Goal: Task Accomplishment & Management: Use online tool/utility

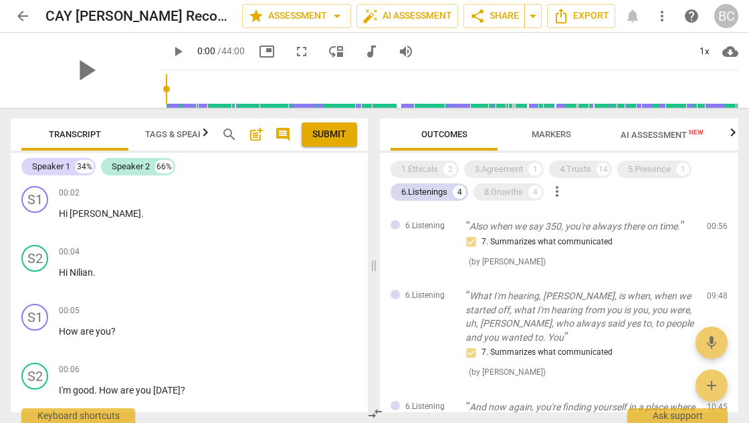
scroll to position [423, 0]
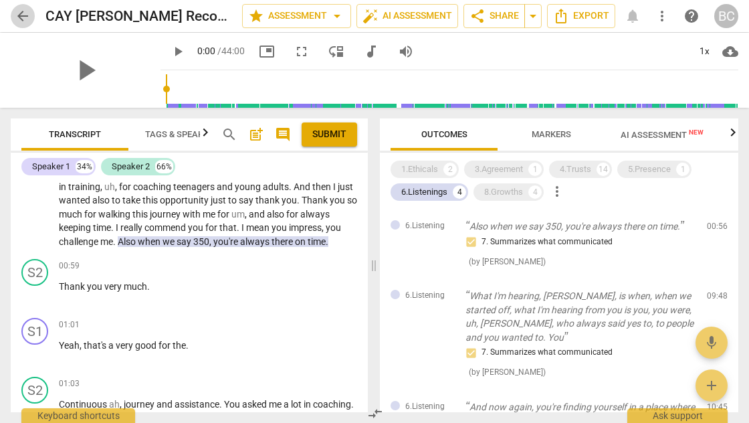
click at [25, 17] on span "arrow_back" at bounding box center [23, 16] width 16 height 16
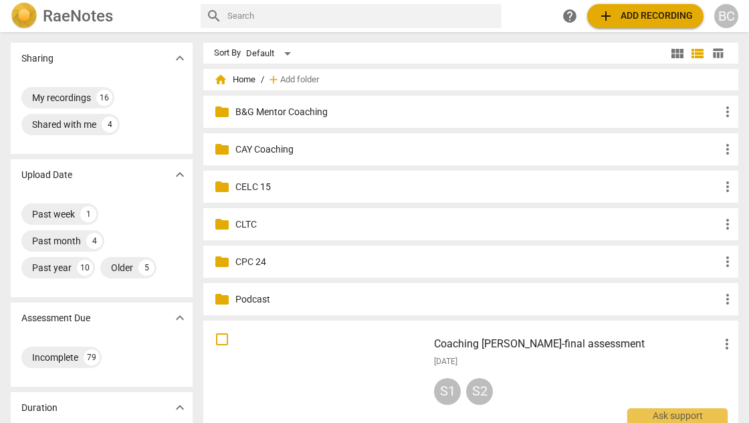
click at [241, 226] on p "CLTC" at bounding box center [477, 224] width 484 height 14
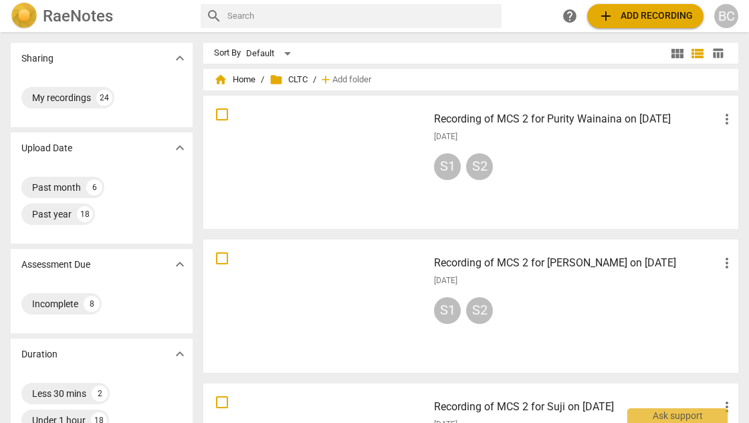
click at [340, 313] on div at bounding box center [315, 306] width 215 height 124
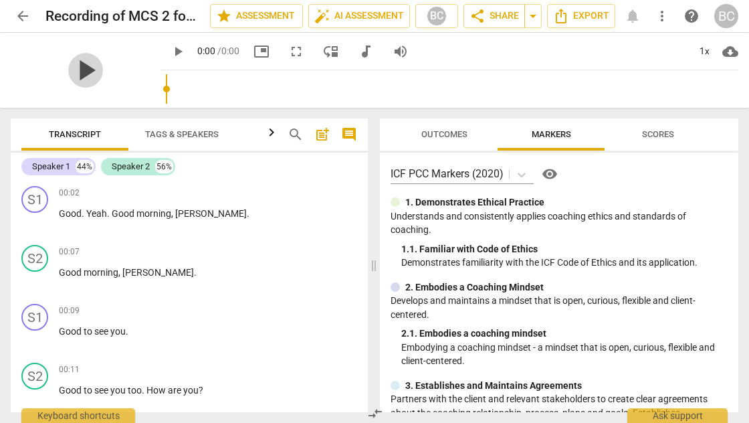
click at [81, 70] on span "play_arrow" at bounding box center [85, 70] width 35 height 35
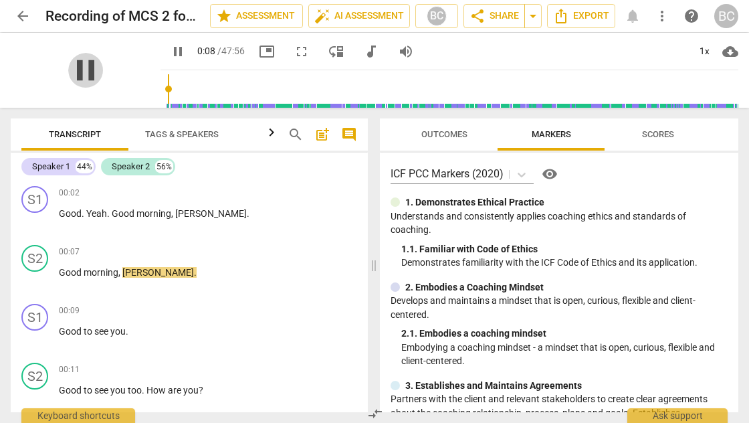
click at [72, 67] on span "pause" at bounding box center [85, 70] width 35 height 35
type input "9"
click at [25, 16] on span "arrow_back" at bounding box center [23, 16] width 16 height 16
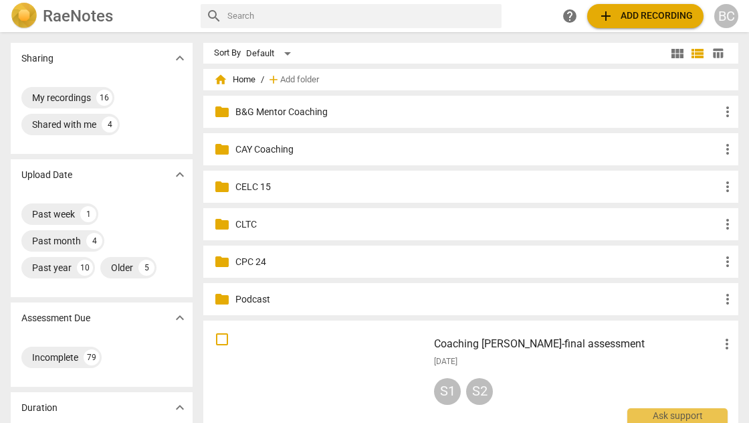
click at [254, 225] on p "CLTC" at bounding box center [477, 224] width 484 height 14
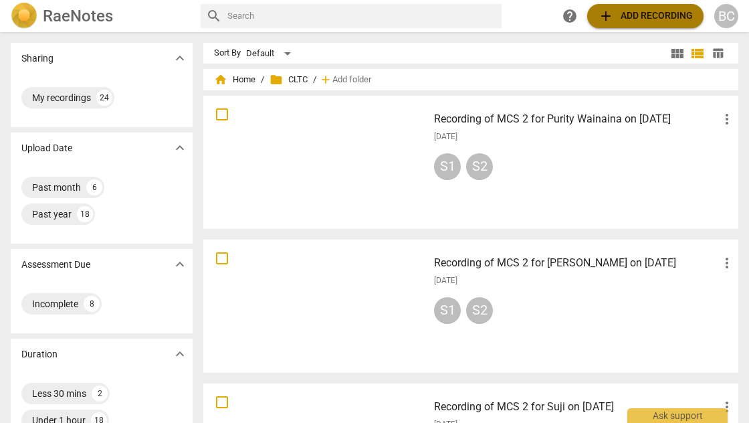
click at [656, 17] on span "add Add recording" at bounding box center [645, 16] width 95 height 16
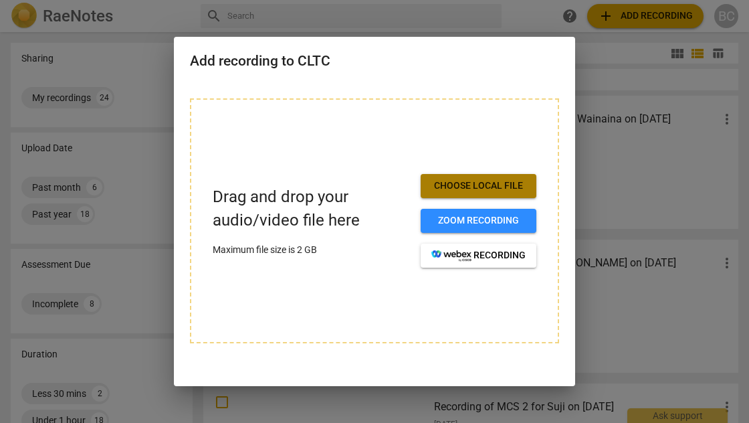
click at [510, 186] on span "Choose local file" at bounding box center [478, 185] width 94 height 13
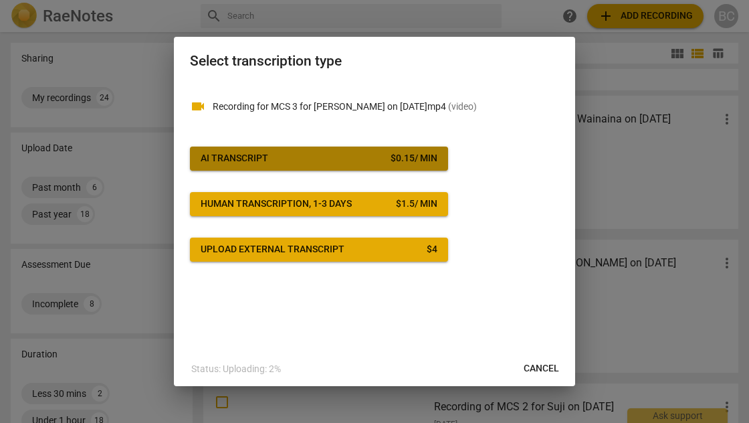
click at [266, 162] on div "AI Transcript" at bounding box center [235, 158] width 68 height 13
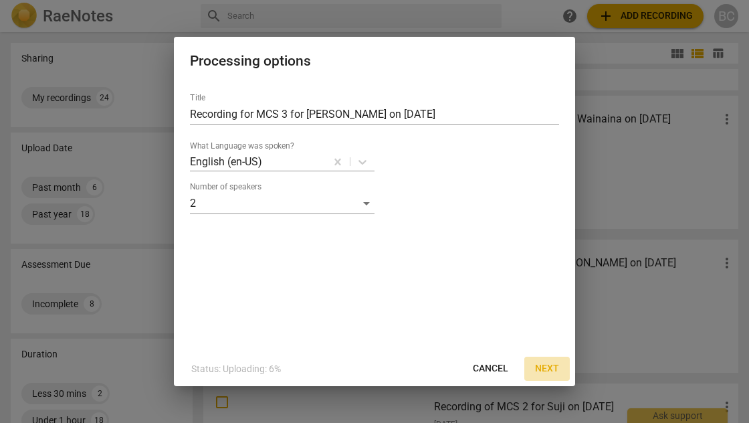
click at [538, 367] on span "Next" at bounding box center [547, 368] width 24 height 13
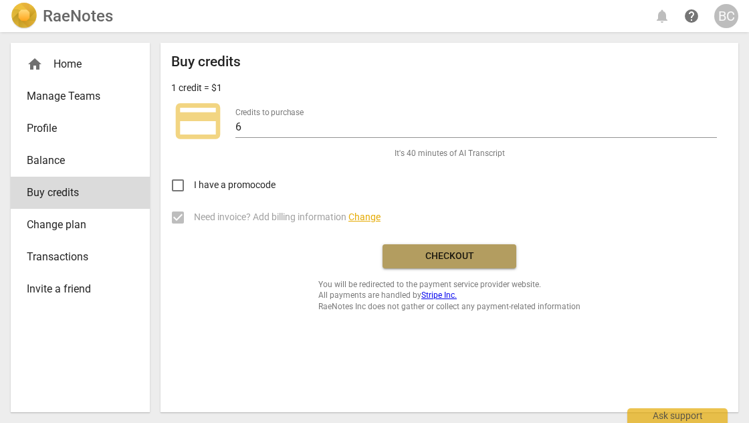
click at [444, 253] on span "Checkout" at bounding box center [449, 256] width 112 height 13
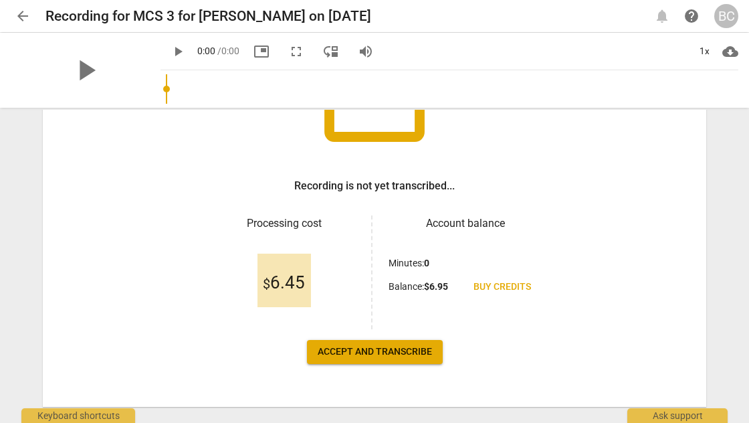
scroll to position [181, 0]
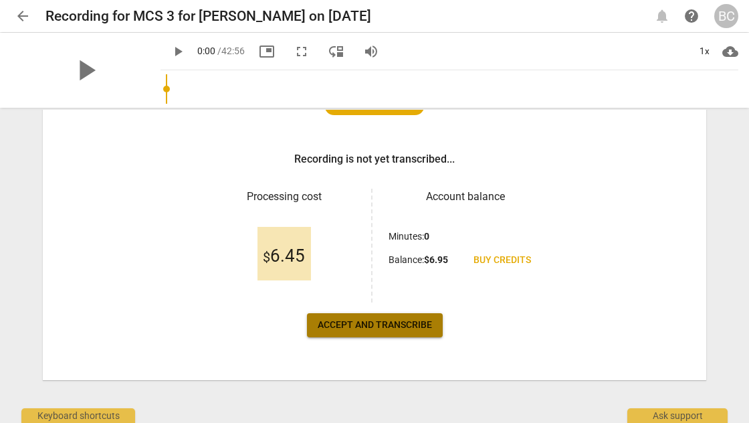
click at [361, 323] on span "Accept and transcribe" at bounding box center [375, 324] width 114 height 13
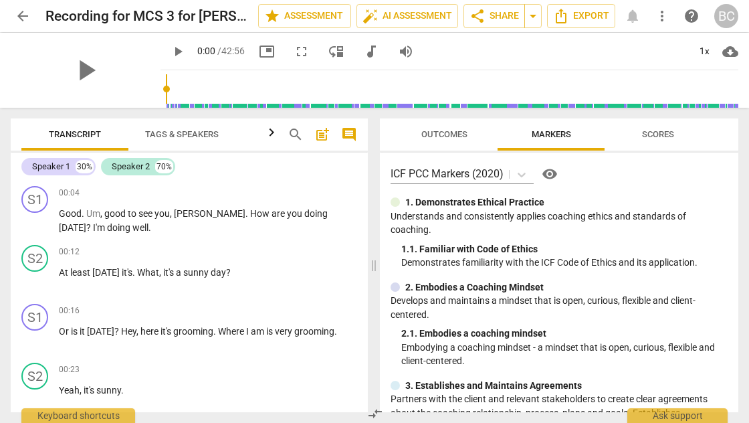
click at [361, 323] on div "S1 play_arrow pause 00:16 + Add competency keyboard_arrow_right Or is it Saturd…" at bounding box center [189, 327] width 357 height 59
click at [304, 20] on span "star Assessment" at bounding box center [304, 16] width 81 height 16
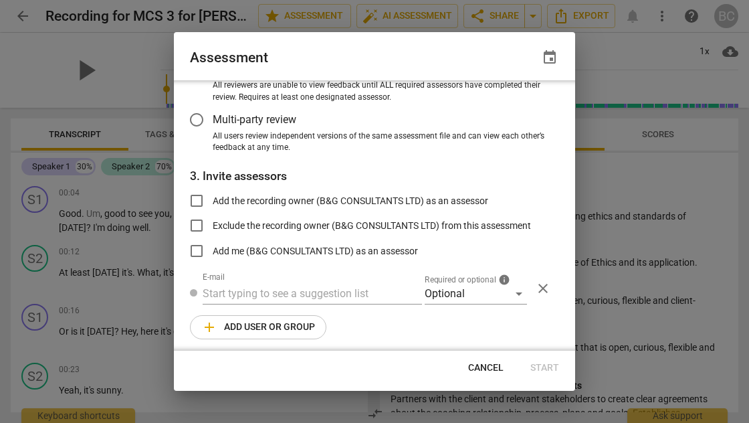
scroll to position [144, 0]
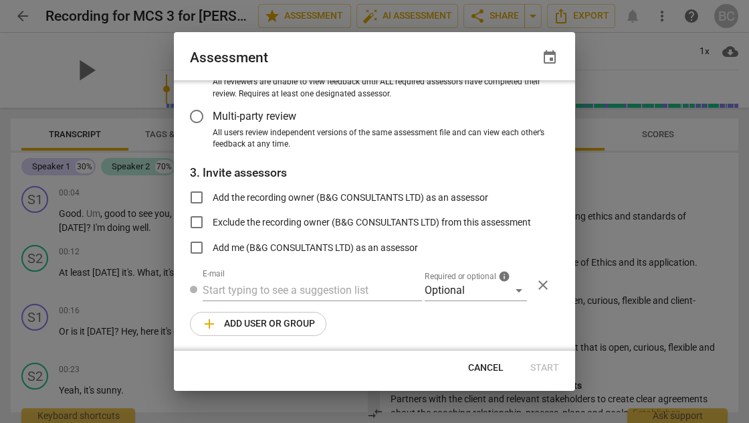
radio input "false"
click at [199, 194] on input "Add the recording owner (B&G CONSULTANTS LTD) as an assessor" at bounding box center [197, 197] width 32 height 32
checkbox input "true"
radio input "false"
click at [199, 243] on input "Add me (B&G CONSULTANTS LTD) as an assessor" at bounding box center [197, 247] width 32 height 32
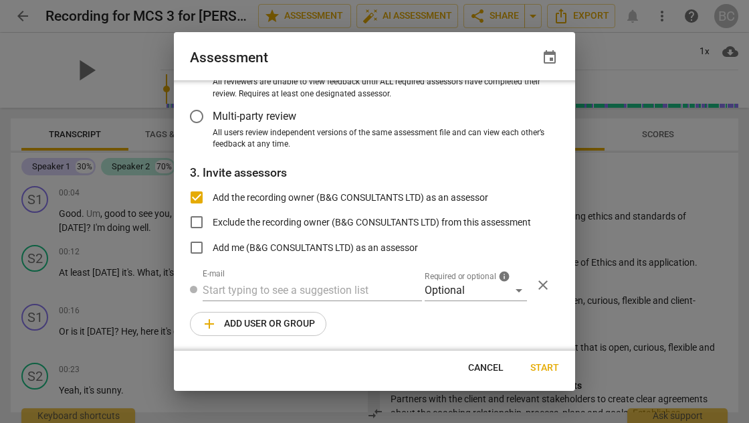
checkbox input "true"
click at [549, 368] on span "Start" at bounding box center [544, 367] width 29 height 13
radio input "false"
type input "B&G CONSULTANTS LTD <gnuthu@bgconsultants.org>"
radio input "false"
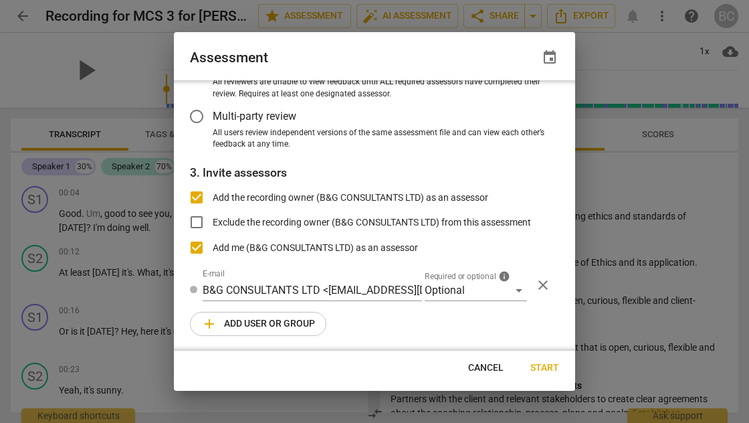
scroll to position [63, 0]
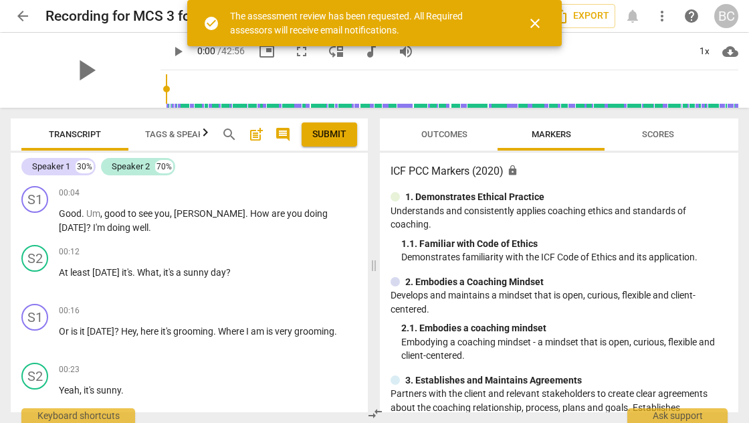
click at [455, 63] on div "play_arrow 0:00 / 42:56 picture_in_picture fullscreen move_down audiotrack volu…" at bounding box center [450, 51] width 578 height 37
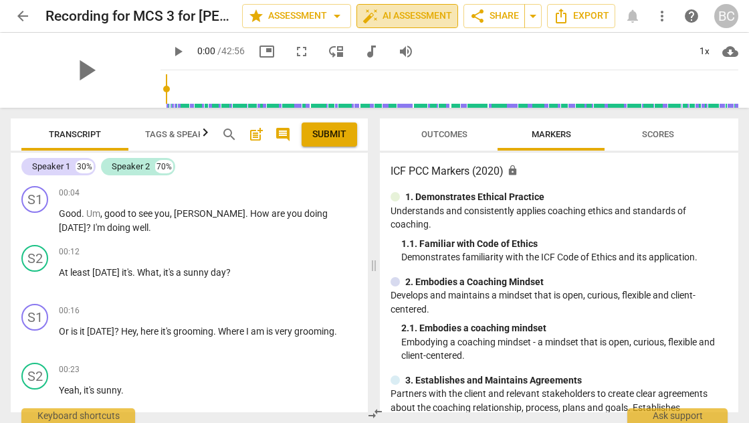
click at [418, 19] on span "auto_fix_high AI Assessment" at bounding box center [408, 16] width 90 height 16
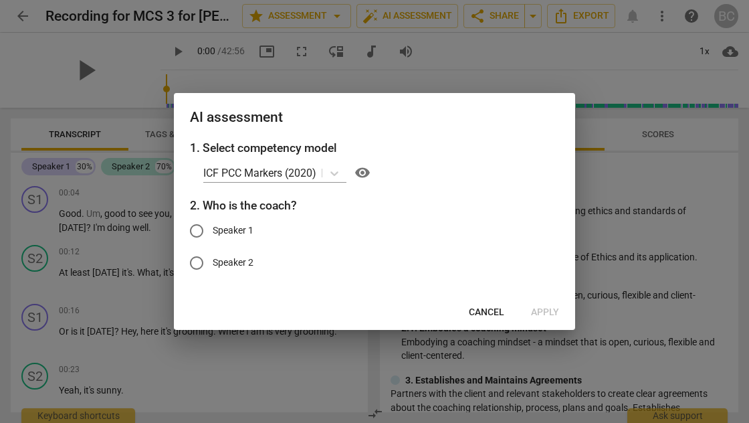
click at [198, 229] on input "Speaker 1" at bounding box center [197, 231] width 32 height 32
radio input "true"
click at [623, 180] on div at bounding box center [374, 211] width 749 height 423
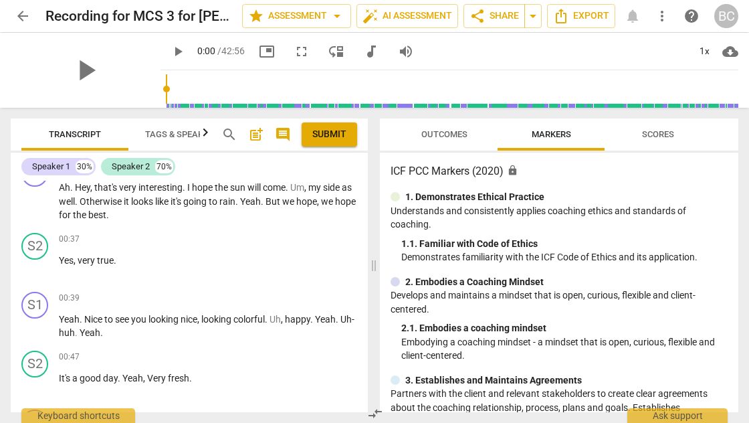
scroll to position [100, 0]
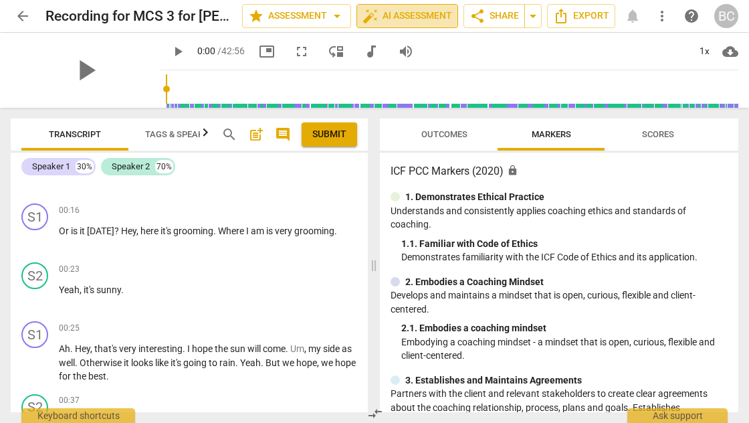
click at [409, 19] on span "auto_fix_high AI Assessment" at bounding box center [408, 16] width 90 height 16
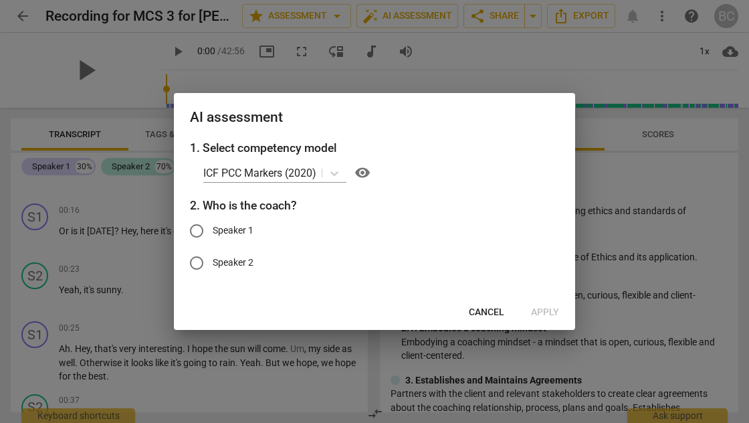
click at [197, 230] on input "Speaker 1" at bounding box center [197, 231] width 32 height 32
radio input "true"
click at [549, 310] on span "Apply" at bounding box center [545, 312] width 28 height 13
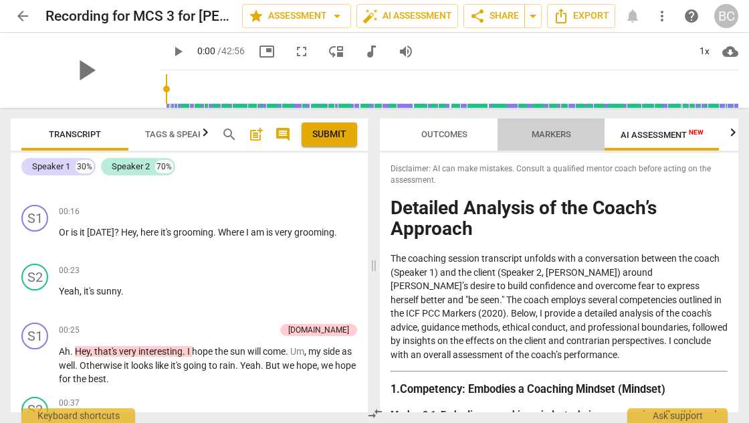
click at [550, 132] on span "Markers" at bounding box center [551, 134] width 39 height 10
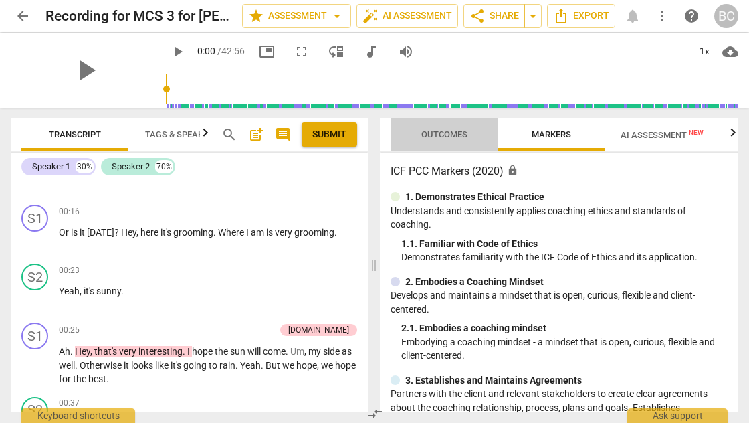
click at [452, 134] on span "Outcomes" at bounding box center [444, 134] width 46 height 10
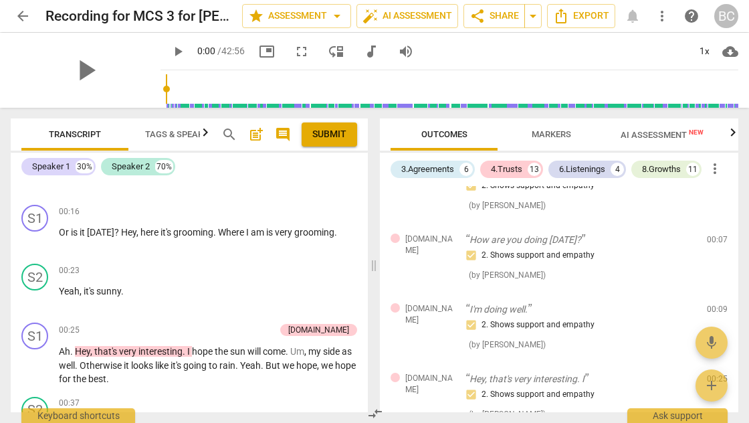
scroll to position [0, 0]
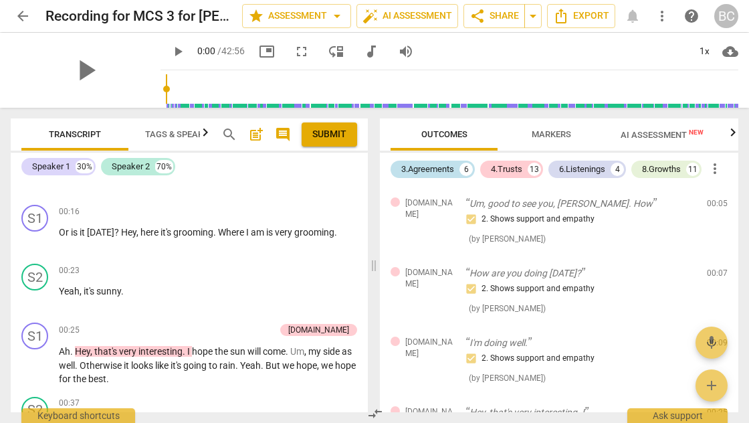
click at [445, 167] on div "3.Agreements" at bounding box center [427, 169] width 53 height 13
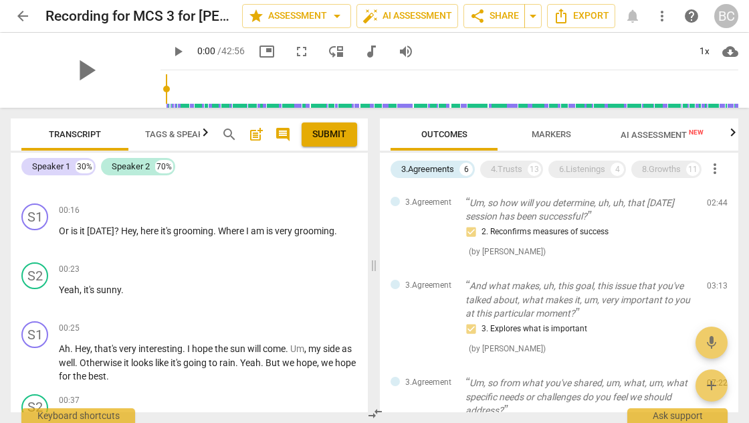
scroll to position [227, 0]
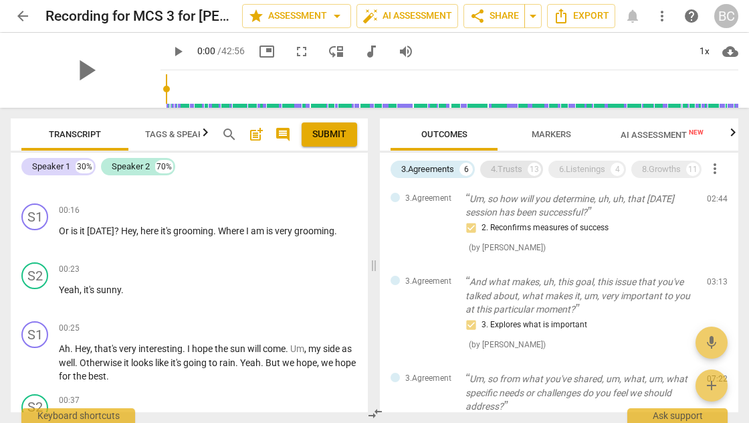
click at [513, 166] on div "4.Trusts" at bounding box center [506, 169] width 31 height 13
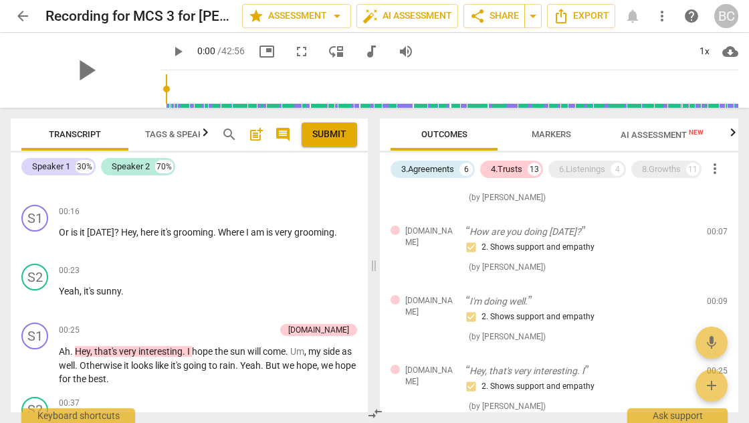
scroll to position [0, 0]
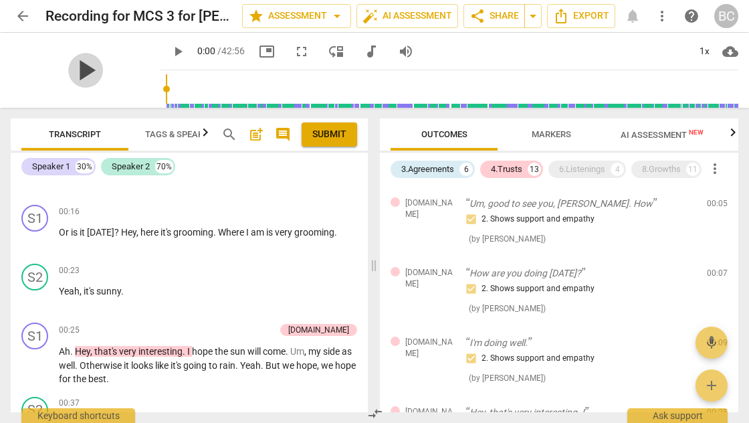
click at [77, 72] on span "play_arrow" at bounding box center [85, 70] width 35 height 35
click at [705, 49] on div "1x" at bounding box center [704, 51] width 25 height 21
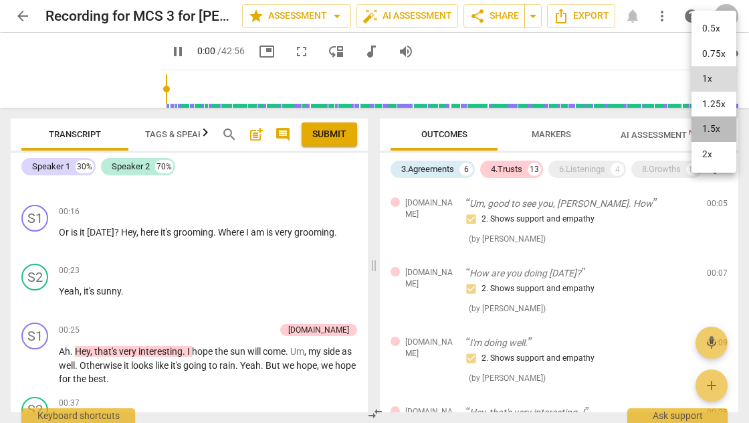
click at [716, 126] on li "1.5x" at bounding box center [714, 128] width 45 height 25
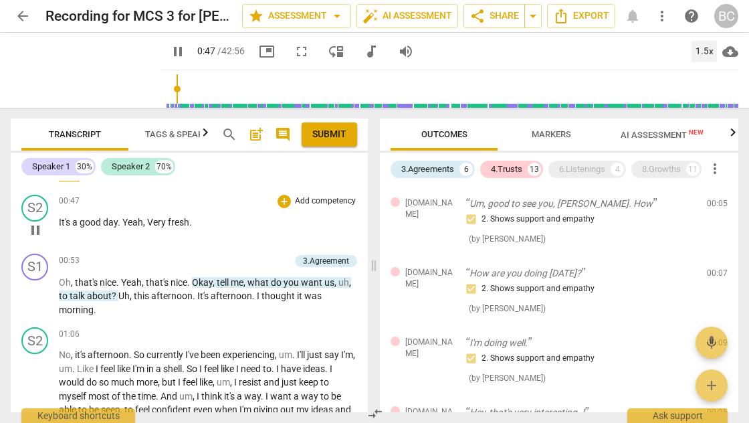
scroll to position [458, 0]
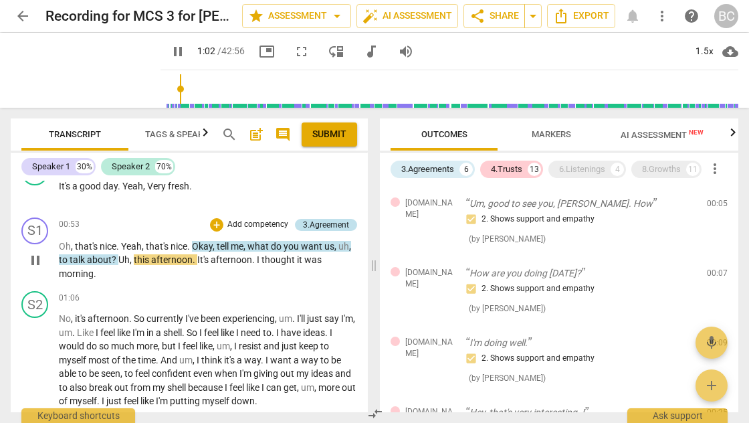
click at [314, 223] on div "3.Agreement" at bounding box center [326, 225] width 46 height 12
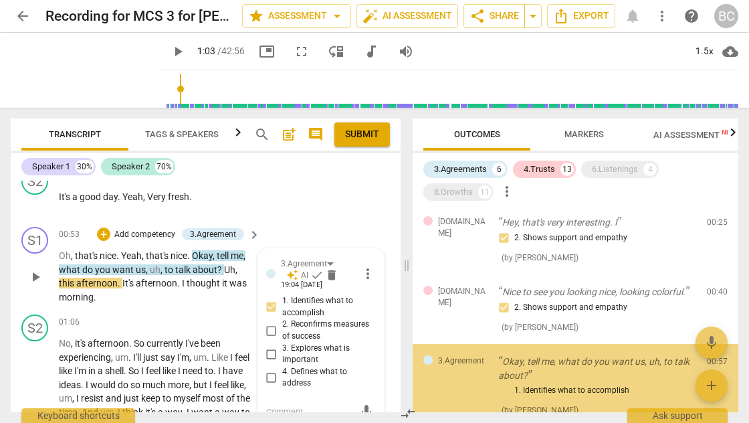
scroll to position [267, 0]
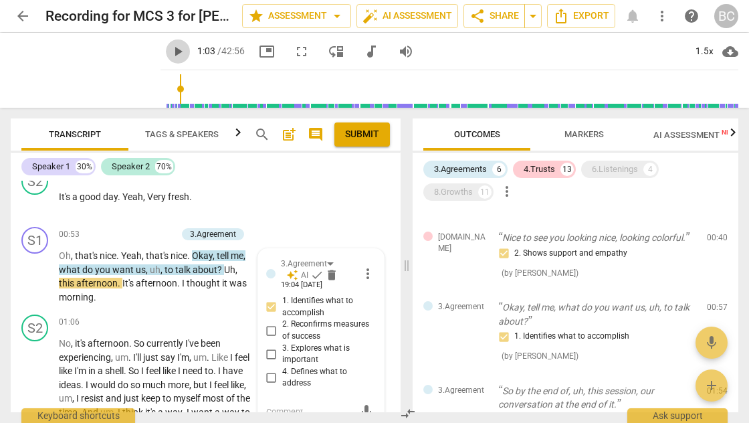
click at [170, 55] on span "play_arrow" at bounding box center [178, 51] width 16 height 16
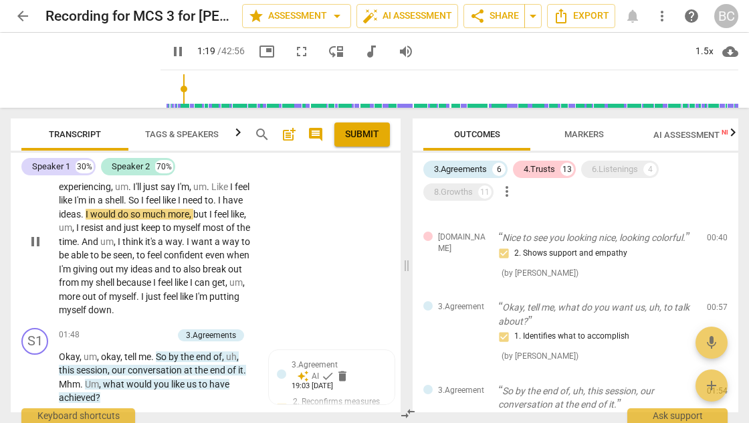
scroll to position [633, 0]
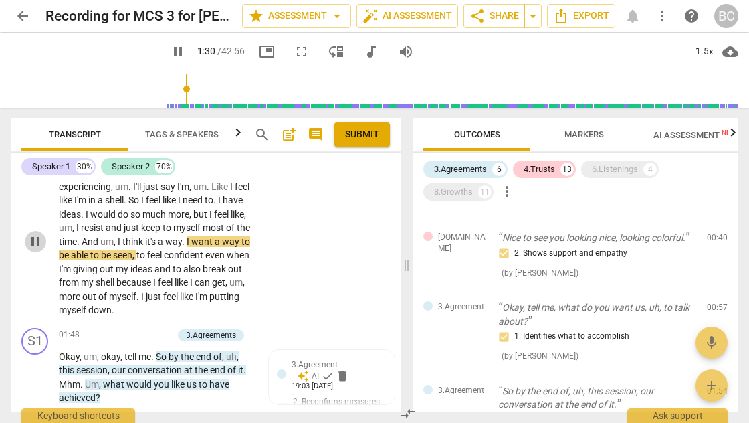
click at [36, 233] on span "pause" at bounding box center [35, 241] width 16 height 16
click at [39, 234] on span "play_arrow" at bounding box center [35, 241] width 16 height 16
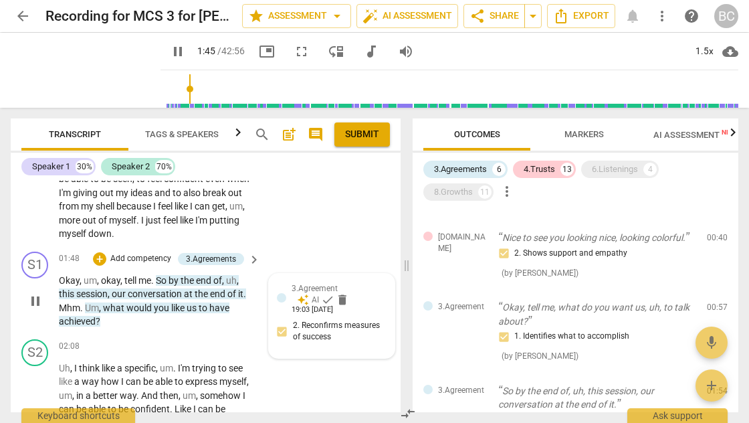
scroll to position [712, 0]
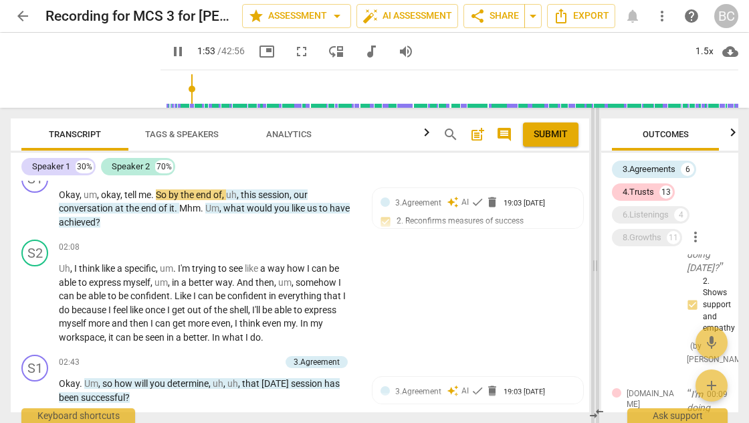
drag, startPoint x: 405, startPoint y: 266, endPoint x: 594, endPoint y: 314, distance: 194.7
click at [594, 314] on span at bounding box center [595, 265] width 8 height 315
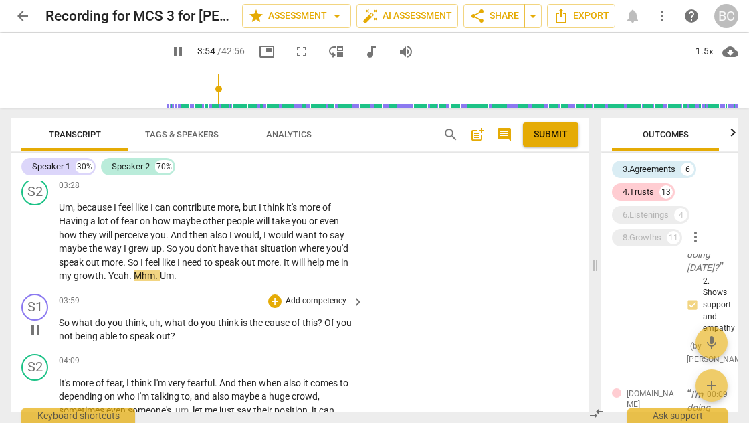
scroll to position [1107, 0]
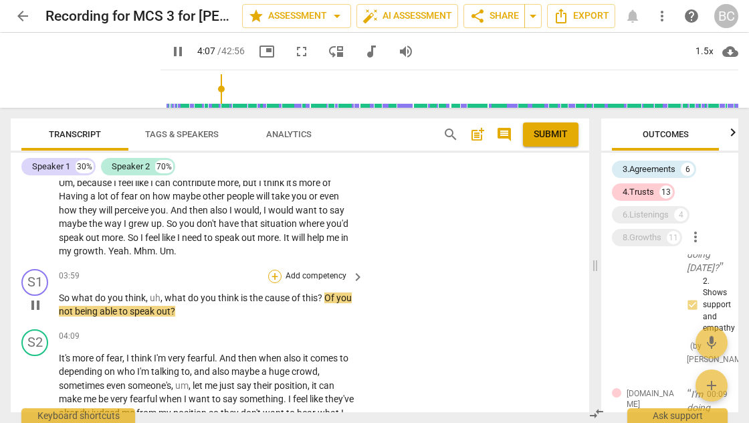
click at [275, 270] on div "+" at bounding box center [274, 276] width 13 height 13
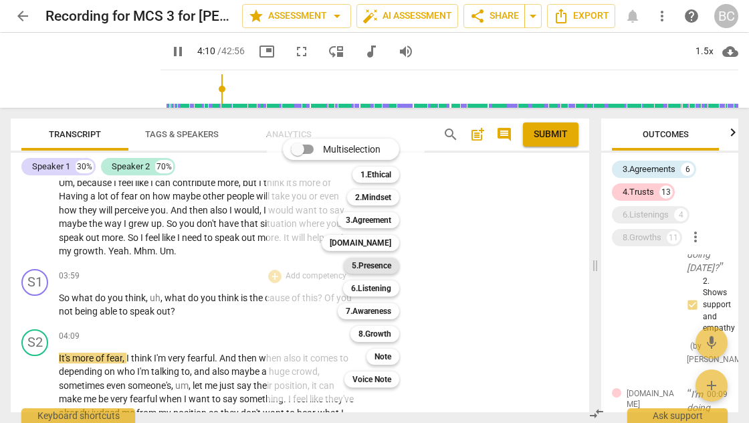
click at [369, 266] on b "5.Presence" at bounding box center [371, 266] width 39 height 16
type input "251"
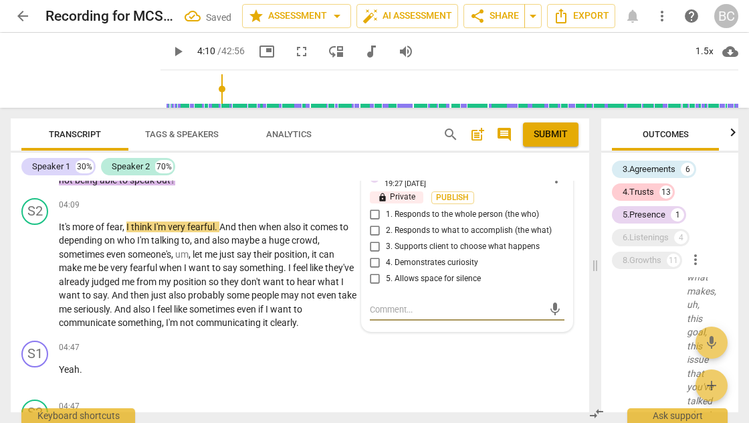
scroll to position [2543, 0]
click at [373, 207] on input "1. Responds to the whole person (the who)" at bounding box center [375, 215] width 21 height 16
checkbox input "true"
click at [170, 52] on span "play_arrow" at bounding box center [178, 51] width 16 height 16
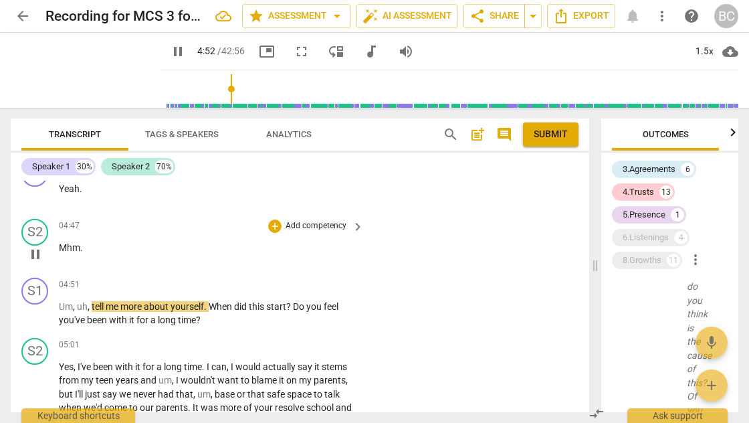
scroll to position [1421, 0]
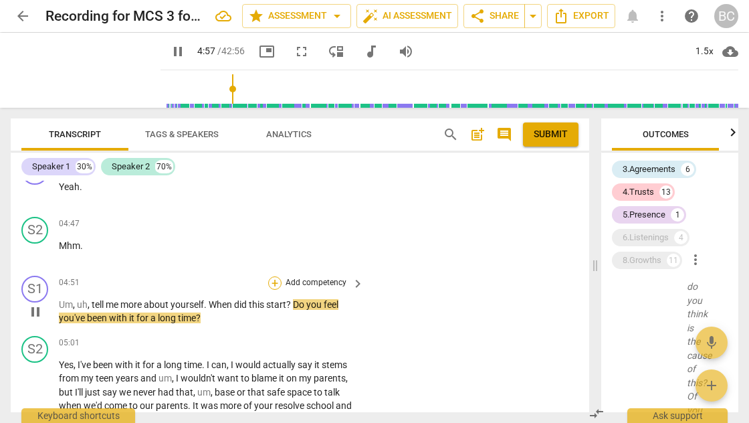
click at [276, 276] on div "+" at bounding box center [274, 282] width 13 height 13
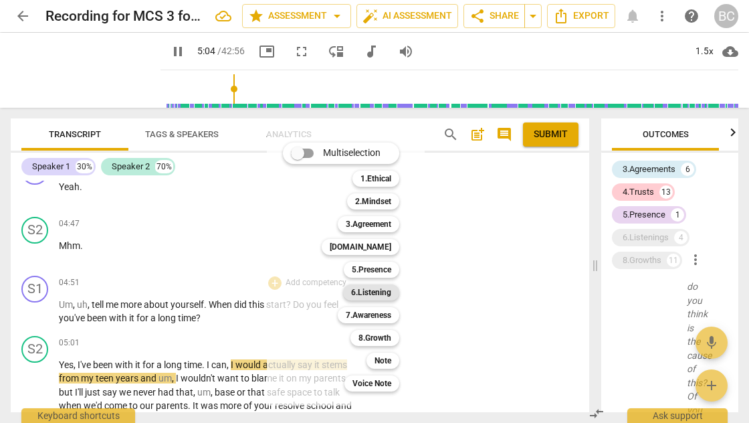
click at [373, 293] on b "6.Listening" at bounding box center [371, 292] width 40 height 16
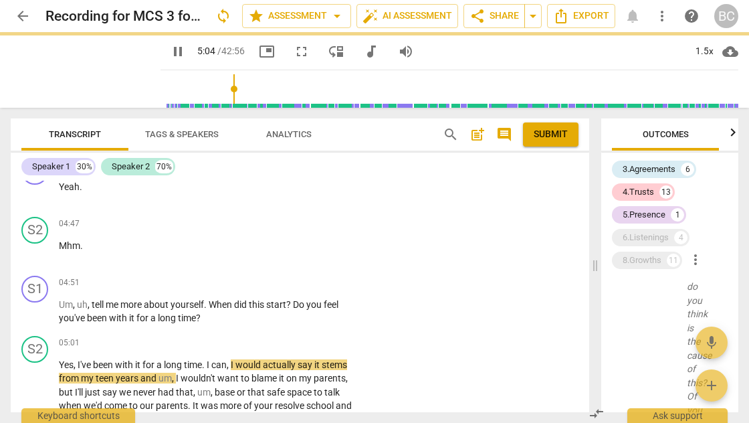
type input "305"
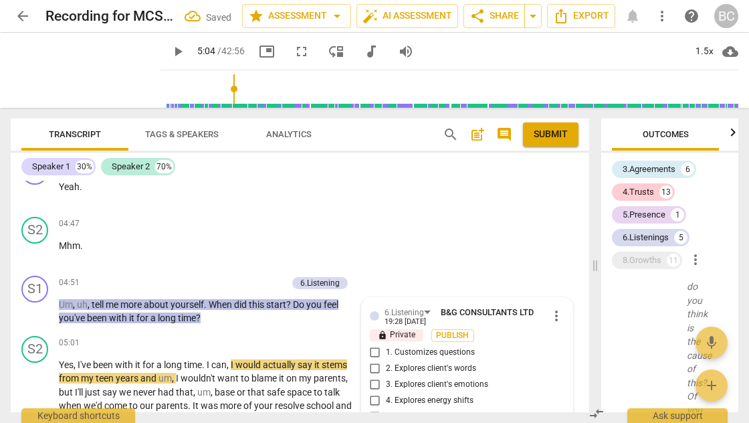
scroll to position [2994, 0]
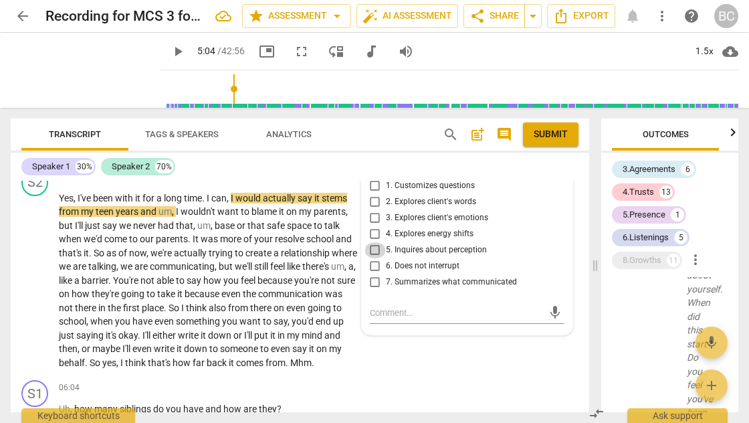
click at [372, 242] on input "5. Inquires about perception" at bounding box center [375, 250] width 21 height 16
checkbox input "true"
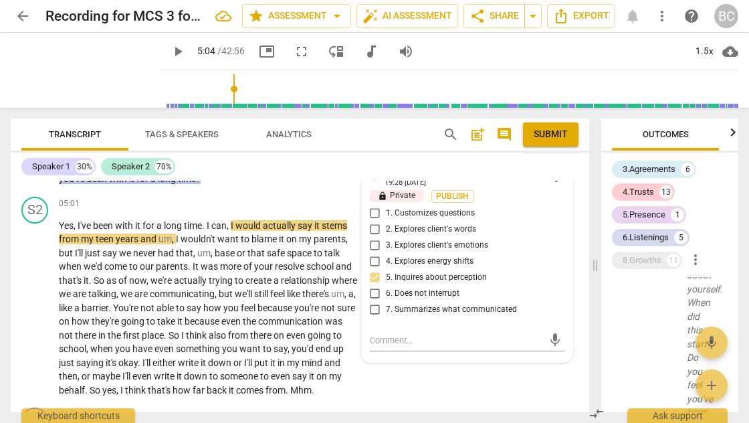
scroll to position [1549, 0]
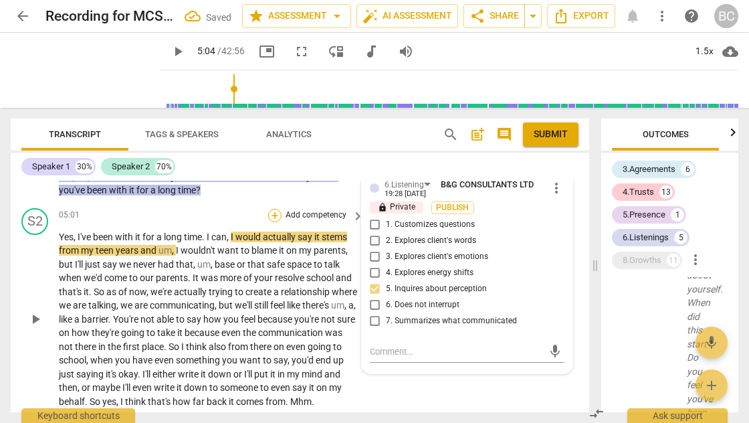
click at [272, 209] on div "+" at bounding box center [274, 215] width 13 height 13
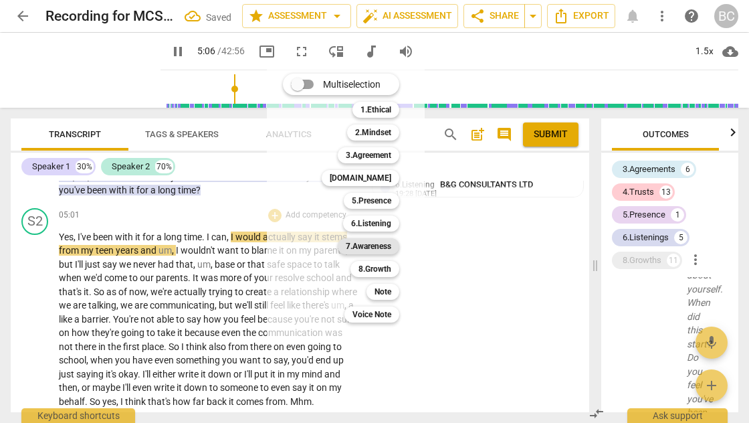
click at [355, 244] on b "7.Awareness" at bounding box center [368, 246] width 45 height 16
type input "308"
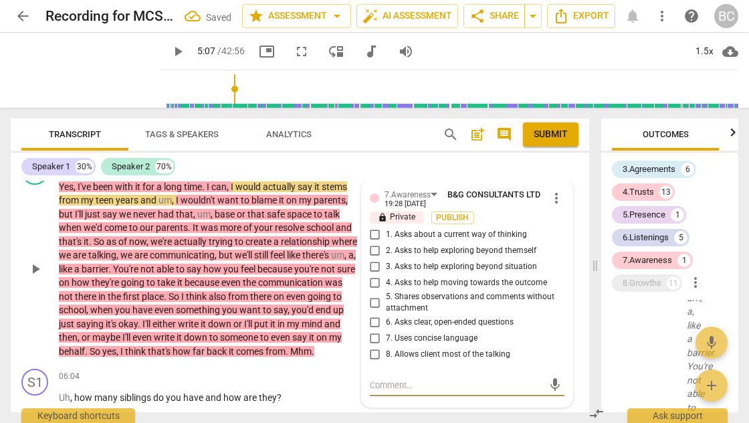
scroll to position [1579, 0]
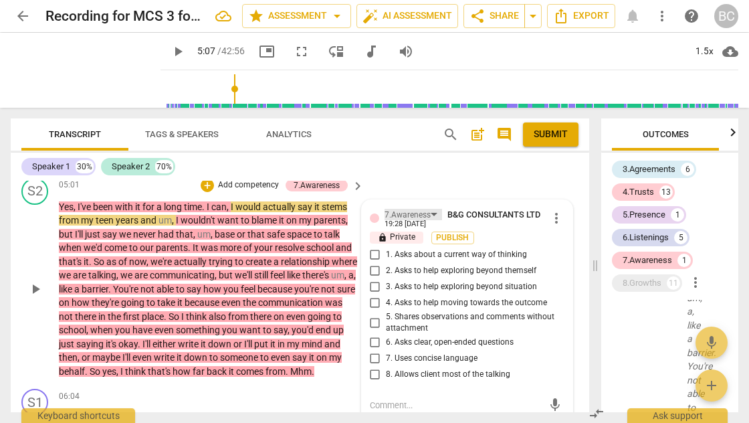
click at [431, 209] on div "7.Awareness" at bounding box center [414, 214] width 58 height 11
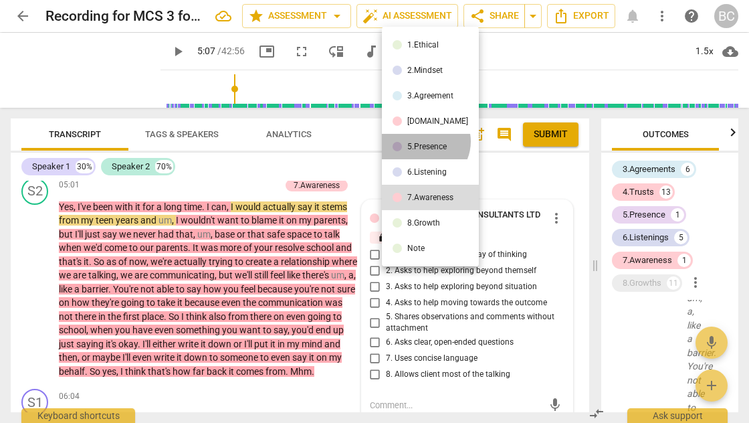
click at [424, 142] on div "5.Presence" at bounding box center [426, 146] width 39 height 8
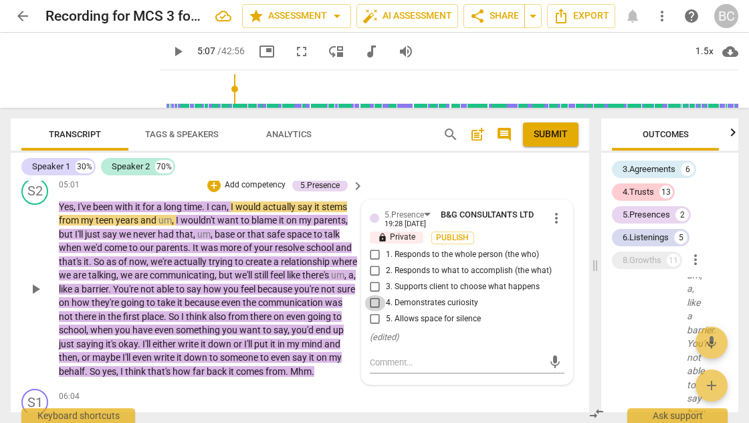
click at [374, 295] on input "4. Demonstrates curiosity" at bounding box center [375, 303] width 21 height 16
checkbox input "true"
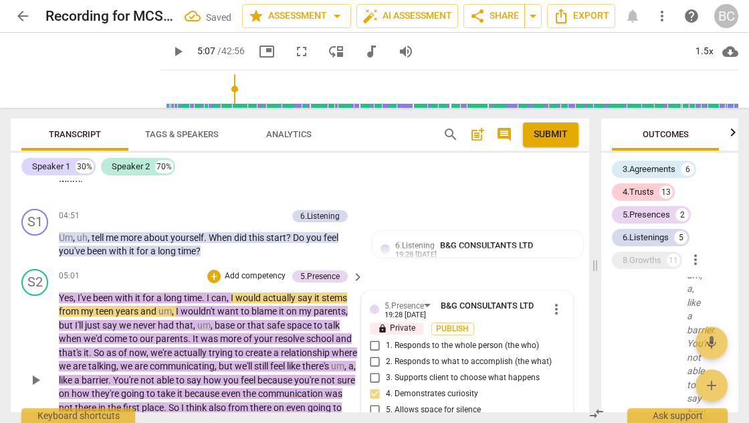
scroll to position [1470, 0]
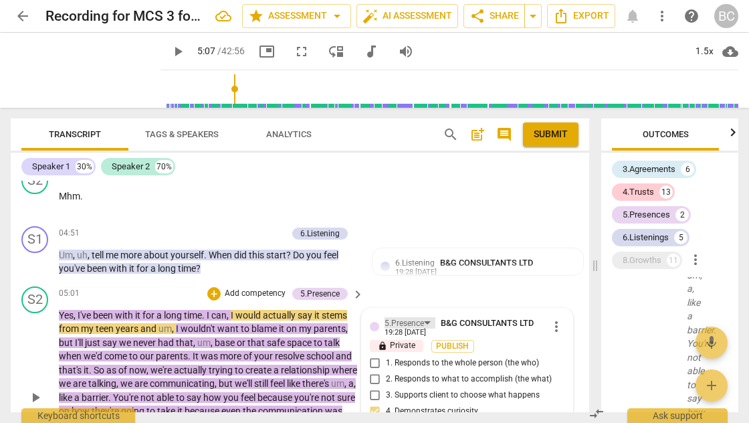
click at [429, 317] on div "5.Presence" at bounding box center [410, 322] width 51 height 11
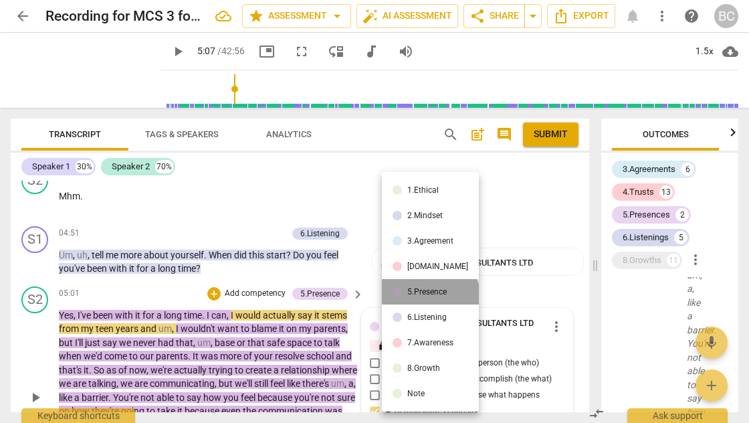
click at [429, 301] on li "5.Presence" at bounding box center [430, 291] width 97 height 25
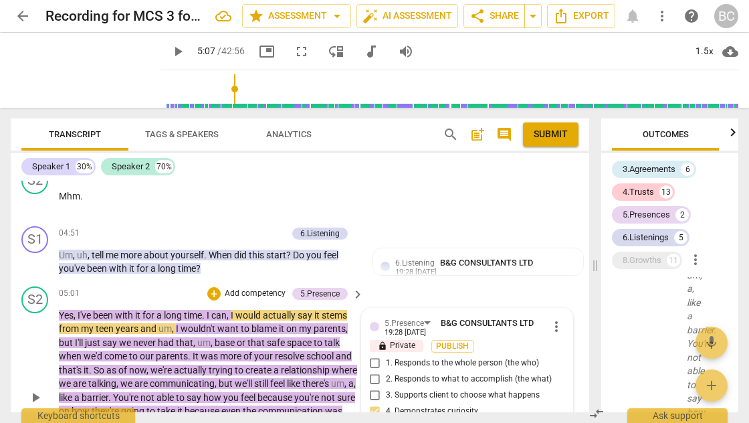
click at [553, 318] on span "more_vert" at bounding box center [557, 326] width 16 height 16
click at [563, 330] on li "Delete" at bounding box center [567, 334] width 46 height 25
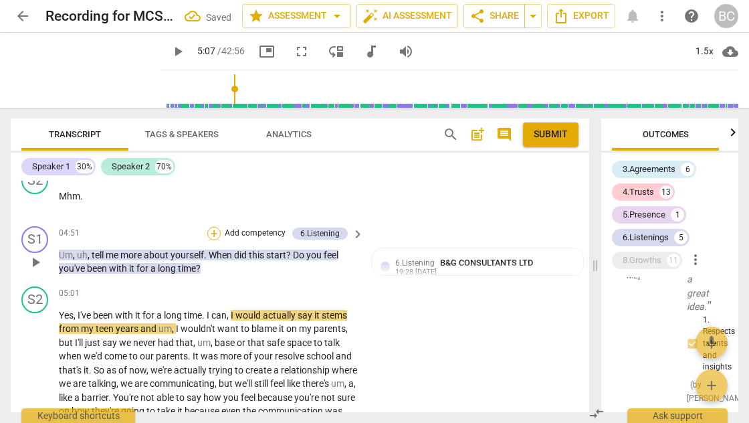
click at [215, 227] on div "+" at bounding box center [213, 233] width 13 height 13
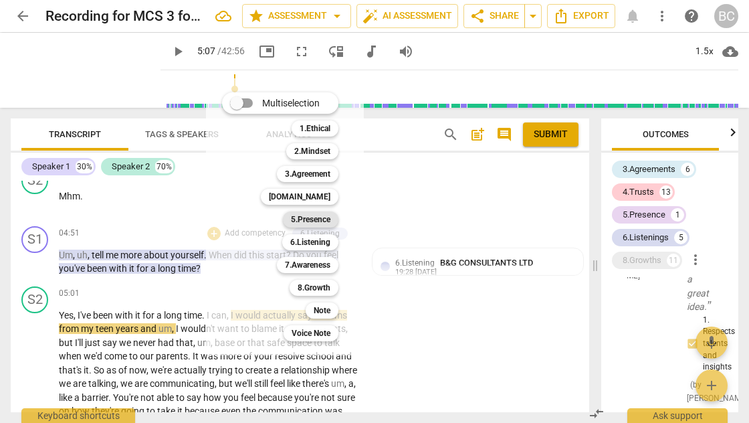
click at [312, 221] on b "5.Presence" at bounding box center [310, 219] width 39 height 16
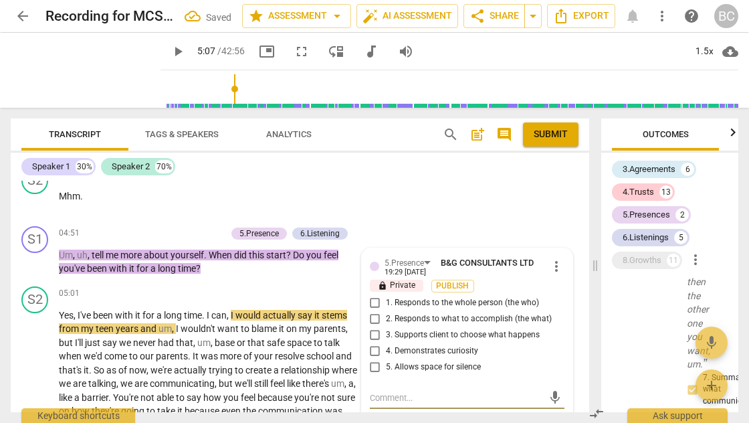
scroll to position [3402, 0]
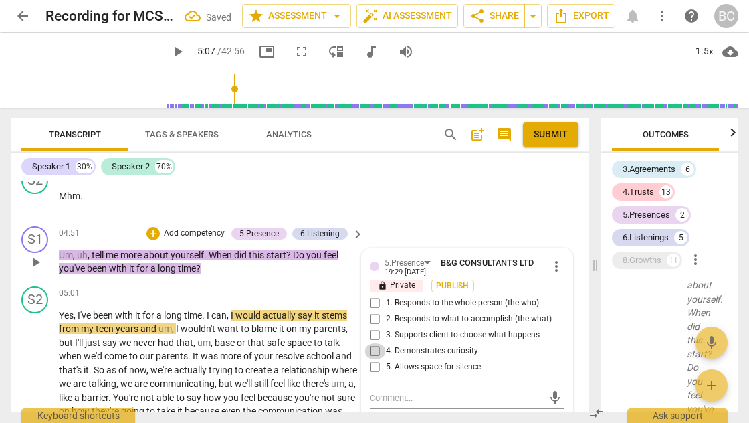
click at [370, 343] on input "4. Demonstrates curiosity" at bounding box center [375, 351] width 21 height 16
checkbox input "true"
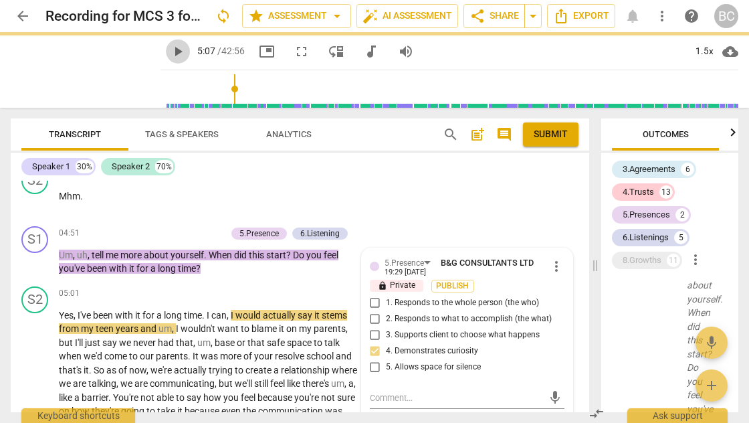
click at [170, 52] on span "play_arrow" at bounding box center [178, 51] width 16 height 16
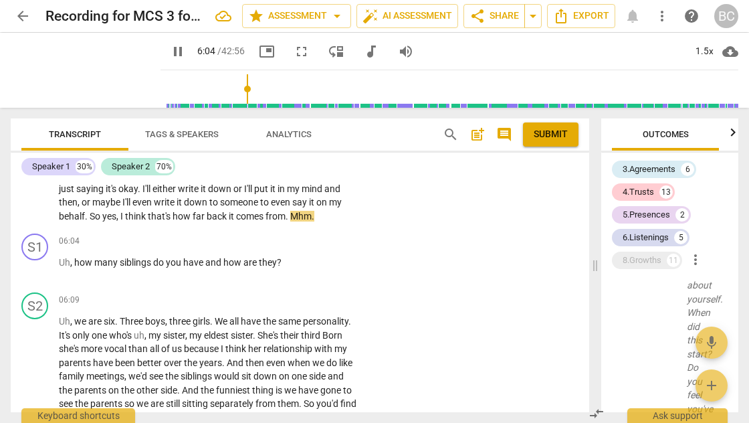
scroll to position [1738, 0]
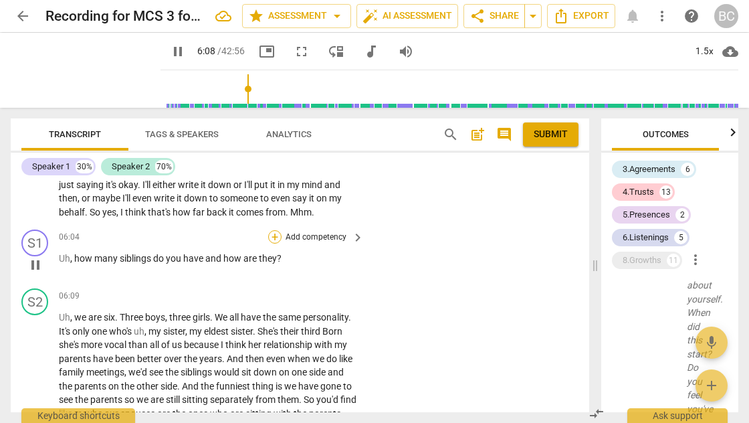
click at [272, 230] on div "+" at bounding box center [274, 236] width 13 height 13
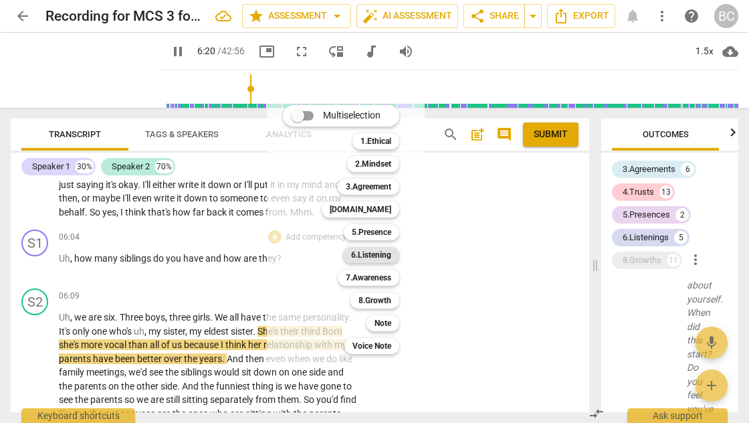
click at [377, 256] on b "6.Listening" at bounding box center [371, 255] width 40 height 16
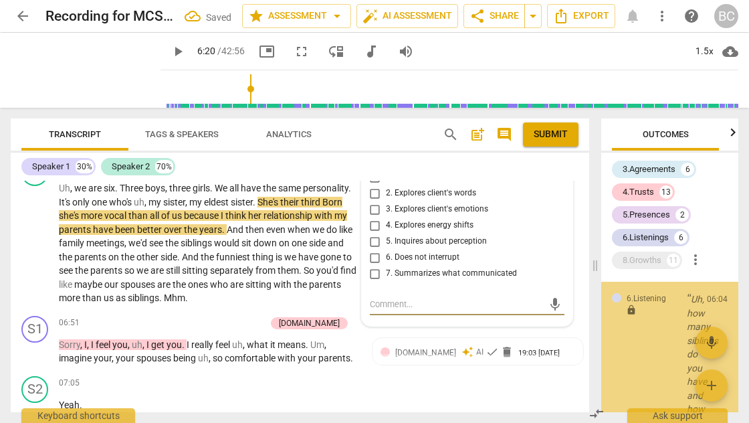
scroll to position [3738, 0]
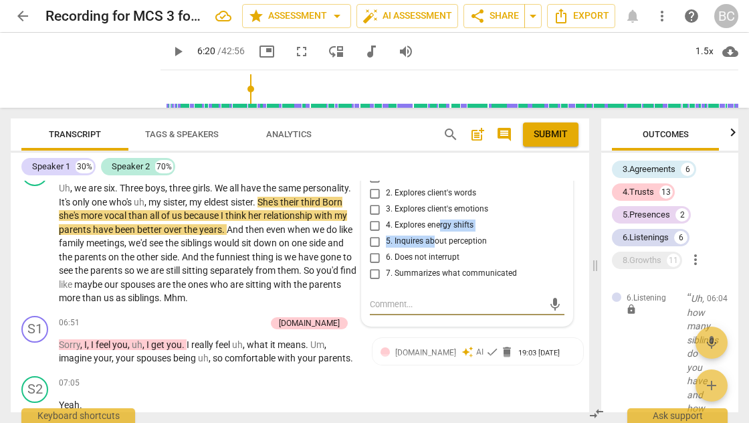
click at [433, 228] on div "1. Customizes questions 2. Explores client's words 3. Explores client's emotion…" at bounding box center [467, 225] width 195 height 112
click at [346, 260] on p "Uh , we are six . Three boys , three girls . We all have the same personality .…" at bounding box center [208, 243] width 298 height 124
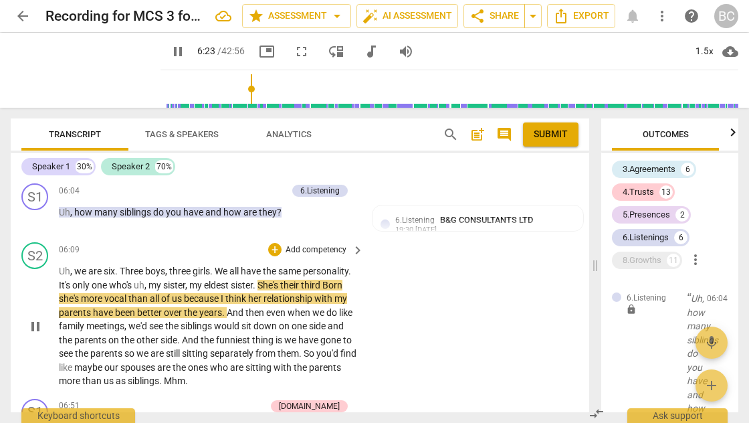
scroll to position [1782, 0]
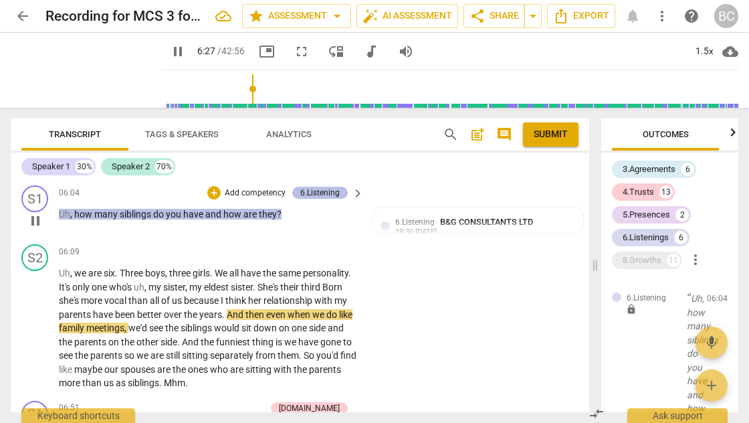
click at [332, 187] on div "6.Listening" at bounding box center [319, 193] width 39 height 12
type input "388"
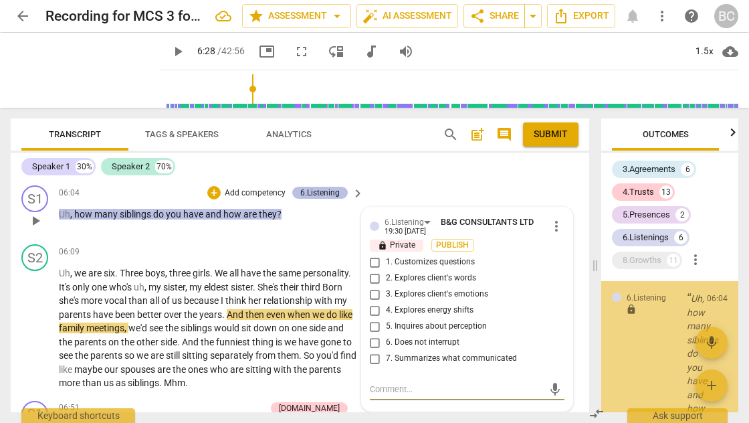
scroll to position [3737, 0]
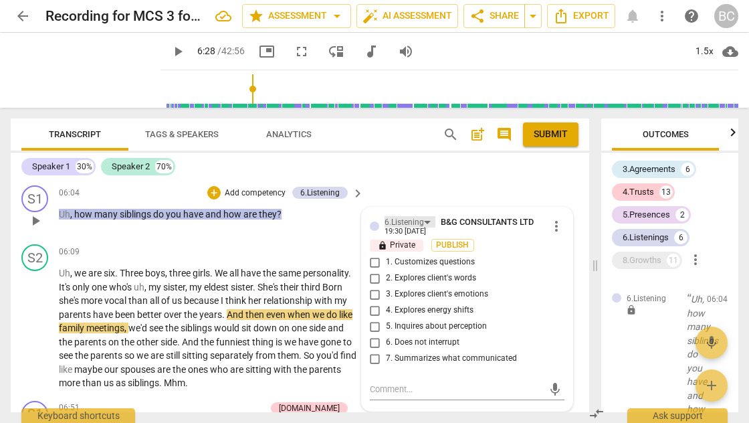
click at [428, 216] on div "6.Listening" at bounding box center [410, 221] width 51 height 11
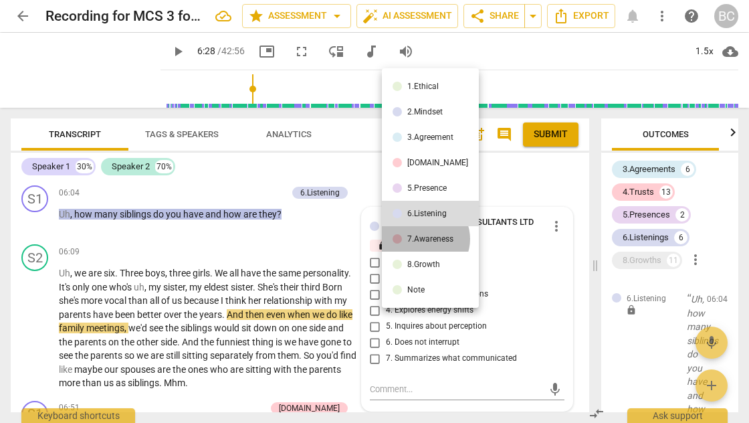
click at [425, 239] on div "7.Awareness" at bounding box center [430, 239] width 46 height 8
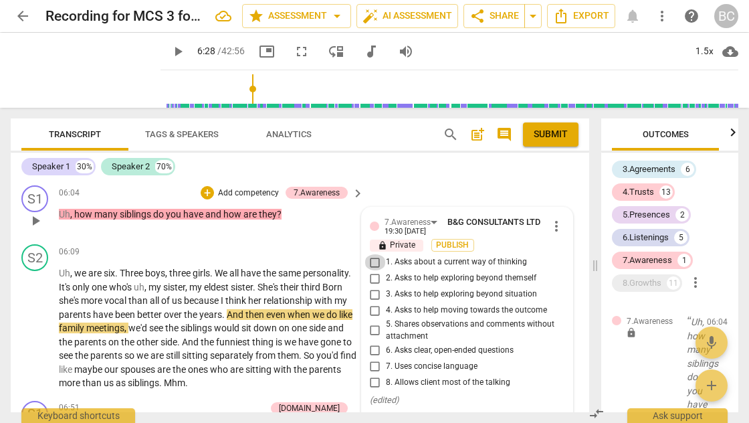
click at [371, 255] on input "1. Asks about a current way of thinking" at bounding box center [375, 262] width 21 height 16
checkbox input "true"
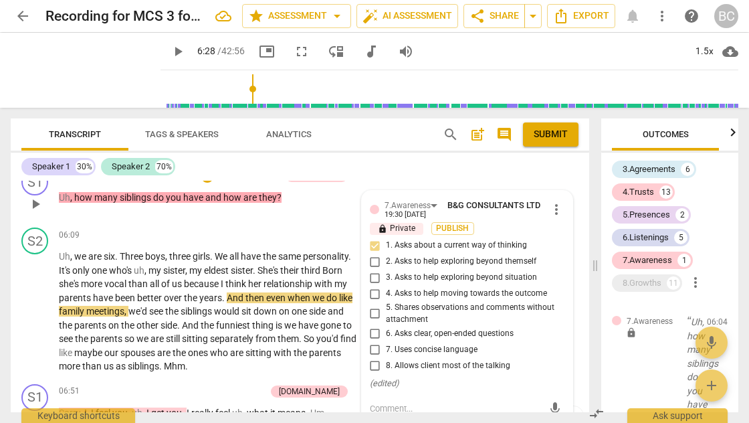
scroll to position [1868, 0]
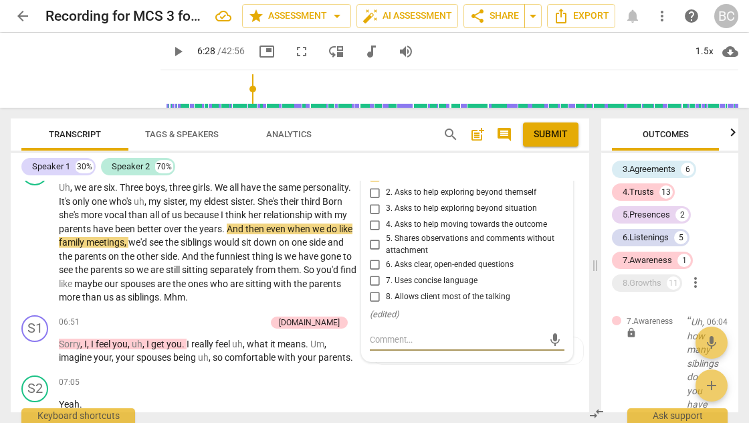
click at [381, 333] on textarea at bounding box center [456, 339] width 173 height 13
type textarea "Q"
type textarea "Qu"
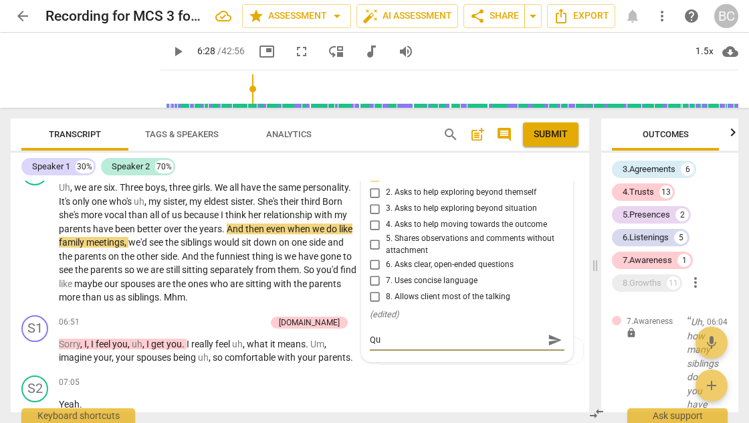
type textarea "Que"
type textarea "Ques"
type textarea "Quest"
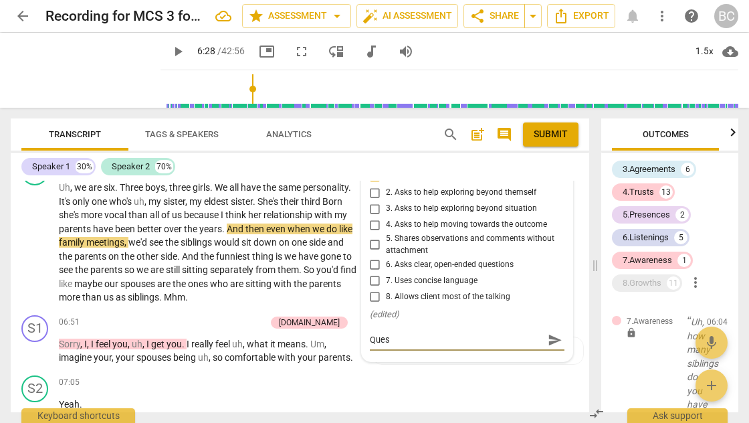
type textarea "Quest"
type textarea "Questi"
type textarea "Questio"
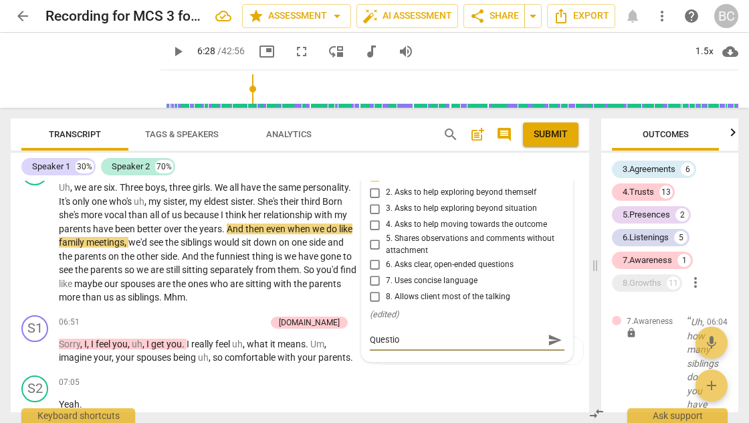
type textarea "Question"
type textarea "Question a"
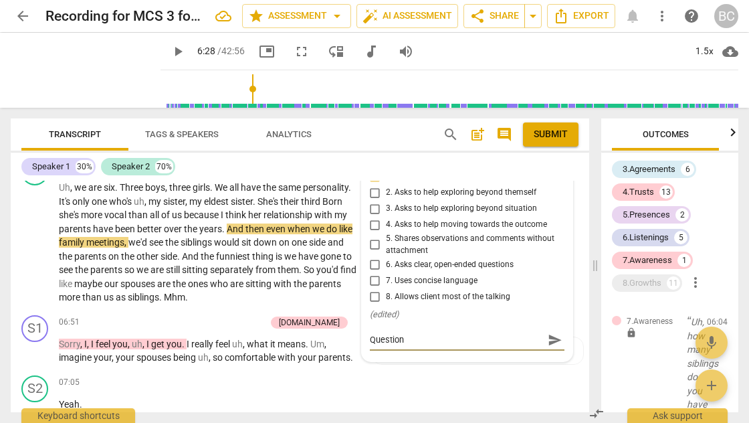
type textarea "Question a"
type textarea "Question ab"
type textarea "Question abo"
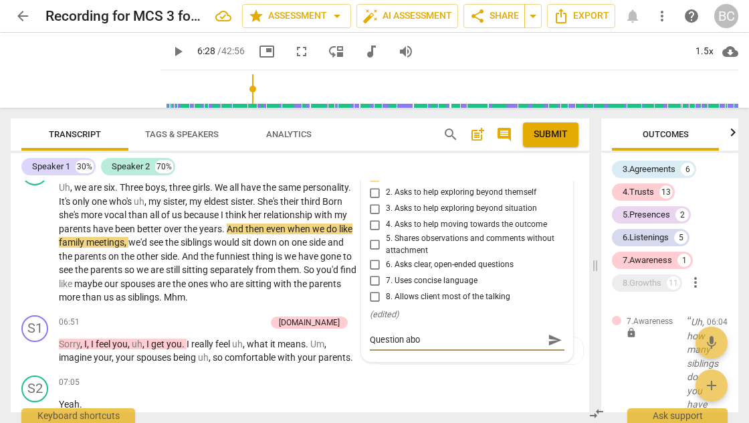
type textarea "Question abou"
type textarea "Question about"
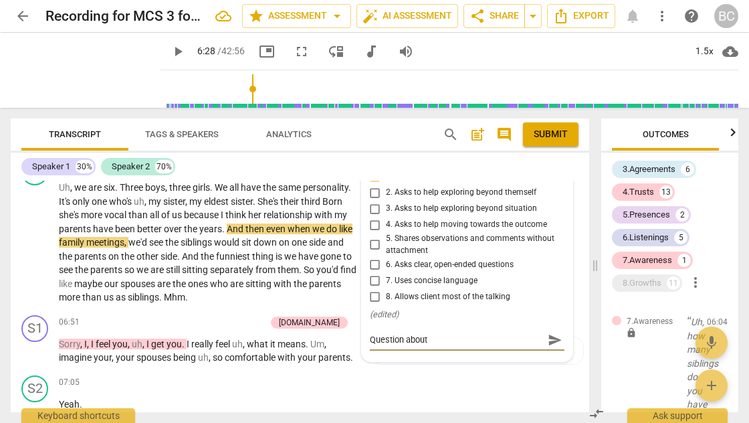
type textarea "Question about"
type textarea "Question about t"
type textarea "Question about th"
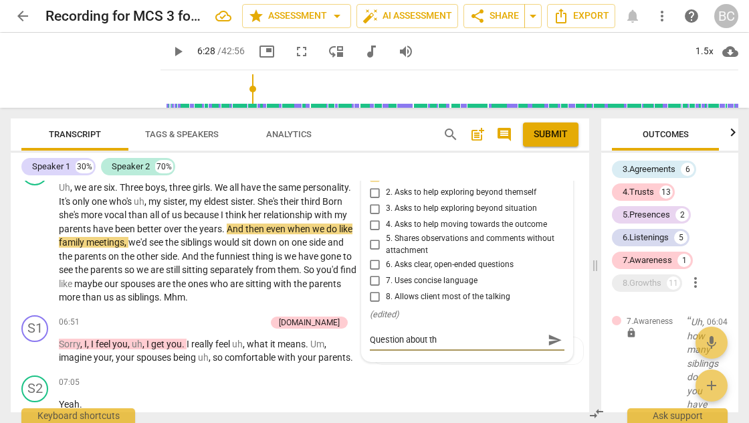
type textarea "Question about thr"
type textarea "Question about th"
type textarea "Question about the"
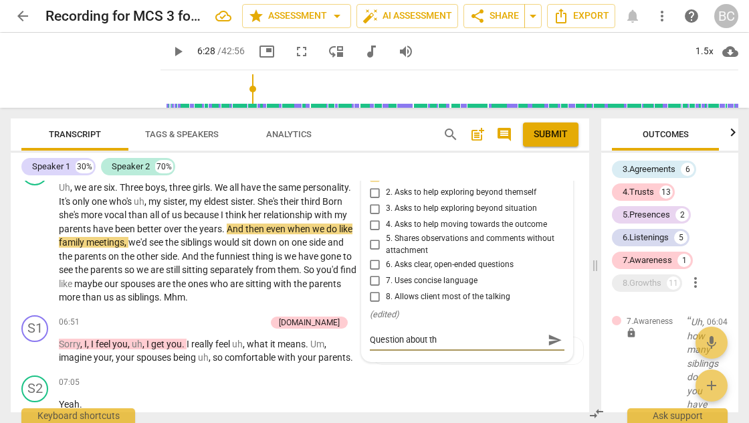
type textarea "Question about the"
type textarea "Question about the s"
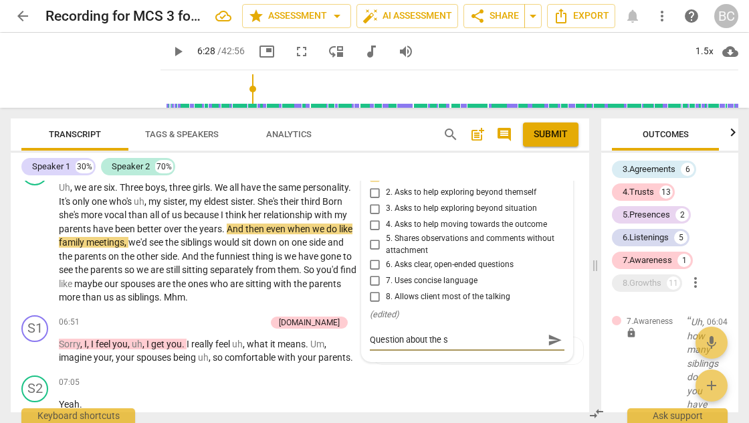
type textarea "Question about the si"
type textarea "Question about the sin"
type textarea "Question about the sinb"
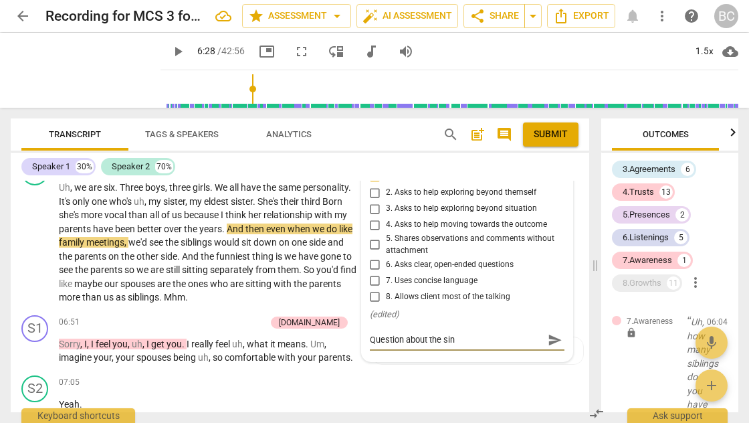
type textarea "Question about the sinb"
type textarea "Question about the sin"
type textarea "Question about the si"
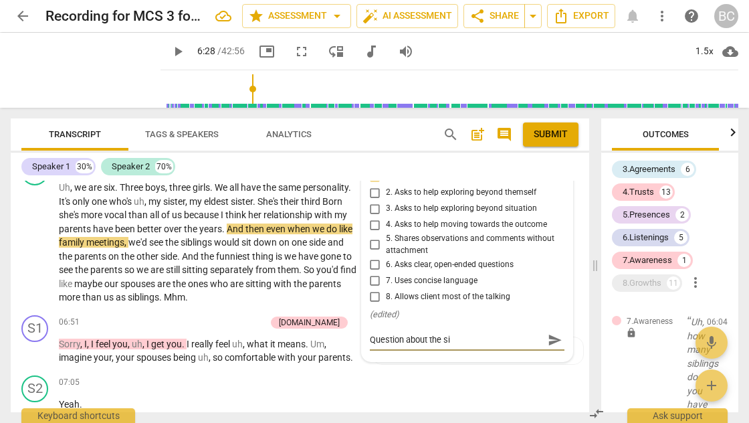
type textarea "Question about the sib"
type textarea "Question about the sibl"
type textarea "Question about the sibli"
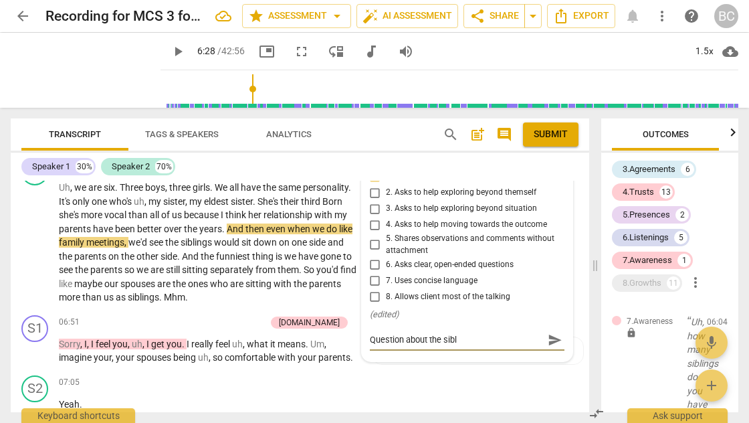
type textarea "Question about the sibli"
type textarea "Question about the siblin"
type textarea "Question about the sibling"
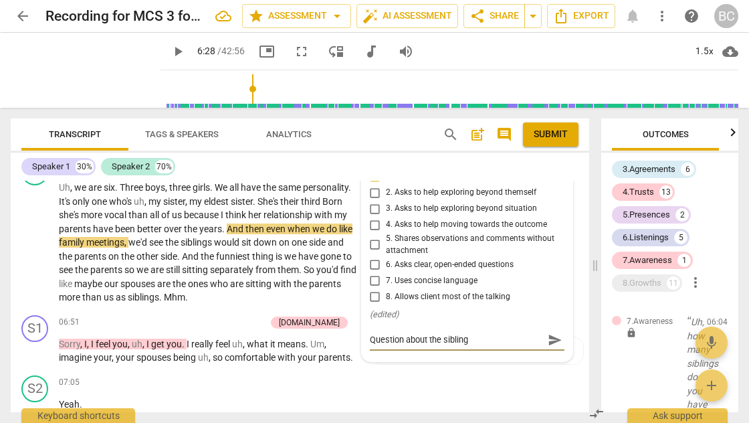
type textarea "Question about the siblings"
type textarea "Question about the siblings i"
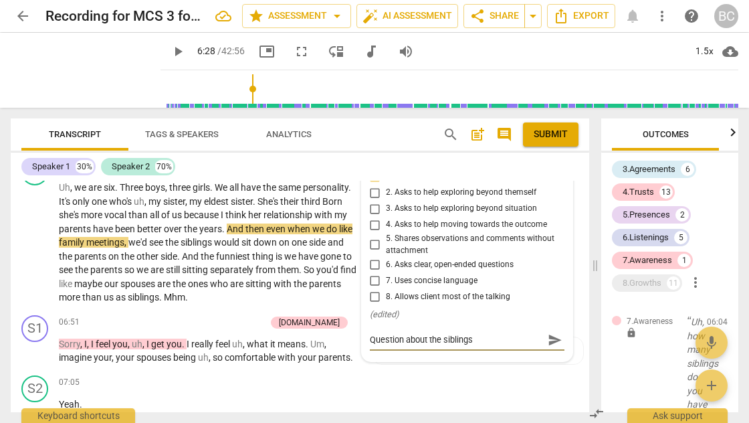
type textarea "Question about the siblings i"
type textarea "Question about the siblings is"
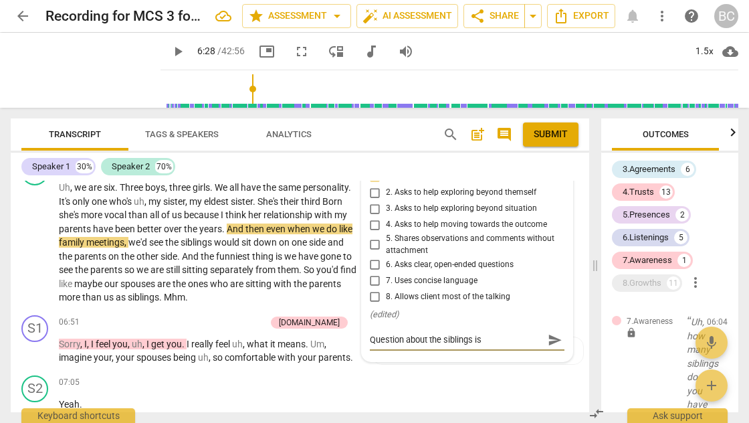
type textarea "Question about the siblings is i"
type textarea "Question about the siblings is ir"
type textarea "Question about the siblings is irr"
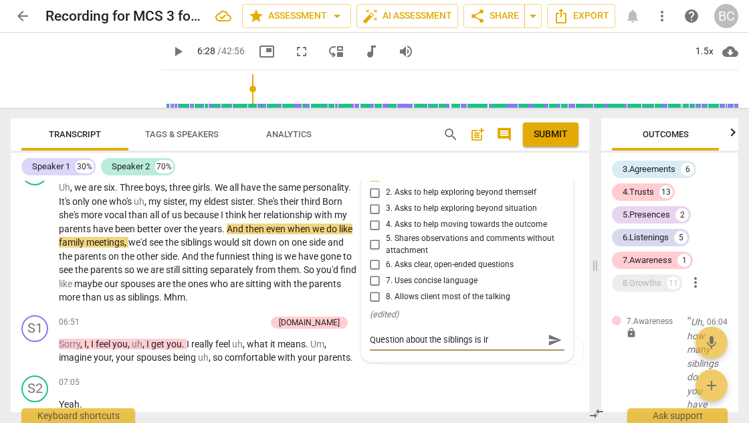
type textarea "Question about the siblings is irr"
type textarea "Question about the siblings is irre"
type textarea "Question about the siblings is irr"
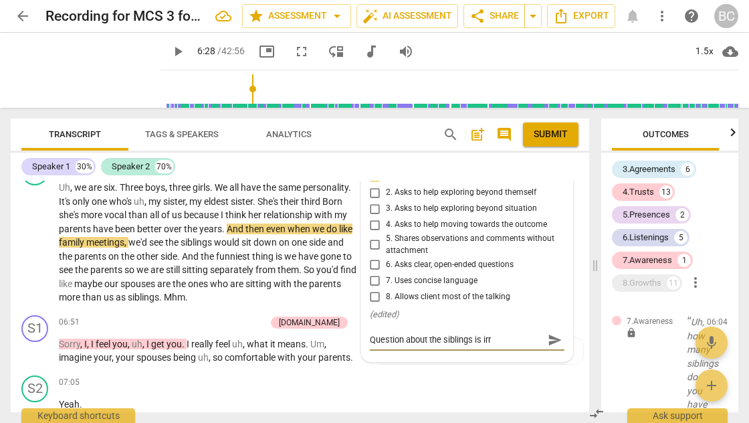
type textarea "Question about the siblings is ir"
type textarea "Question about the siblings is i"
type textarea "Question about the siblings is"
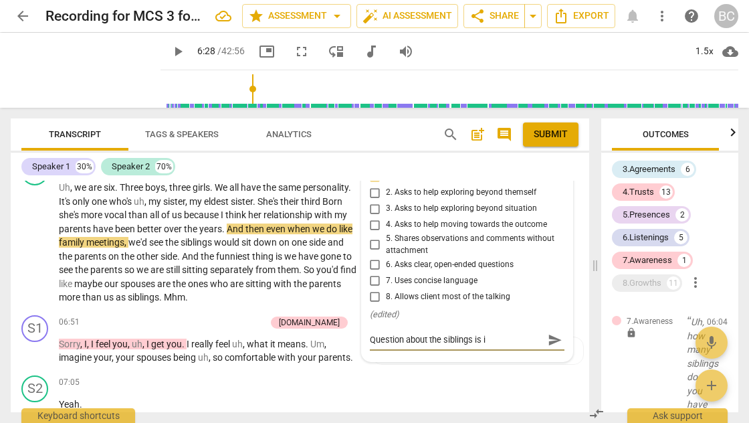
type textarea "Question about the siblings is"
type textarea "Question about the siblings i"
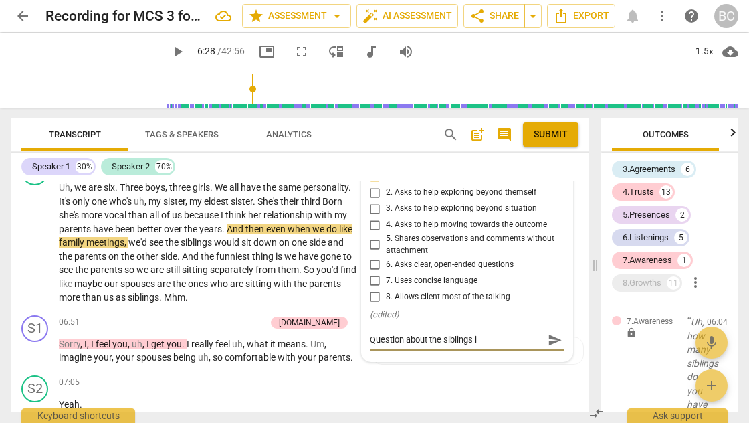
type textarea "Question about the siblings"
type textarea "Question about the siblings d"
type textarea "Question about the siblings di"
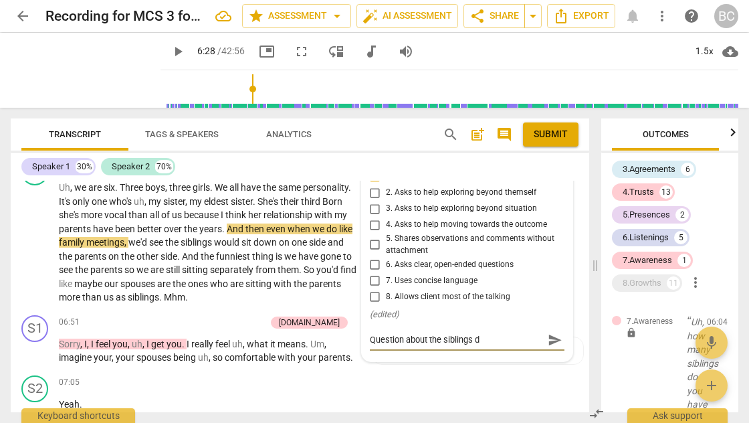
type textarea "Question about the siblings di"
type textarea "Question about the siblings div"
type textarea "Question about the siblings dive"
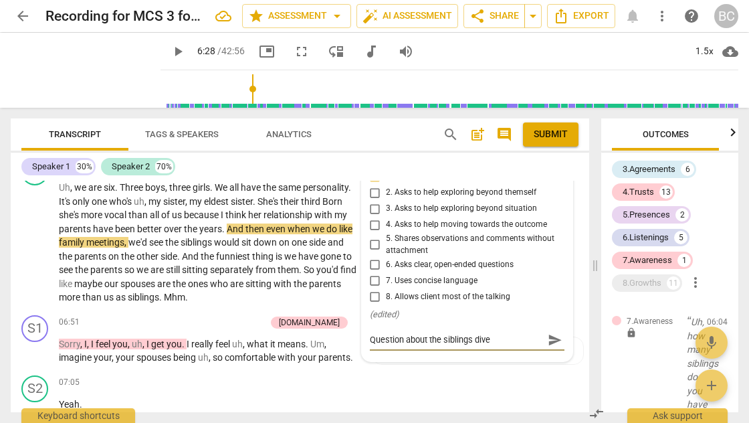
type textarea "Question about the siblings diver"
type textarea "Question about the siblings divert"
type textarea "Question about the siblings diverts"
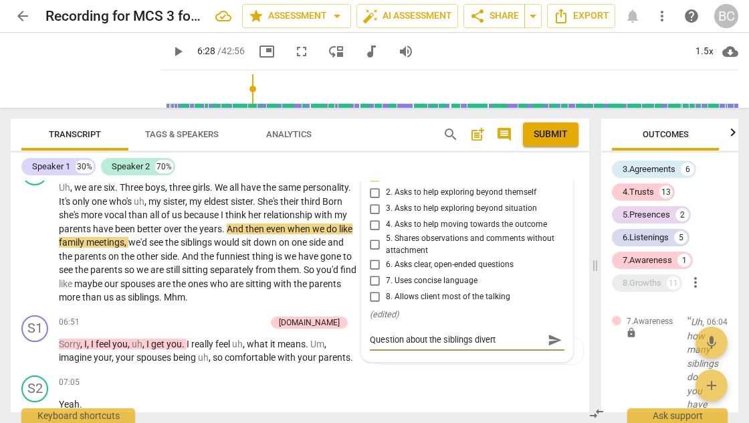
type textarea "Question about the siblings diverts"
type textarea "Question about the siblings diverts t"
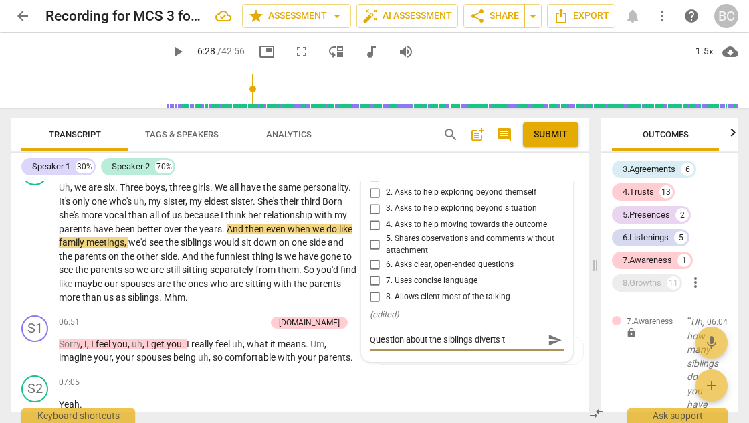
type textarea "Question about the siblings diverts th"
type textarea "Question about the siblings diverts the"
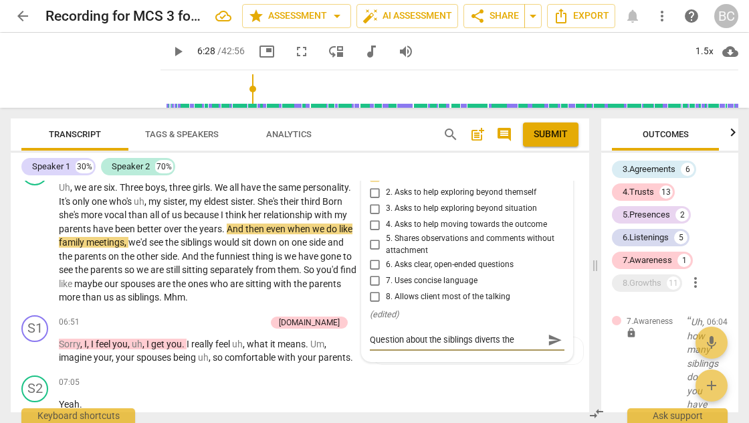
type textarea "Question about the siblings diverts the"
type textarea "Question about the siblings diverts the f"
type textarea "Question about the siblings diverts the fl"
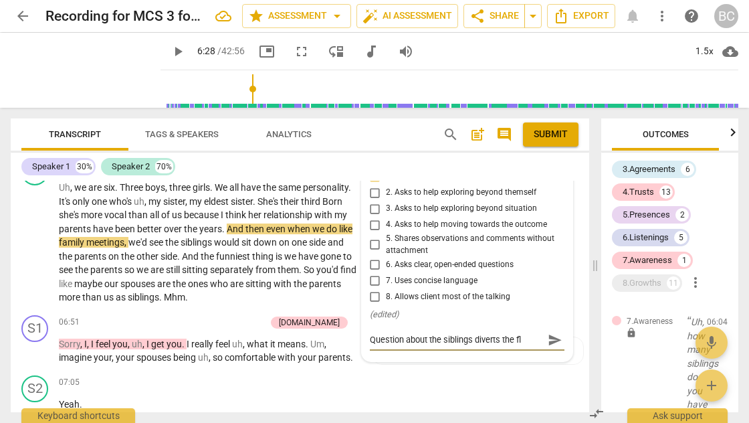
type textarea "Question about the siblings diverts the flo"
type textarea "Question about the siblings diverts the flow"
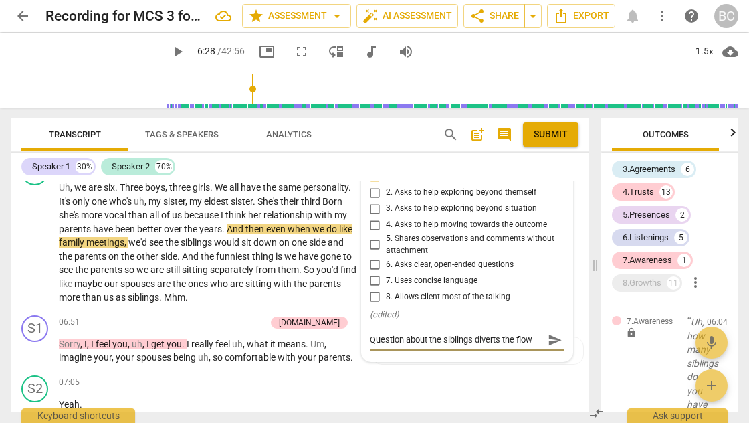
type textarea "Question about the siblings diverts the flow"
type textarea "Question about the siblings diverts the flow o"
type textarea "Question about the siblings diverts the flow of"
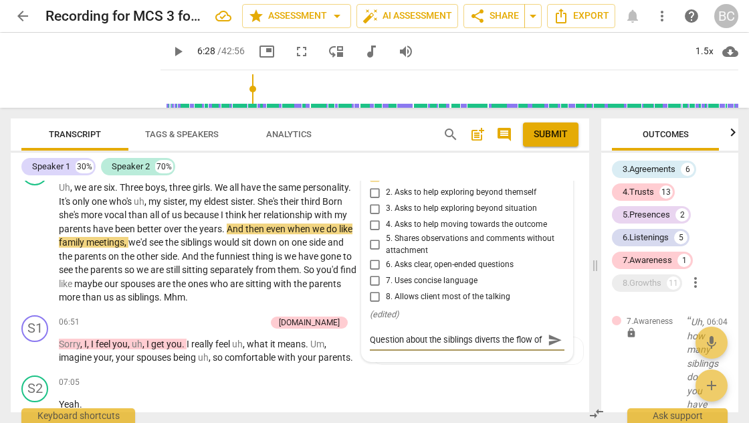
scroll to position [11, 0]
type textarea "Question about the siblings diverts the flow of"
type textarea "Question about the siblings diverts the flow of t"
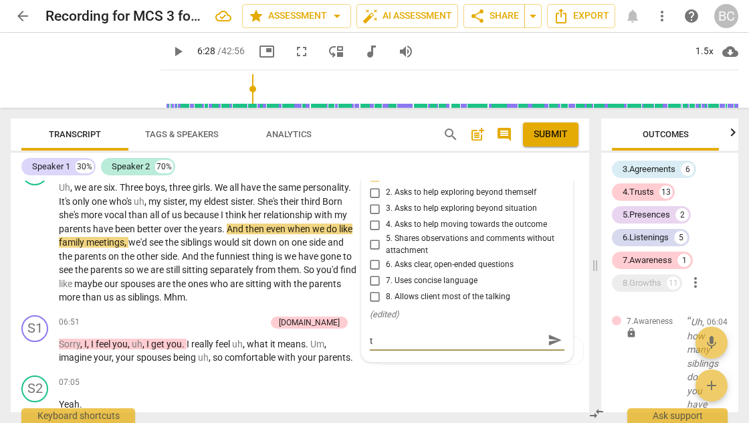
type textarea "Question about the siblings diverts the flow of th"
type textarea "Question about the siblings diverts the flow of the"
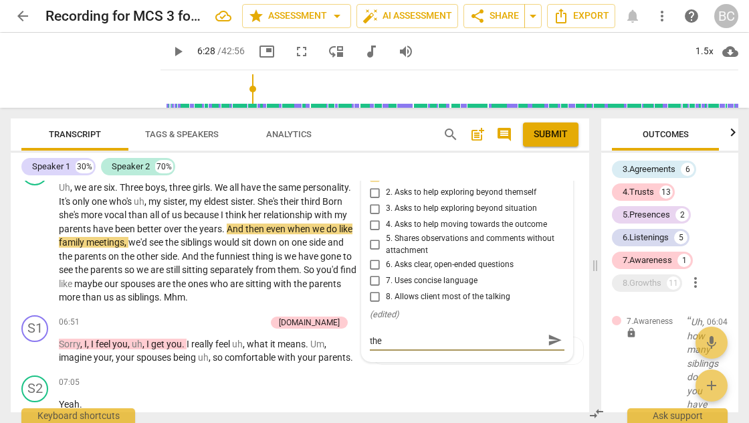
type textarea "Question about the siblings diverts the flow of the"
type textarea "Question about the siblings diverts the flow of the c"
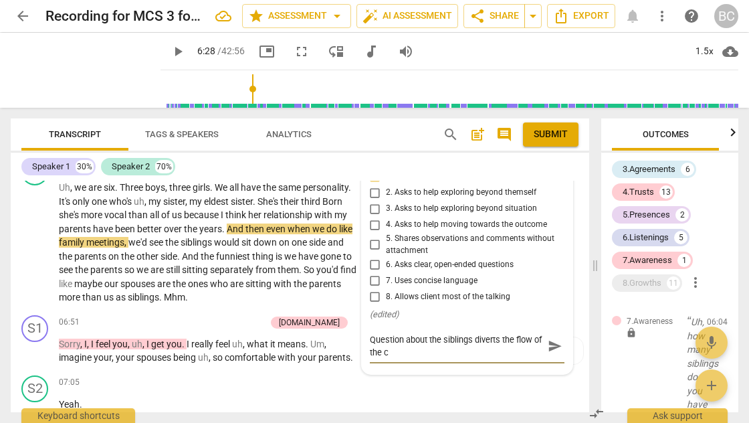
type textarea "Question about the siblings diverts the flow of the cl"
type textarea "Question about the siblings diverts the flow of the cli"
type textarea "Question about the siblings diverts the flow of the clie"
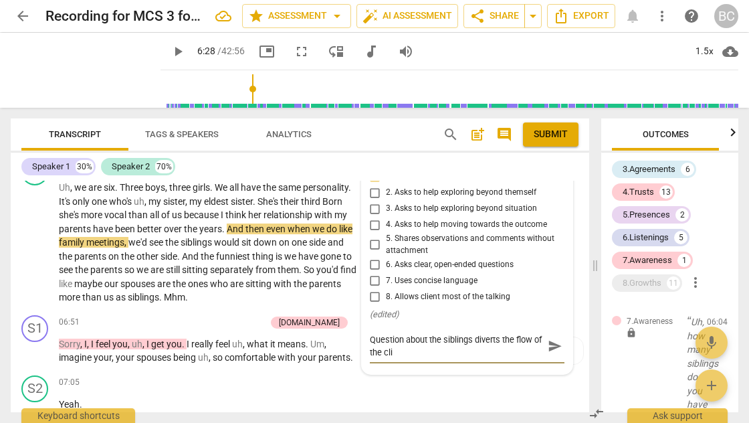
type textarea "Question about the siblings diverts the flow of the clie"
type textarea "Question about the siblings diverts the flow of the clien"
type textarea "Question about the siblings diverts the flow of the client"
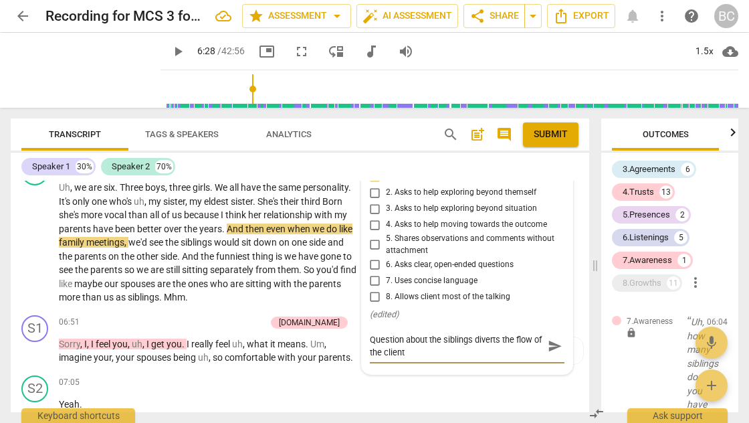
type textarea "Question about the siblings diverts the flow of the client'"
type textarea "Question about the siblings diverts the flow of the client's"
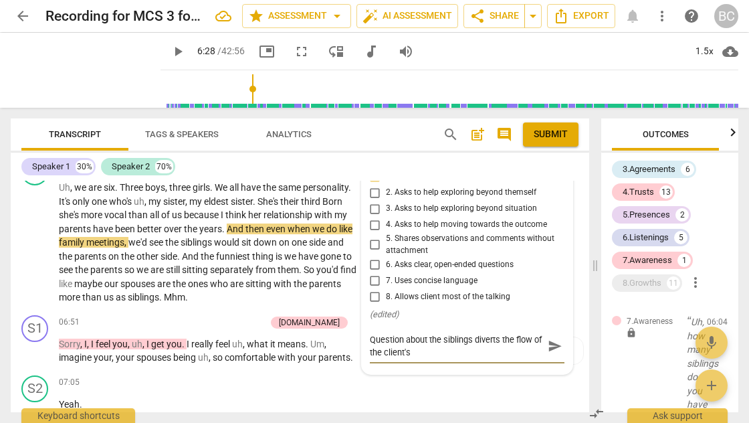
type textarea "Question about the siblings diverts the flow of the client's"
type textarea "Question about the siblings diverts the flow of the client's s"
type textarea "Question about the siblings diverts the flow of the client's se"
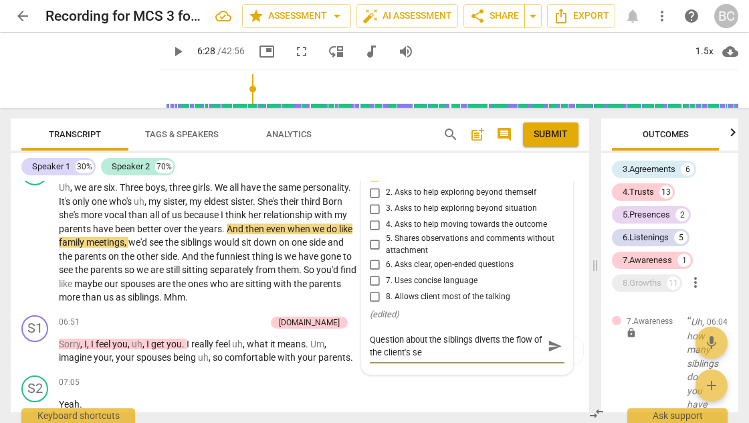
type textarea "Question about the siblings diverts the flow of the client's sel"
type textarea "Question about the siblings diverts the flow of the client's sel;"
type textarea "Question about the siblings diverts the flow of the client's sel;f"
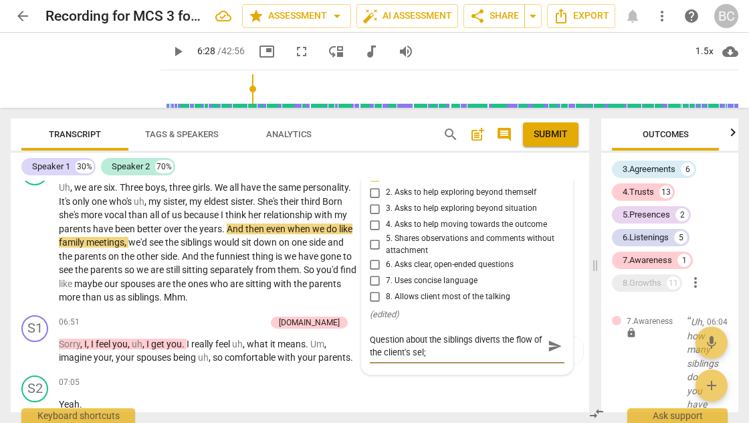
type textarea "Question about the siblings diverts the flow of the client's sel;f"
type textarea "Question about the siblings diverts the flow of the client's sel;"
type textarea "Question about the siblings diverts the flow of the client's sel"
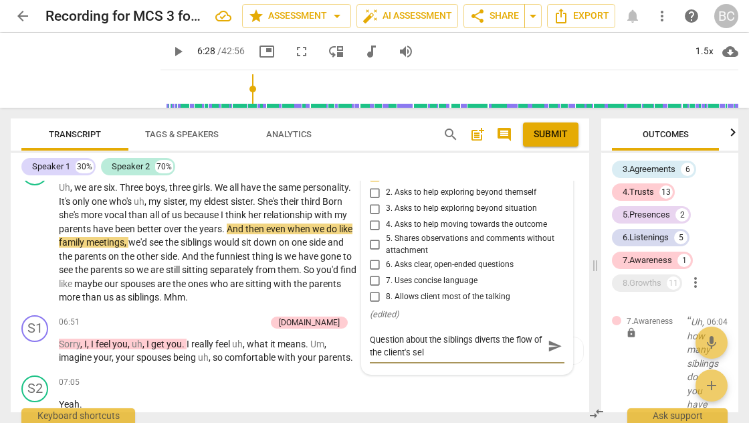
type textarea "Question about the siblings diverts the flow of the client's self"
type textarea "Question about the siblings diverts the flow of the client's self-"
type textarea "Question about the siblings diverts the flow of the client's self-e"
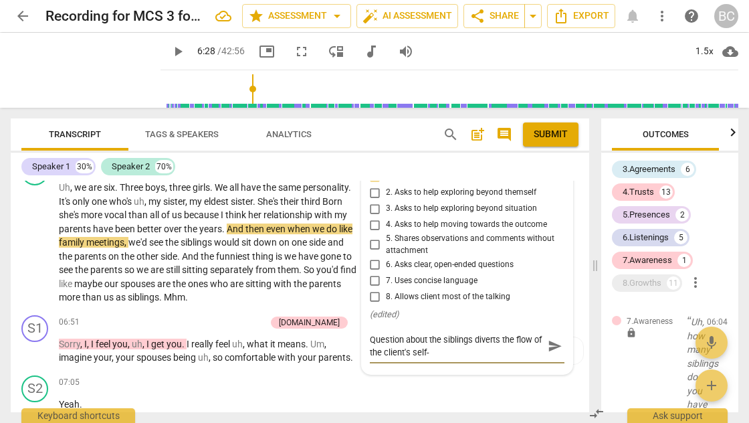
type textarea "Question about the siblings diverts the flow of the client's self-e"
click at [549, 339] on span "send" at bounding box center [555, 345] width 15 height 15
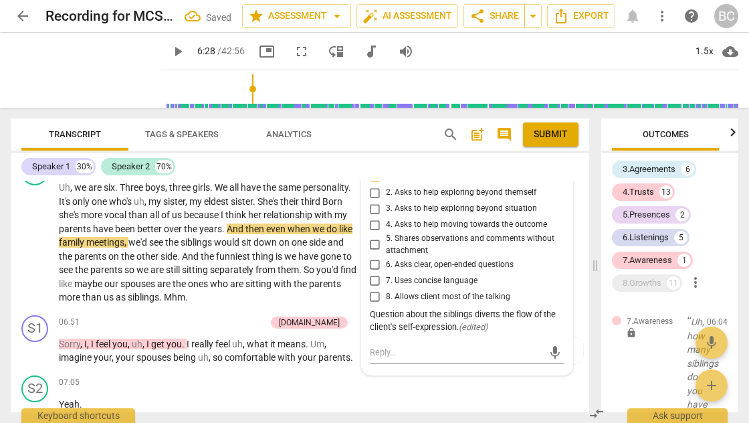
click at [170, 54] on span "play_arrow" at bounding box center [178, 51] width 16 height 16
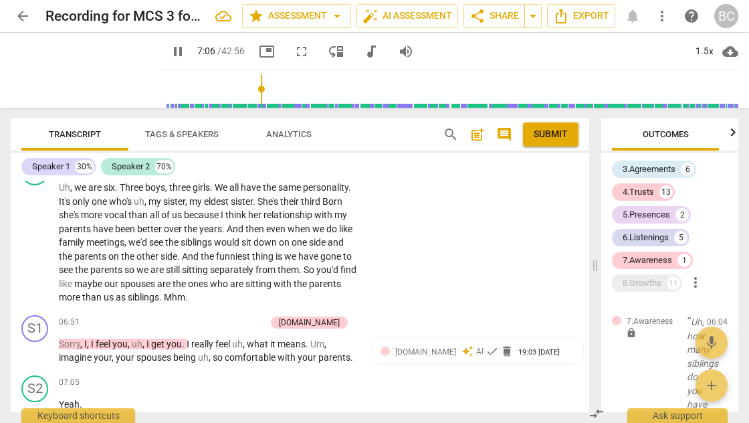
scroll to position [2132, 0]
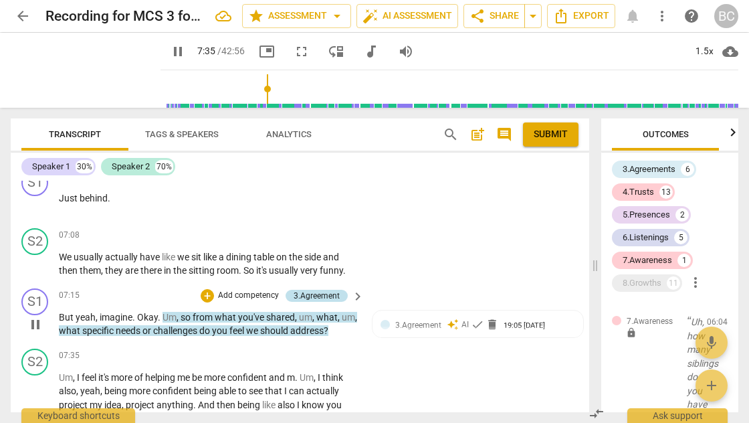
click at [314, 290] on div "3.Agreement" at bounding box center [317, 296] width 46 height 12
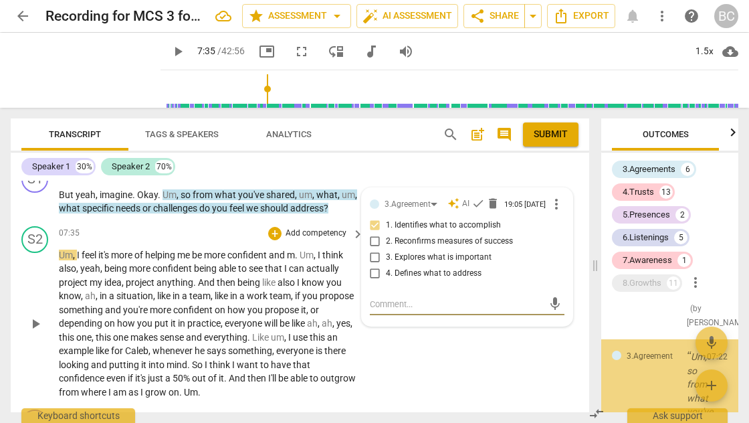
scroll to position [5151, 0]
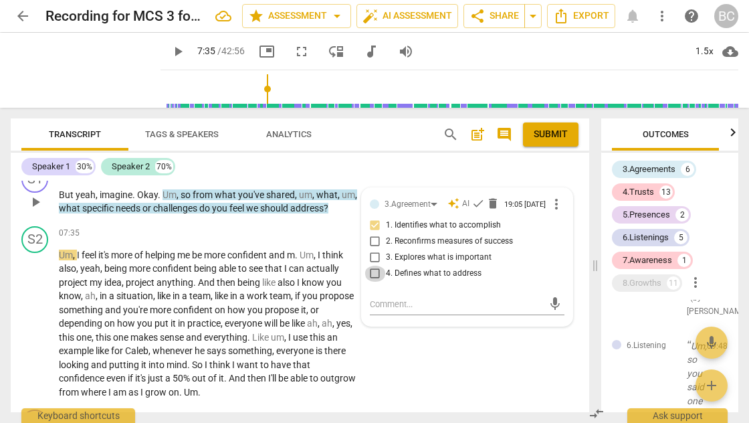
click at [373, 268] on input "4. Defines what to address" at bounding box center [375, 274] width 21 height 16
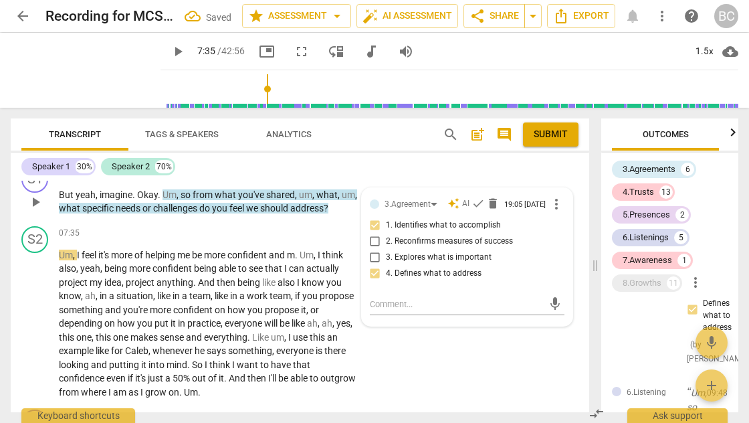
click at [37, 194] on span "play_arrow" at bounding box center [35, 202] width 16 height 16
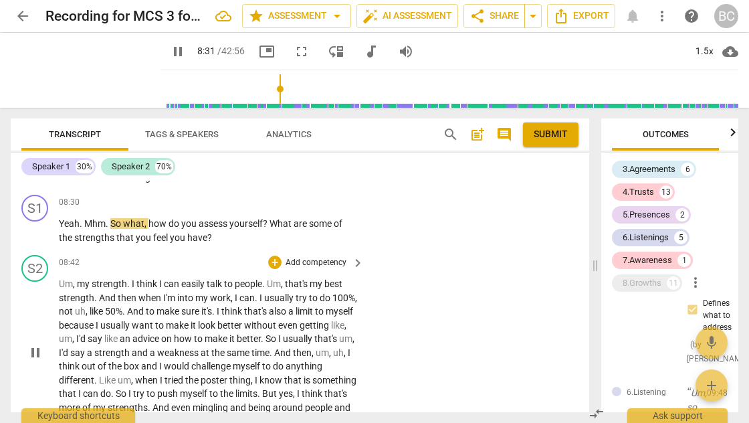
scroll to position [2415, 0]
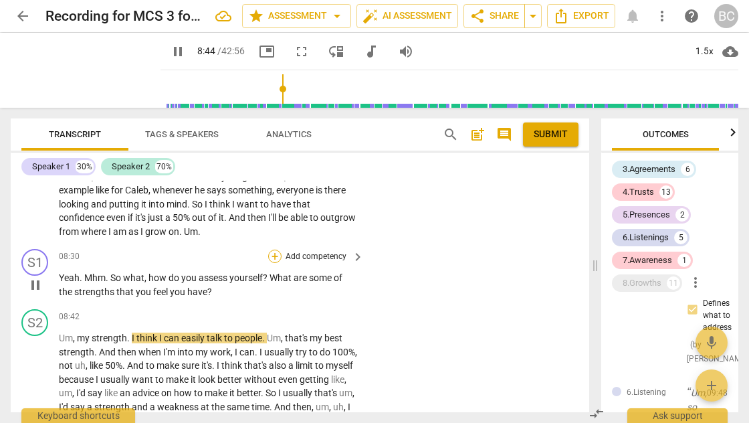
click at [272, 250] on div "+" at bounding box center [274, 256] width 13 height 13
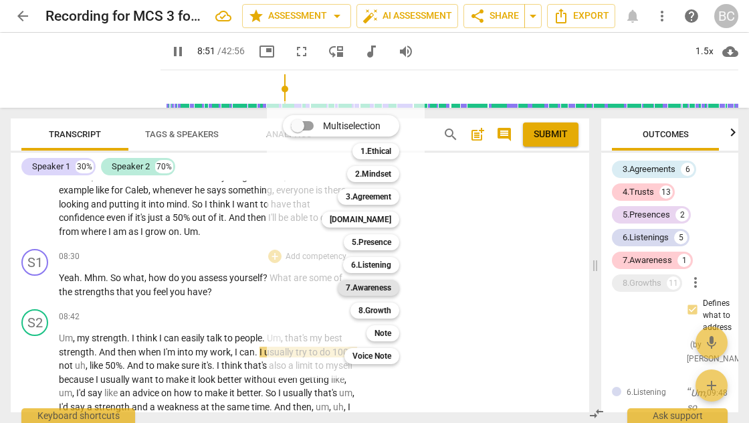
click at [371, 289] on b "7.Awareness" at bounding box center [368, 288] width 45 height 16
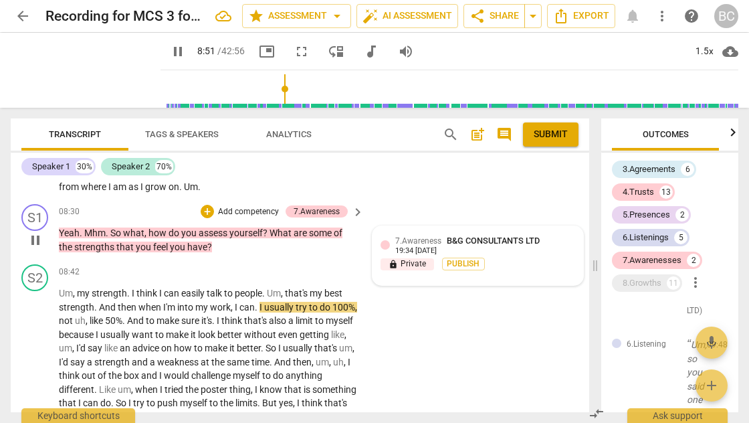
scroll to position [0, 0]
click at [429, 236] on span "7.Awareness" at bounding box center [418, 240] width 46 height 9
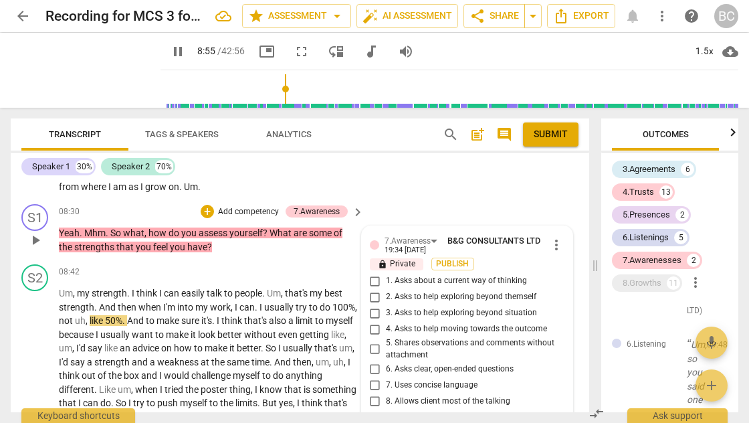
scroll to position [2468, 0]
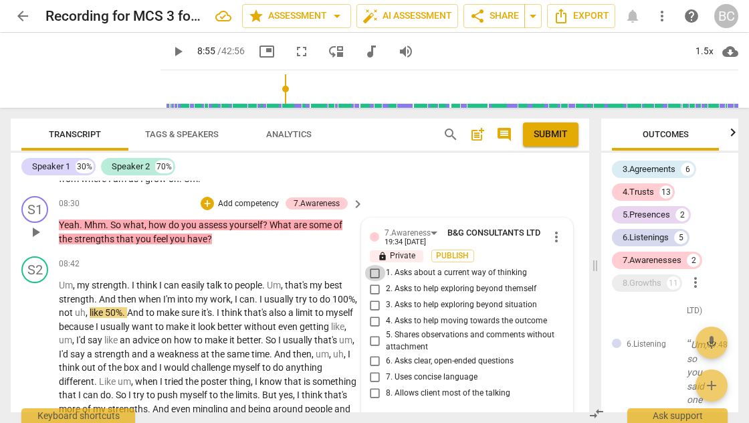
click at [375, 265] on input "1. Asks about a current way of thinking" at bounding box center [375, 273] width 21 height 16
click at [209, 197] on div "+" at bounding box center [207, 203] width 13 height 13
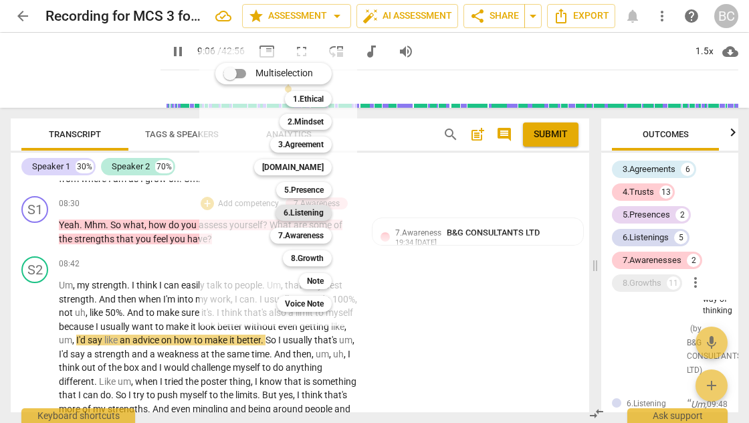
click at [306, 214] on b "6.Listening" at bounding box center [304, 213] width 40 height 16
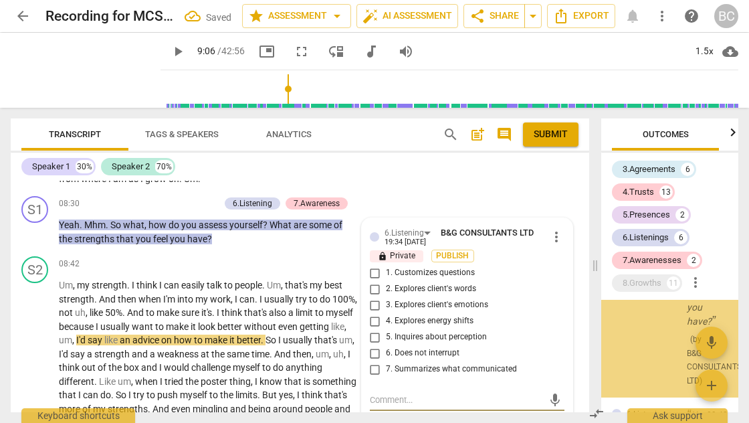
scroll to position [5959, 0]
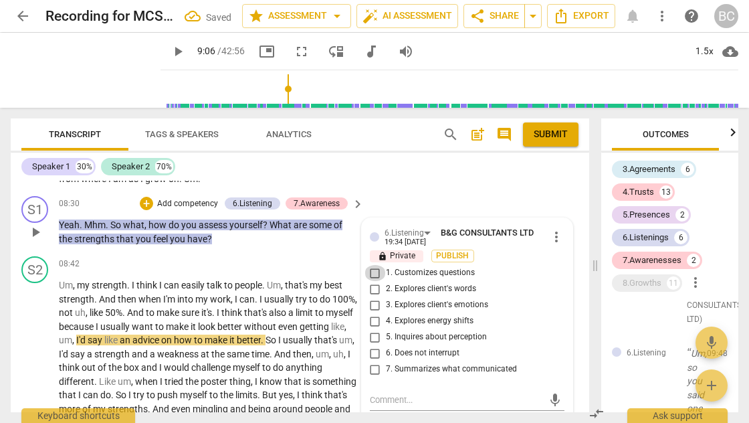
click at [373, 265] on input "1. Customizes questions" at bounding box center [375, 273] width 21 height 16
click at [372, 329] on input "5. Inquires about perception" at bounding box center [375, 337] width 21 height 16
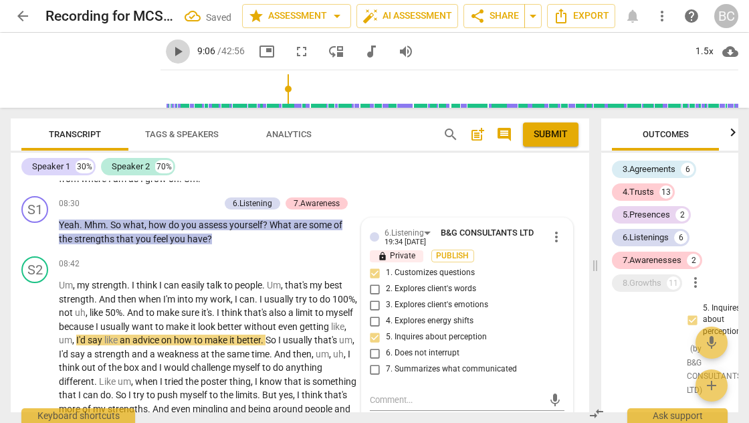
click at [170, 51] on span "play_arrow" at bounding box center [178, 51] width 16 height 16
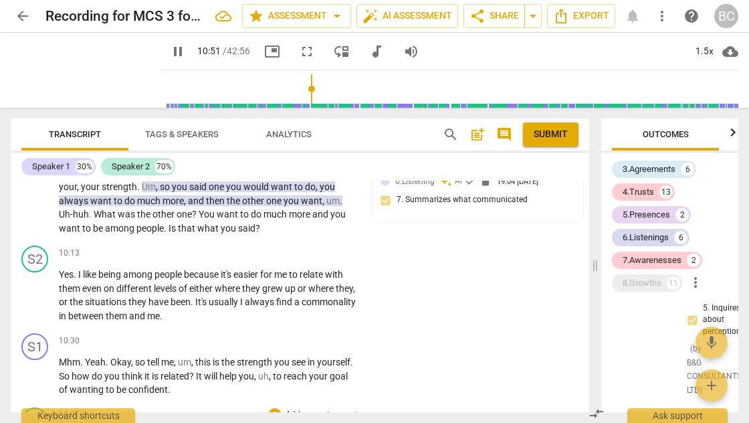
scroll to position [2766, 0]
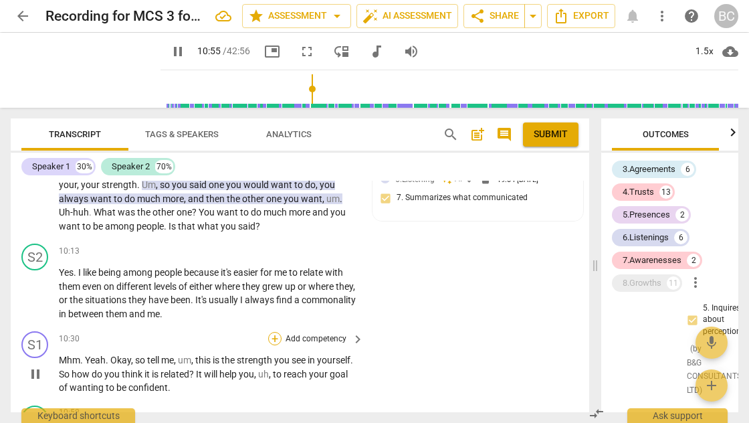
click at [273, 332] on div "+" at bounding box center [274, 338] width 13 height 13
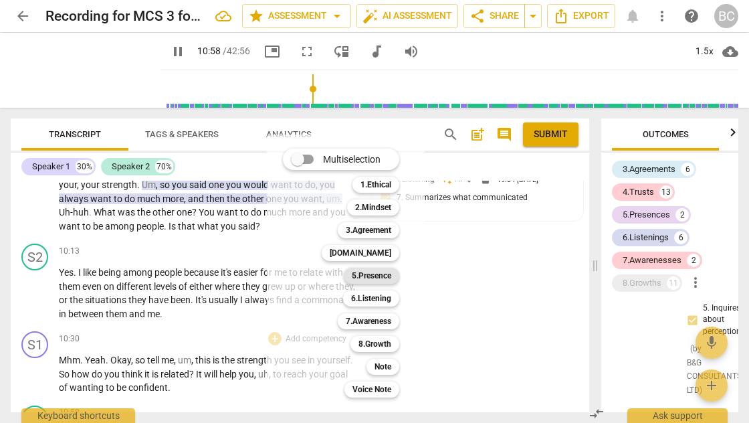
click at [371, 278] on b "5.Presence" at bounding box center [371, 276] width 39 height 16
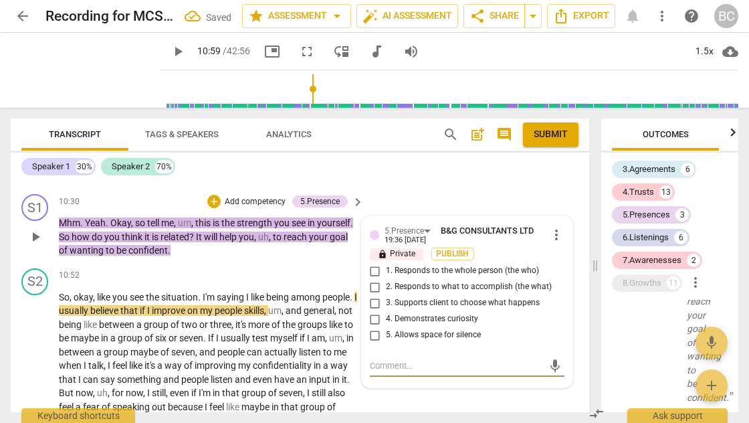
scroll to position [2902, 0]
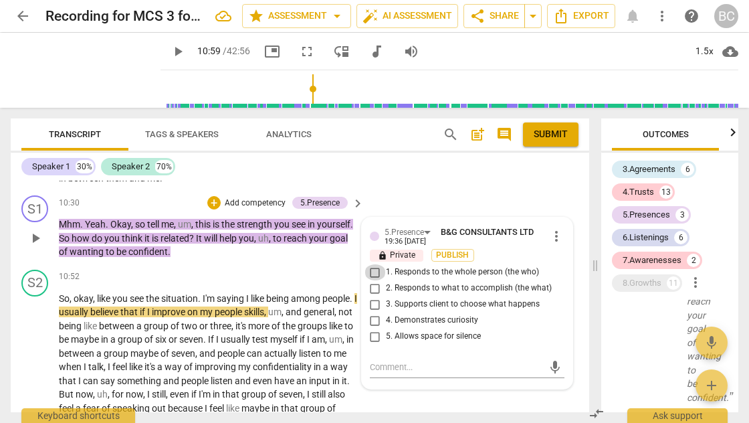
click at [371, 264] on input "1. Responds to the whole person (the who)" at bounding box center [375, 272] width 21 height 16
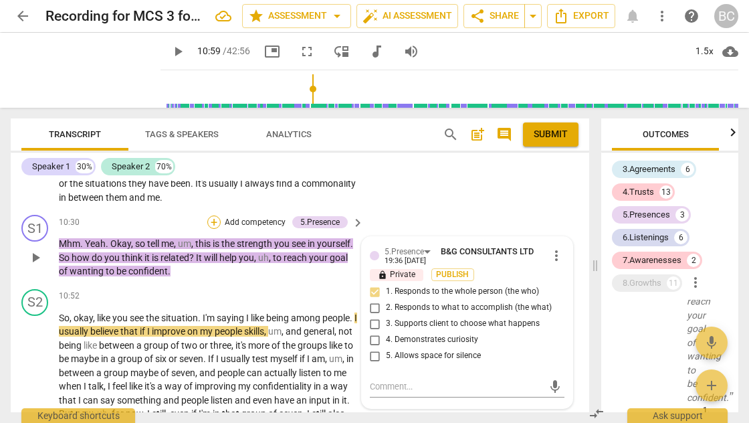
click at [213, 215] on div "+" at bounding box center [213, 221] width 13 height 13
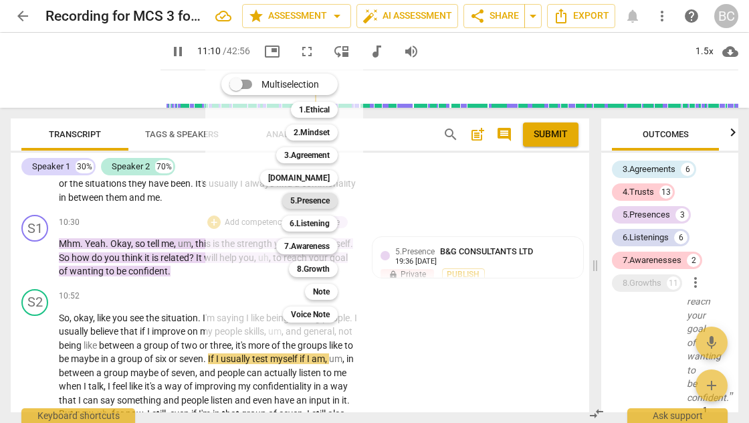
click at [317, 199] on b "5.Presence" at bounding box center [309, 201] width 39 height 16
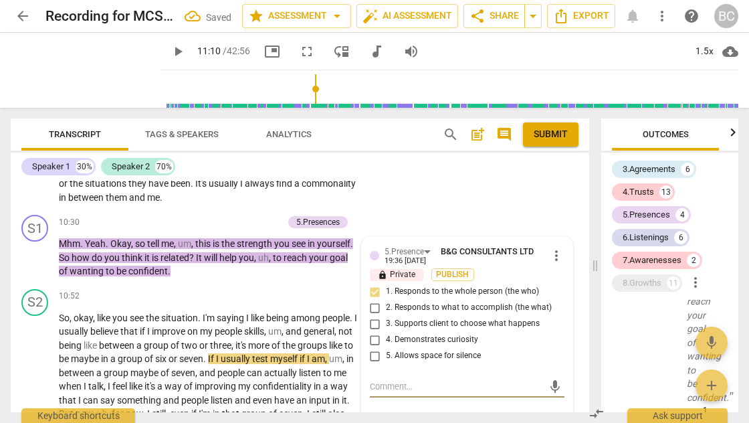
scroll to position [7556, 0]
click at [422, 245] on div "5.Presence" at bounding box center [410, 250] width 51 height 11
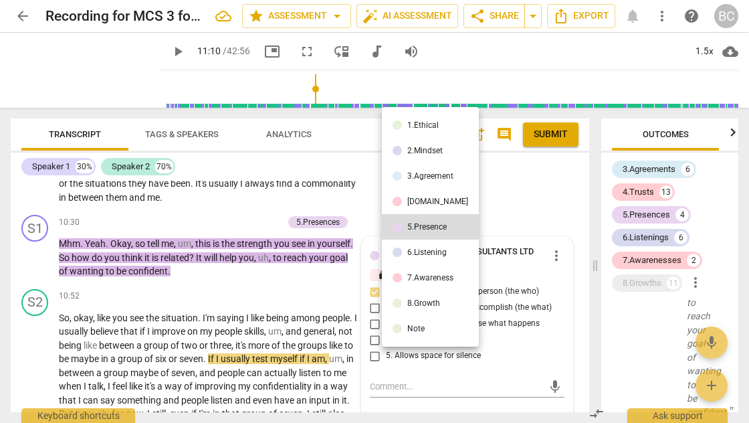
click at [424, 200] on div "4.Trust" at bounding box center [437, 201] width 61 height 8
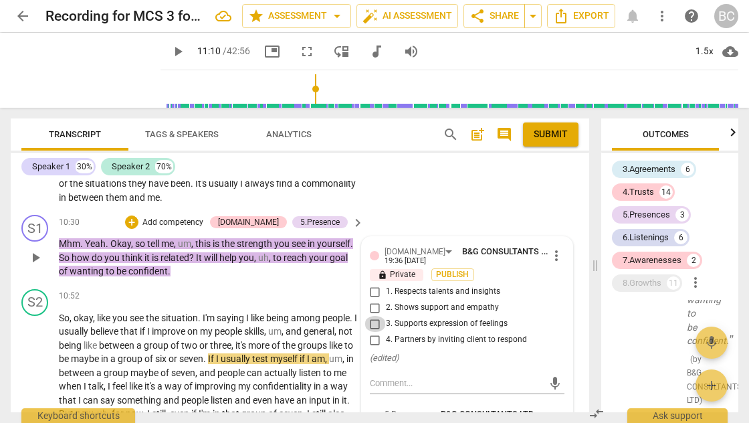
click at [373, 316] on input "3. Supports expression of feelings" at bounding box center [375, 324] width 21 height 16
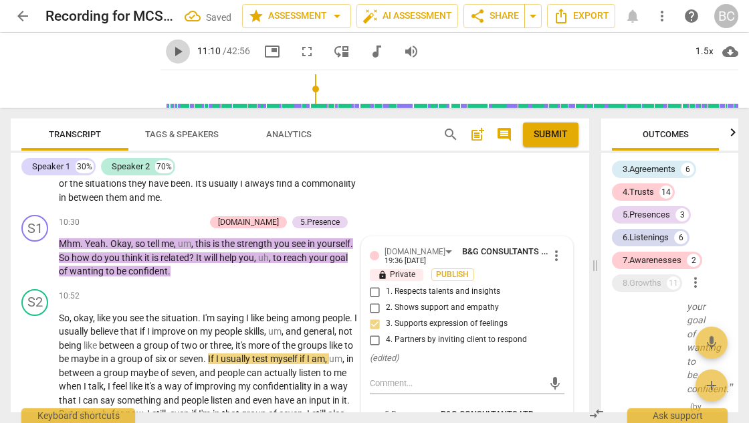
click at [170, 54] on span "play_arrow" at bounding box center [178, 51] width 16 height 16
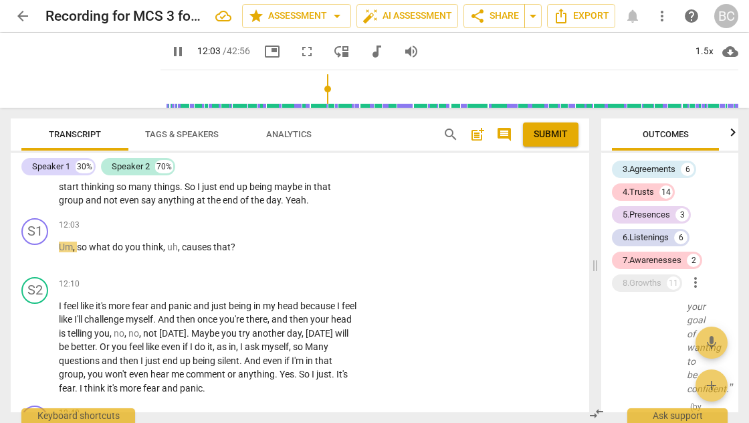
scroll to position [3180, 0]
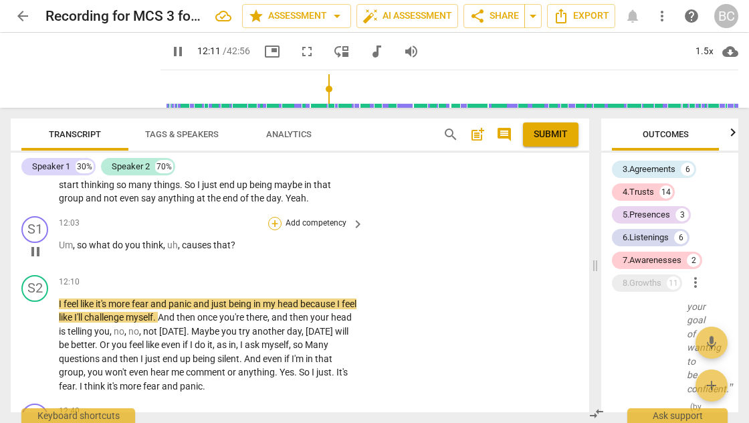
click at [274, 217] on div "+" at bounding box center [274, 223] width 13 height 13
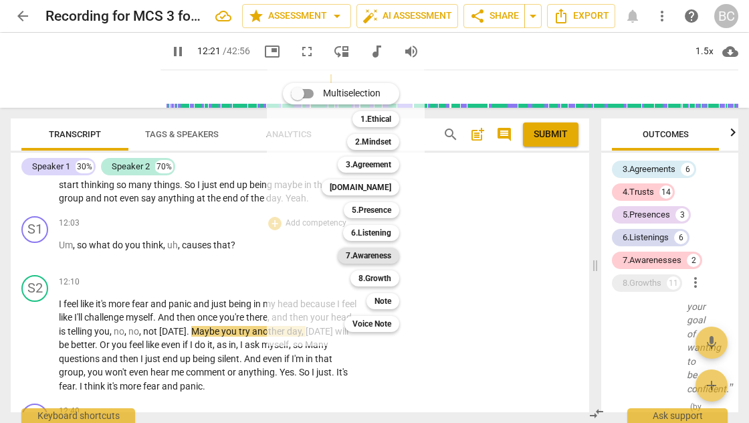
click at [385, 256] on b "7.Awareness" at bounding box center [368, 255] width 45 height 16
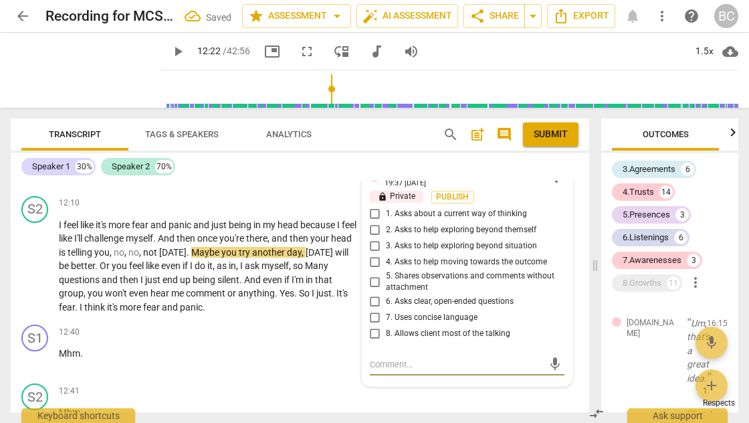
scroll to position [3258, 0]
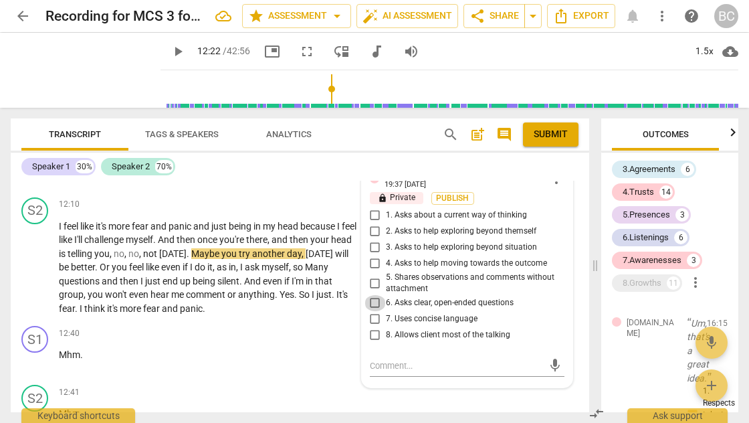
click at [373, 295] on input "6. Asks clear, open-ended questions" at bounding box center [375, 303] width 21 height 16
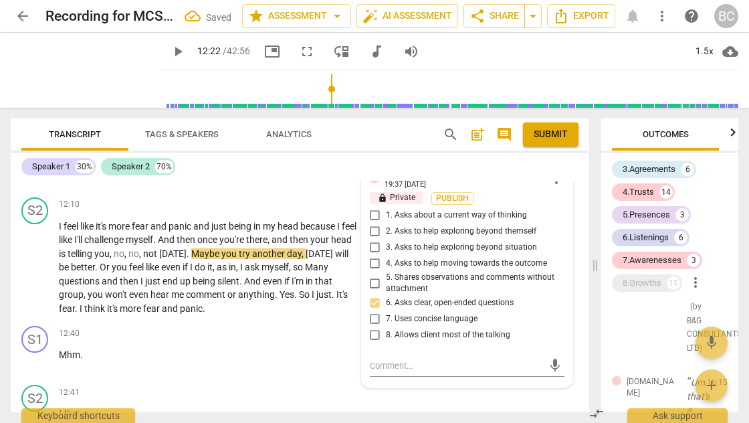
click at [372, 207] on input "1. Asks about a current way of thinking" at bounding box center [375, 215] width 21 height 16
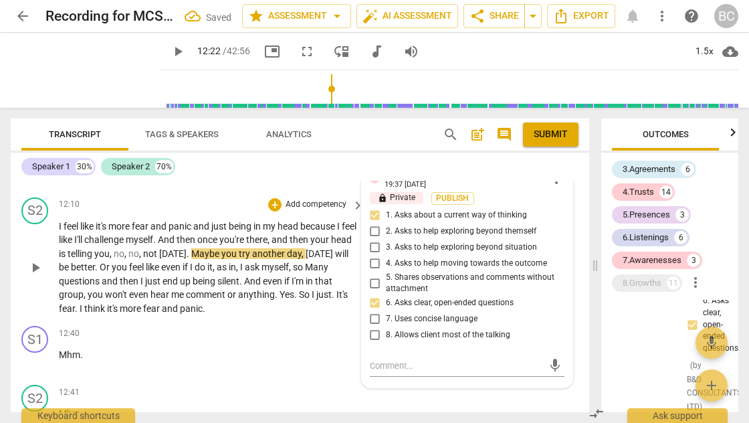
scroll to position [3166, 0]
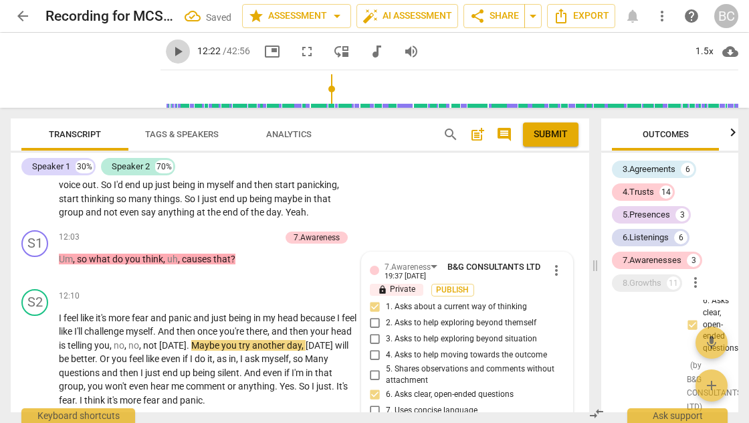
click at [170, 48] on span "play_arrow" at bounding box center [178, 51] width 16 height 16
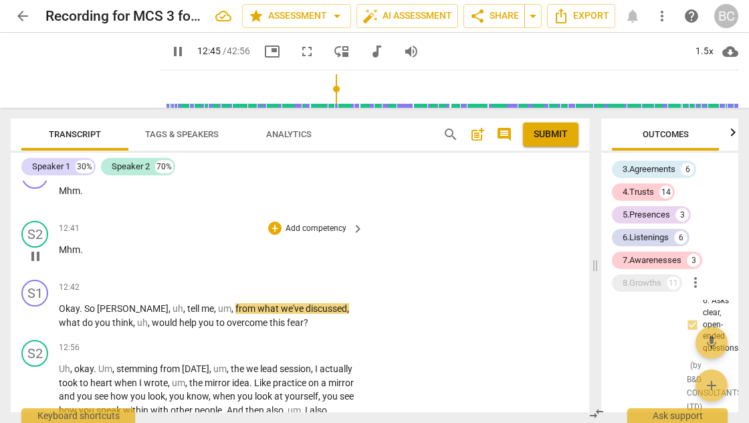
scroll to position [3463, 0]
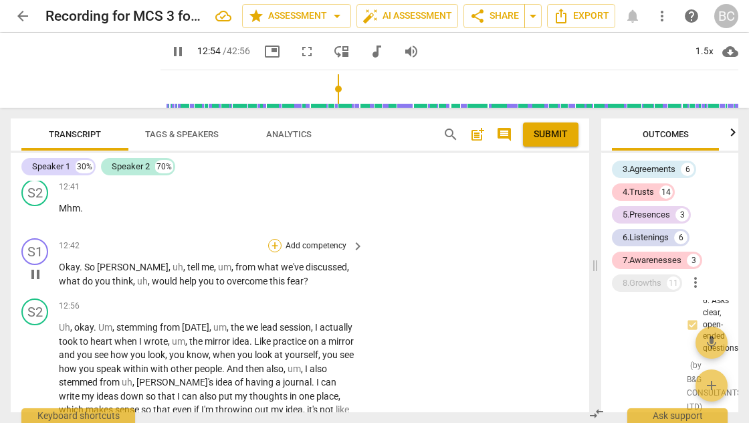
click at [273, 239] on div "+" at bounding box center [274, 245] width 13 height 13
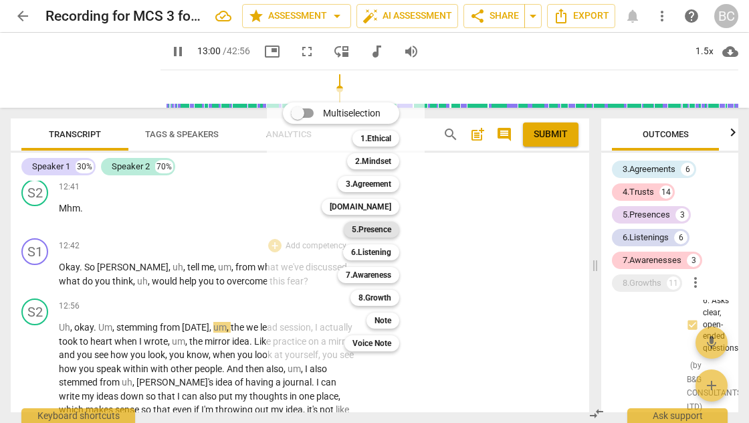
click at [374, 227] on b "5.Presence" at bounding box center [371, 229] width 39 height 16
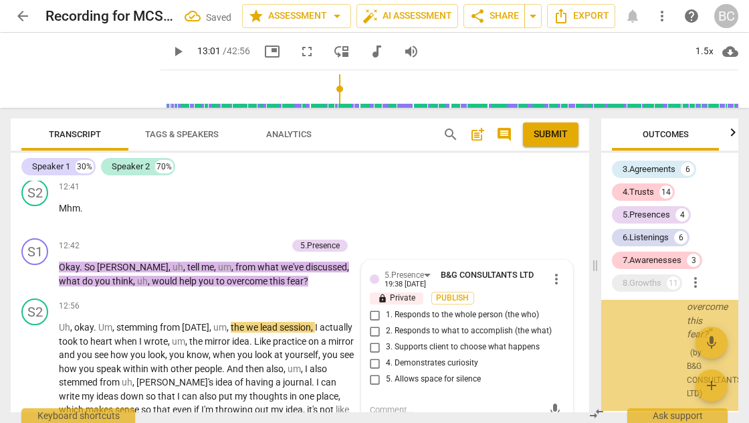
scroll to position [8329, 0]
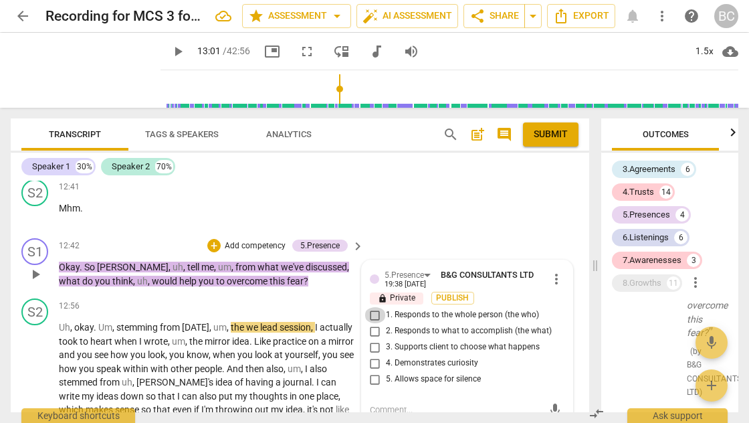
click at [371, 307] on input "1. Responds to the whole person (the who)" at bounding box center [375, 315] width 21 height 16
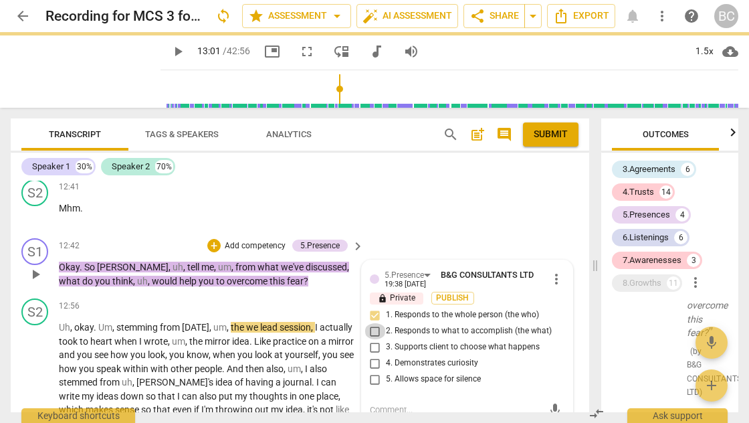
click at [373, 323] on input "2. Responds to what to accomplish (the what)" at bounding box center [375, 331] width 21 height 16
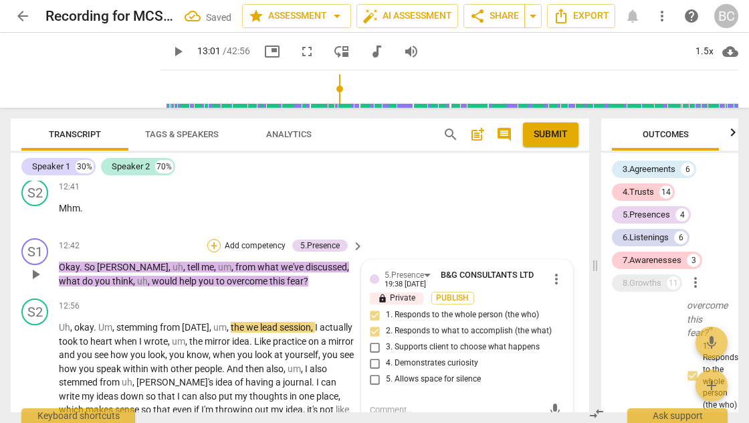
click at [214, 239] on div "+" at bounding box center [213, 245] width 13 height 13
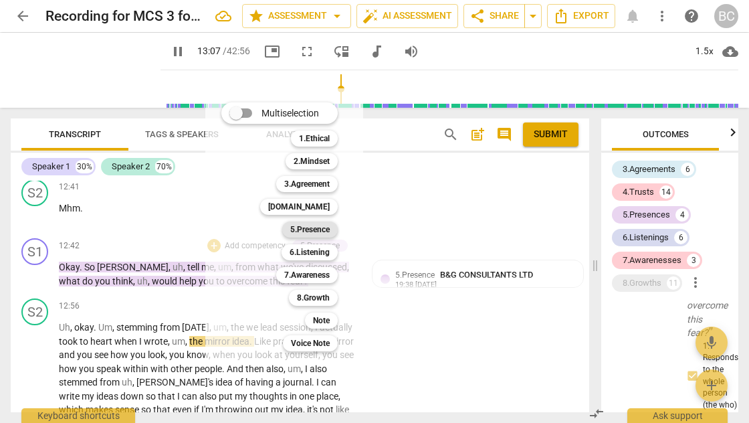
click at [310, 231] on b "5.Presence" at bounding box center [309, 229] width 39 height 16
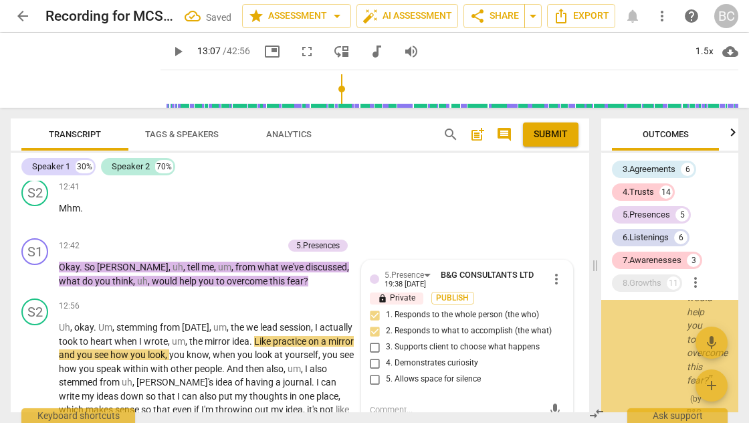
scroll to position [8844, 0]
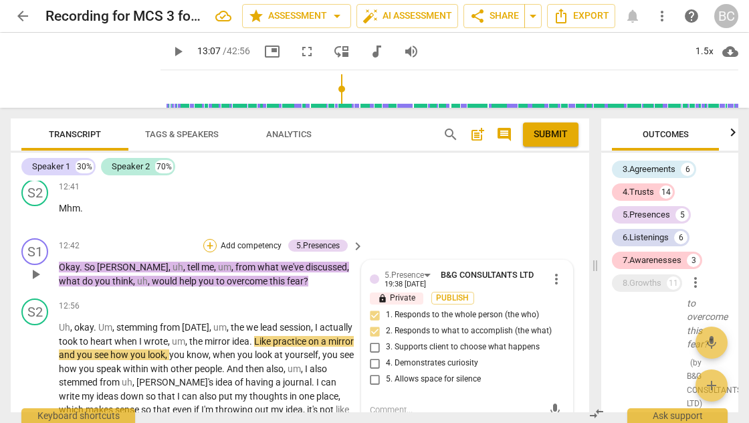
click at [210, 239] on div "+" at bounding box center [209, 245] width 13 height 13
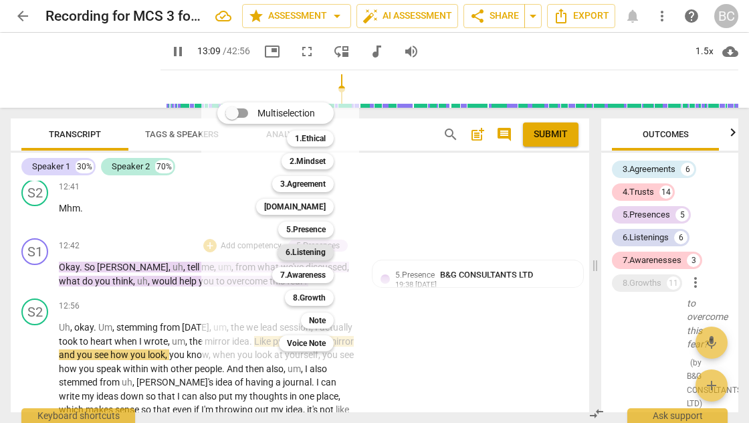
click at [297, 250] on b "6.Listening" at bounding box center [306, 252] width 40 height 16
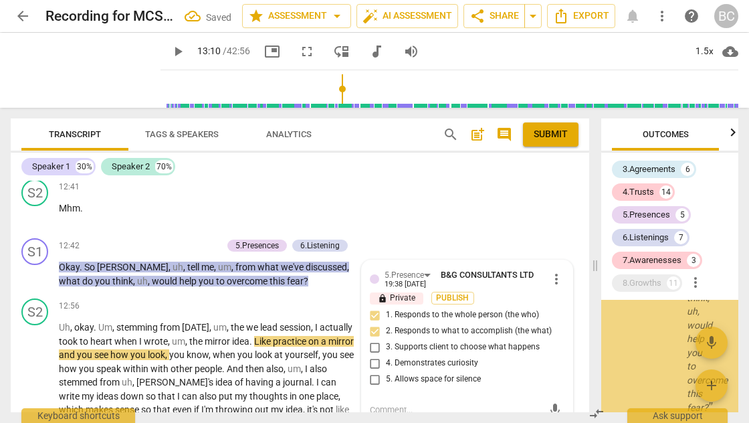
scroll to position [9230, 0]
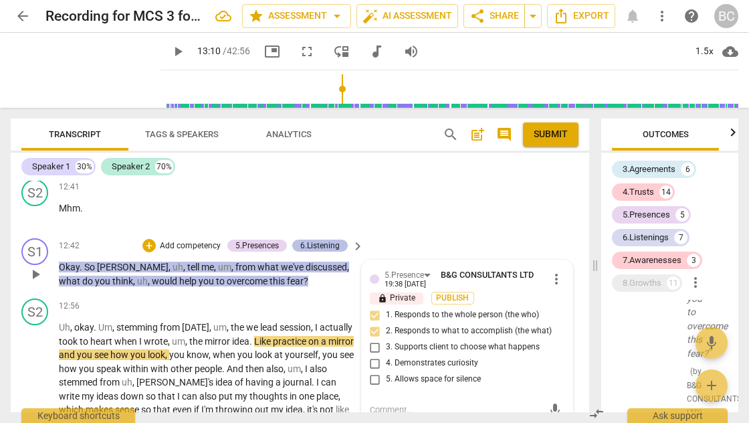
click at [318, 239] on div "6.Listening" at bounding box center [319, 245] width 39 height 12
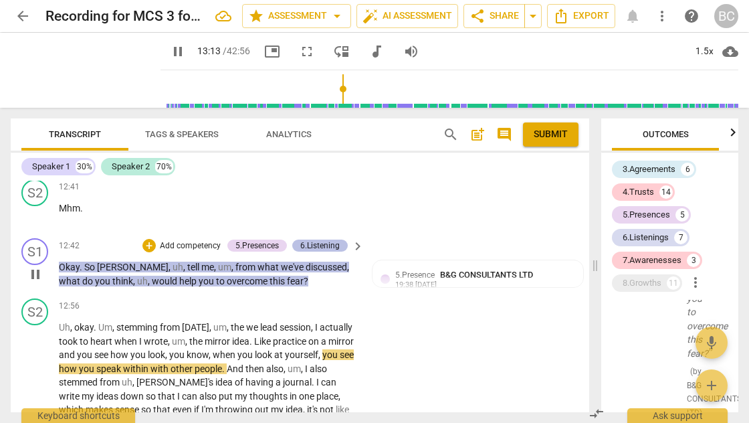
click at [319, 239] on div "6.Listening" at bounding box center [319, 245] width 39 height 12
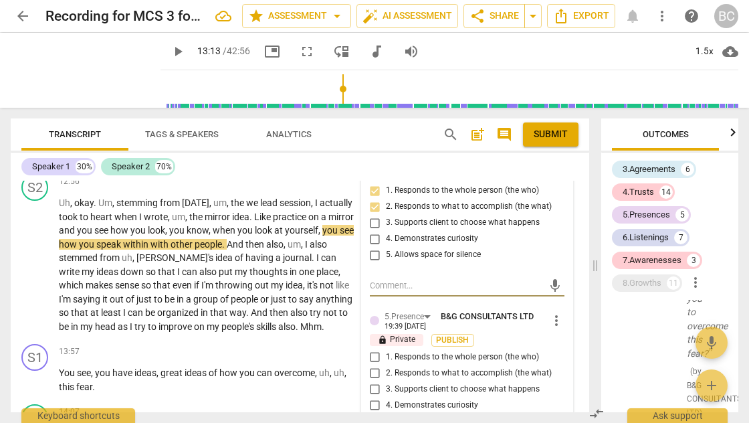
scroll to position [3589, 0]
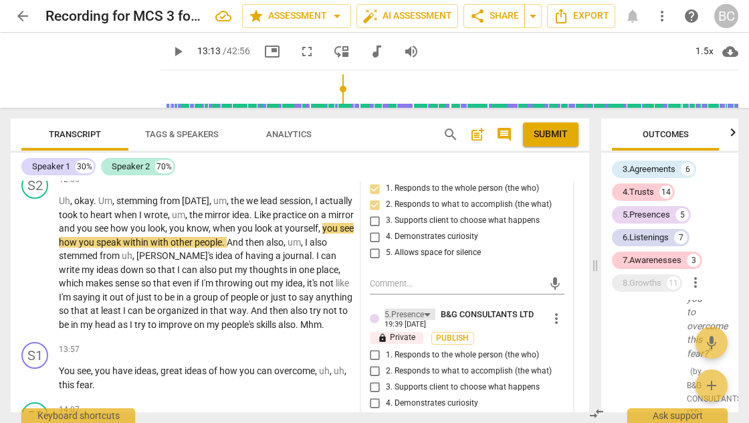
click at [426, 308] on div "5.Presence" at bounding box center [410, 313] width 51 height 11
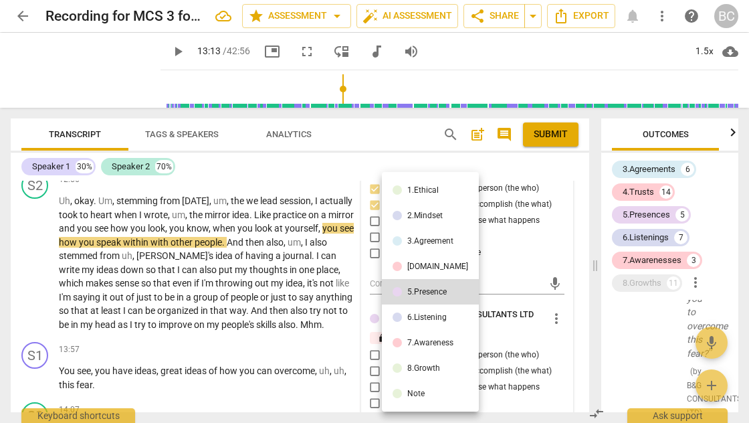
click at [431, 318] on div "6.Listening" at bounding box center [426, 317] width 39 height 8
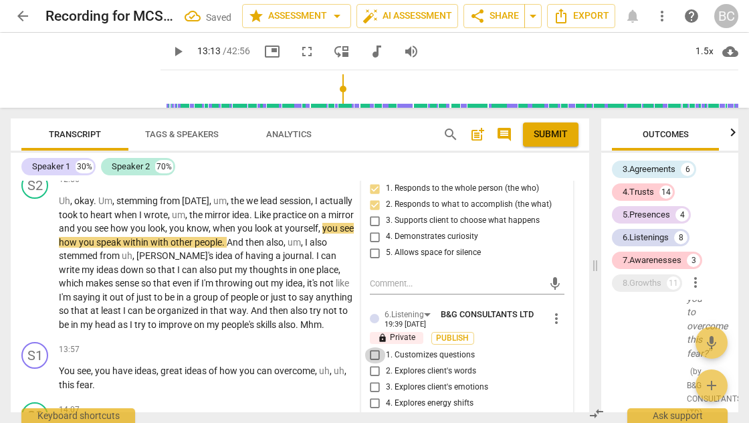
click at [373, 347] on input "1. Customizes questions" at bounding box center [375, 355] width 21 height 16
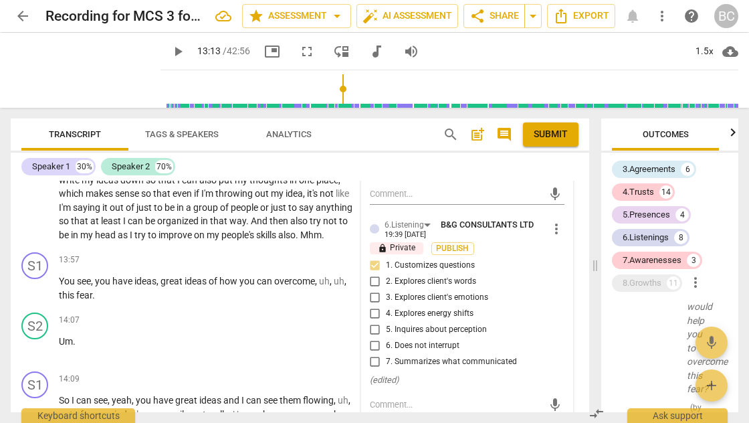
scroll to position [3680, 0]
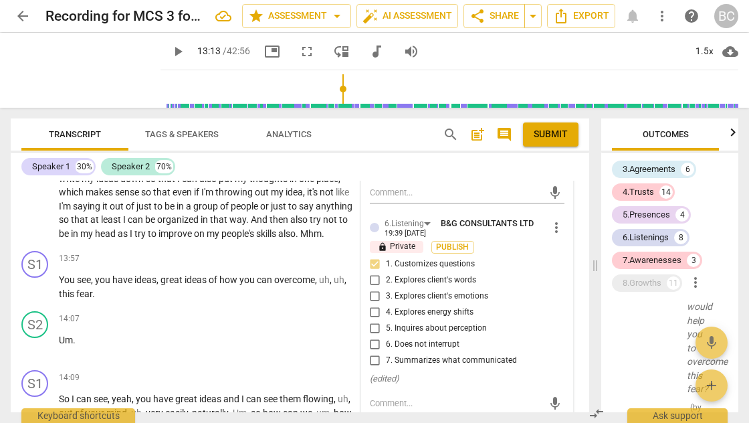
click at [170, 50] on span "play_arrow" at bounding box center [178, 51] width 16 height 16
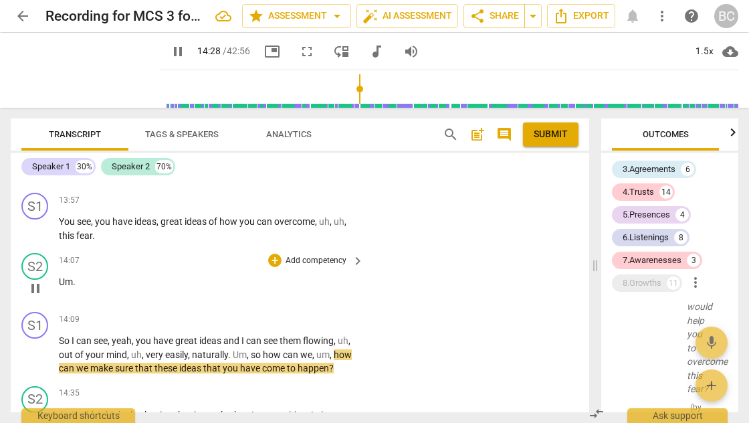
scroll to position [3741, 0]
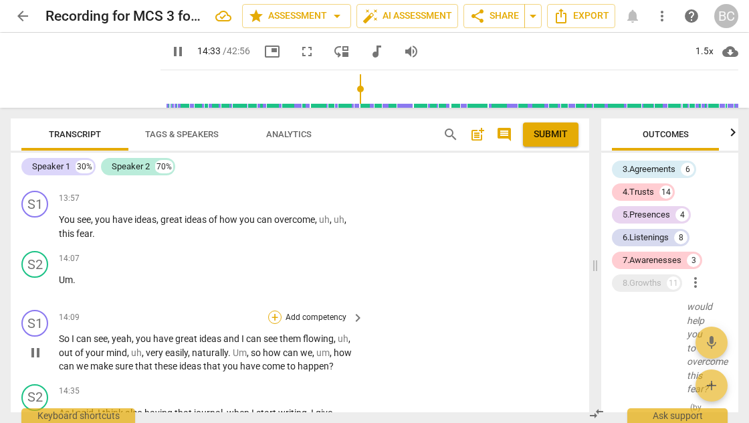
click at [273, 310] on div "+" at bounding box center [274, 316] width 13 height 13
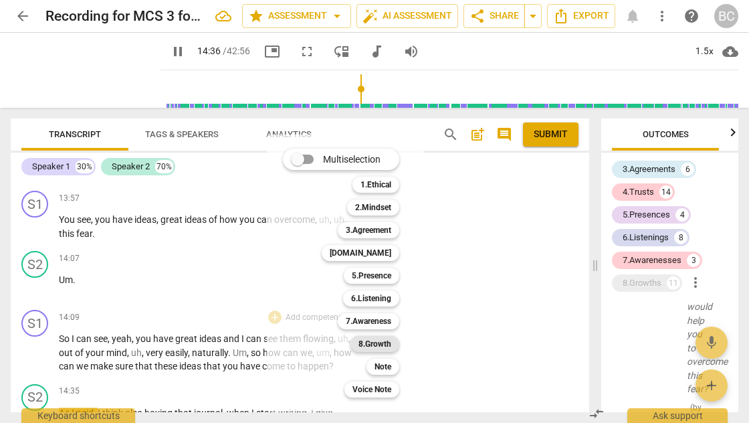
click at [385, 345] on b "8.Growth" at bounding box center [375, 344] width 33 height 16
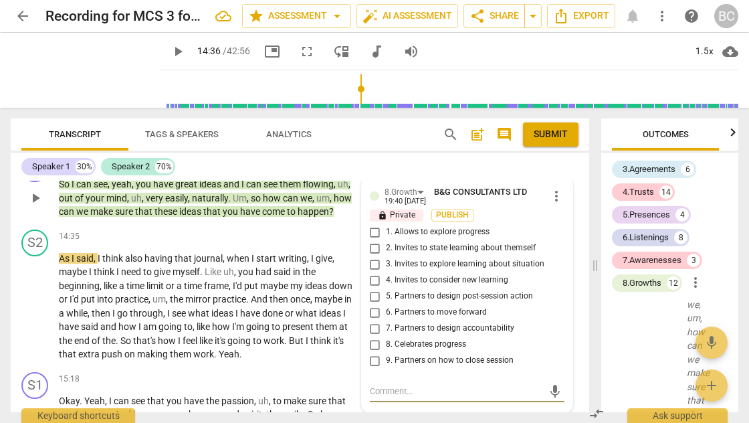
scroll to position [3897, 0]
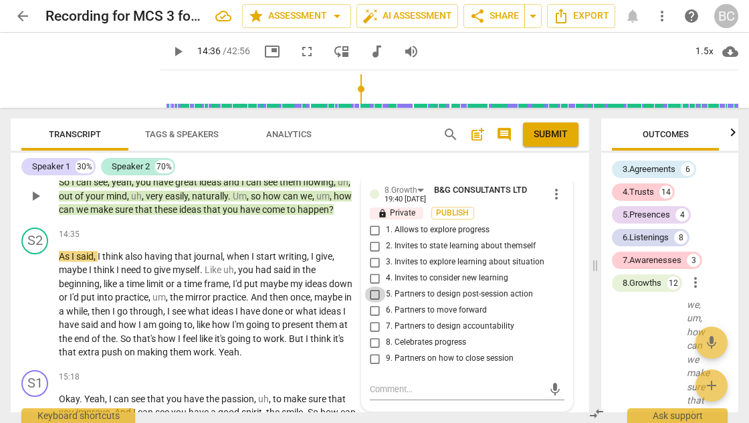
click at [372, 286] on input "5. Partners to design post-session action" at bounding box center [375, 294] width 21 height 16
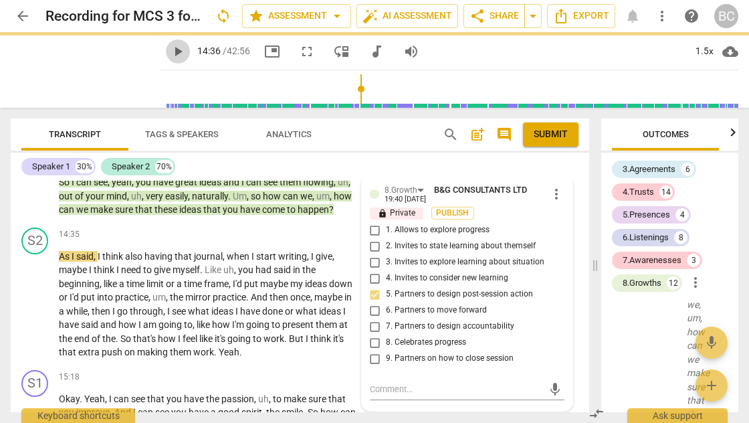
click at [170, 50] on span "play_arrow" at bounding box center [178, 51] width 16 height 16
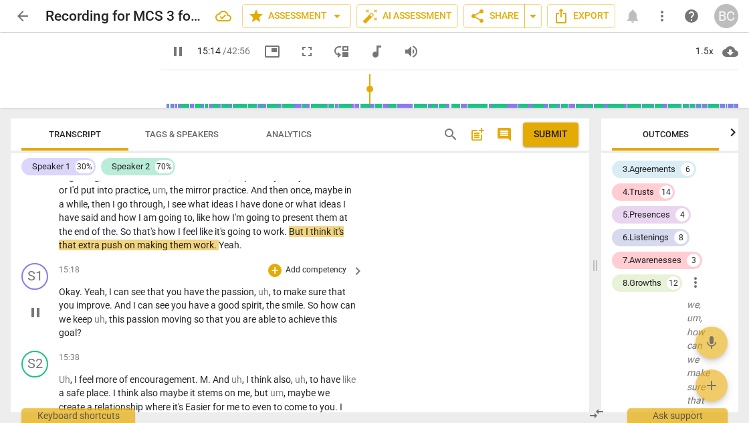
scroll to position [4028, 0]
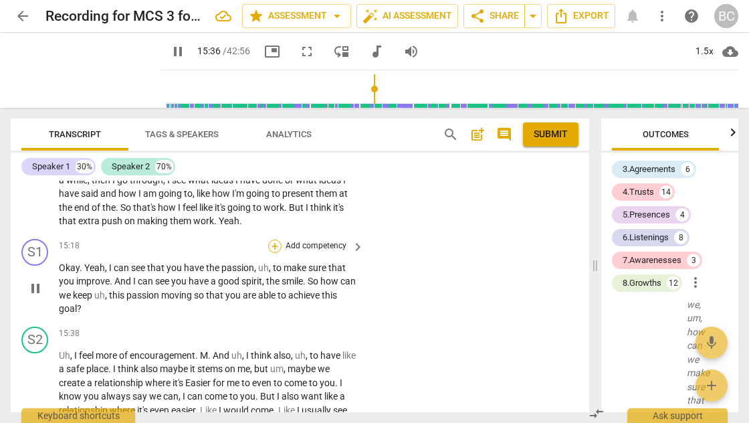
click at [272, 239] on div "+" at bounding box center [274, 245] width 13 height 13
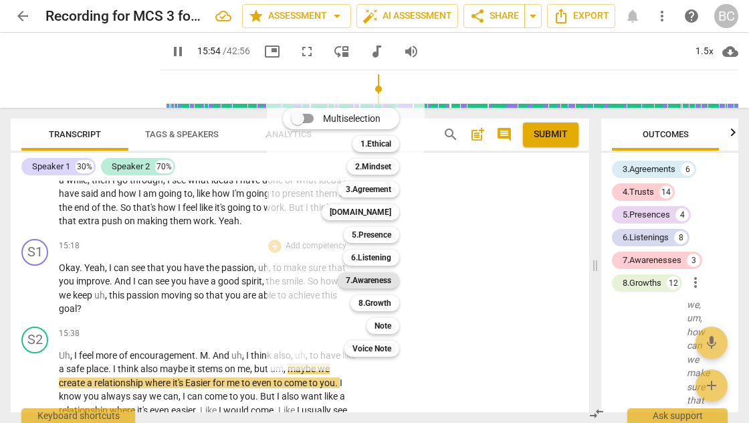
click at [373, 277] on b "7.Awareness" at bounding box center [368, 280] width 45 height 16
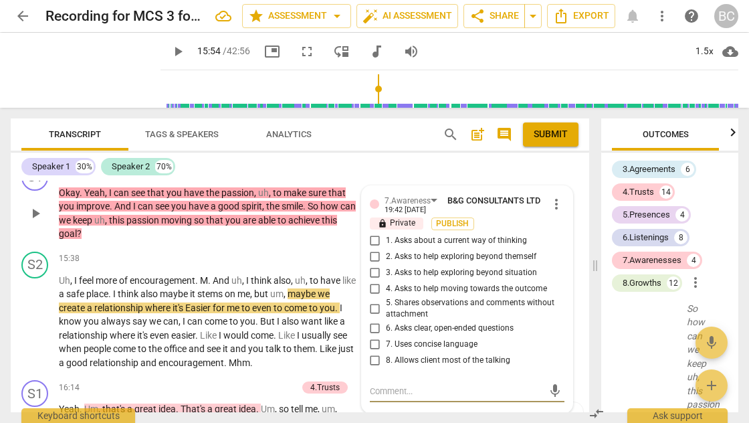
scroll to position [4101, 0]
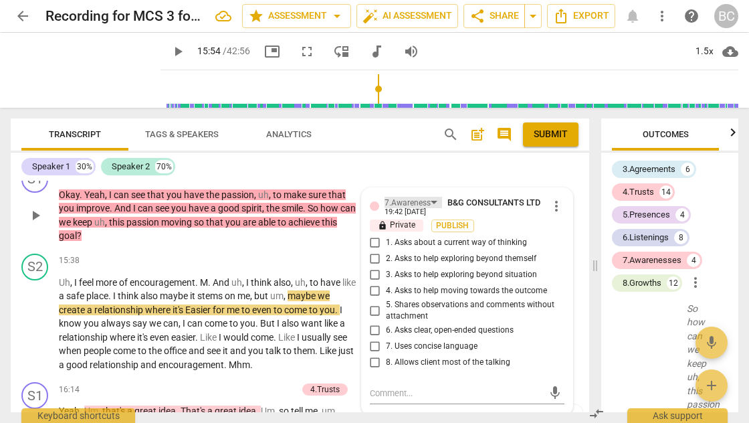
click at [427, 197] on div "7.Awareness" at bounding box center [408, 203] width 46 height 13
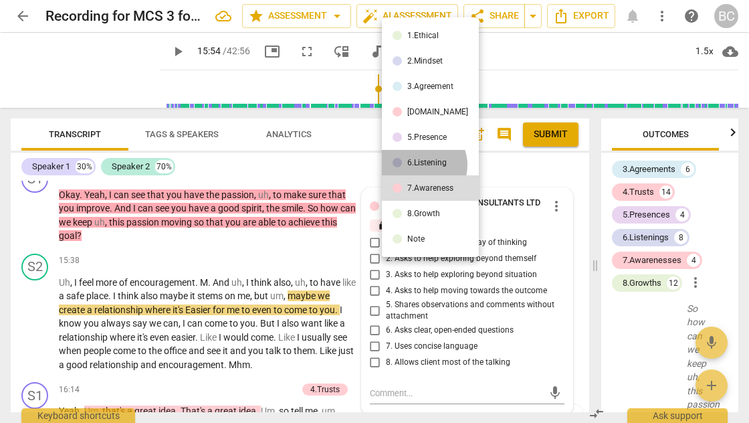
click at [420, 165] on div "6.Listening" at bounding box center [426, 163] width 39 height 8
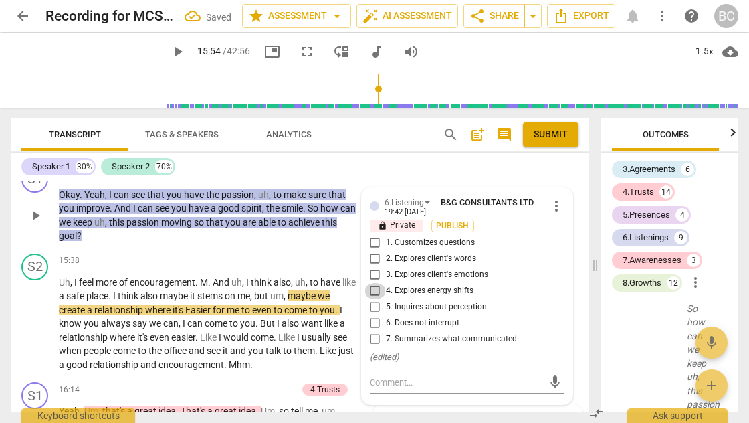
click at [374, 283] on input "4. Explores energy shifts" at bounding box center [375, 291] width 21 height 16
click at [398, 376] on textarea at bounding box center [456, 382] width 173 height 13
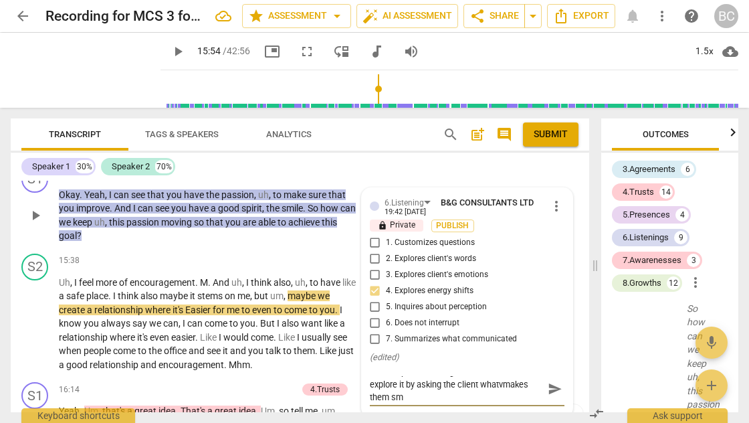
scroll to position [0, 0]
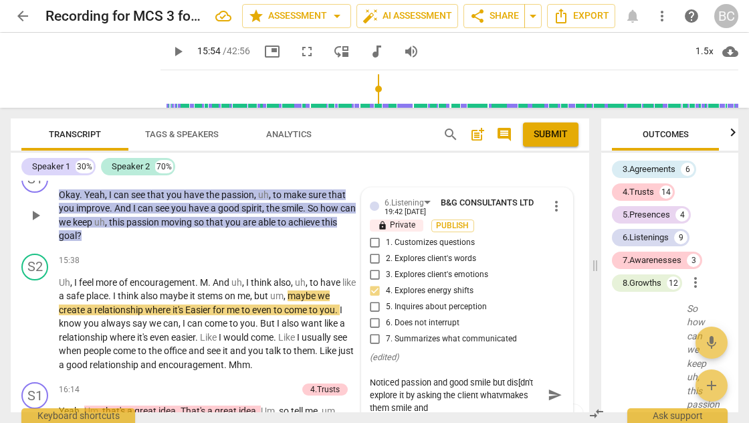
click at [502, 381] on textarea "Noticed passion and good smile but dis[dn't explore it by asking the client wha…" at bounding box center [456, 394] width 173 height 37
click at [433, 389] on textarea "Noticed passion and good smile but dis[dn't explore it by asking the client wha…" at bounding box center [456, 394] width 173 height 37
click at [550, 387] on span "send" at bounding box center [555, 394] width 15 height 15
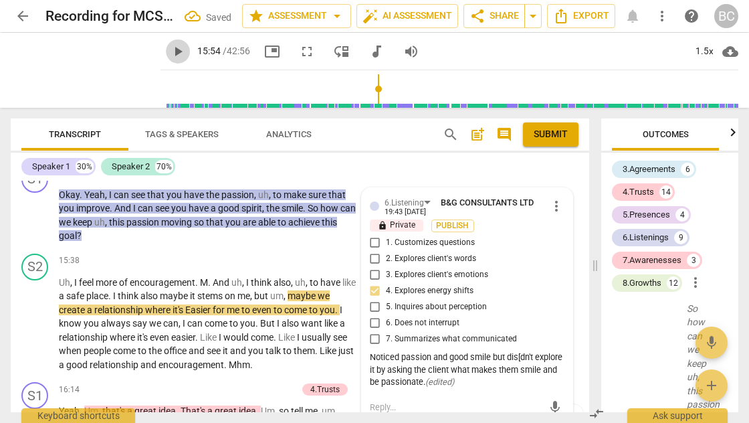
click at [170, 54] on span "play_arrow" at bounding box center [178, 51] width 16 height 16
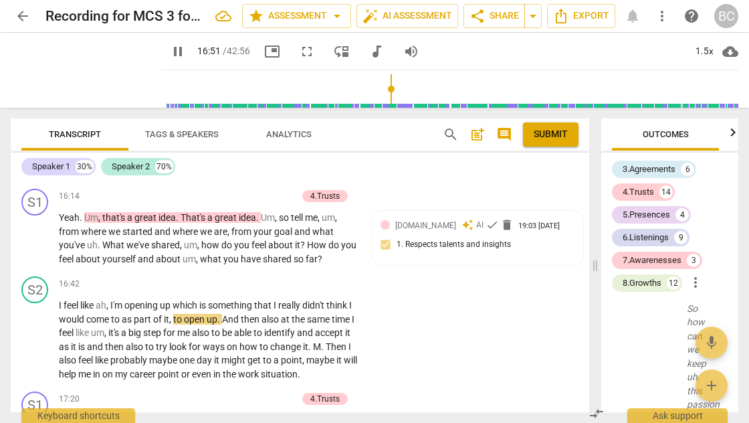
scroll to position [4274, 0]
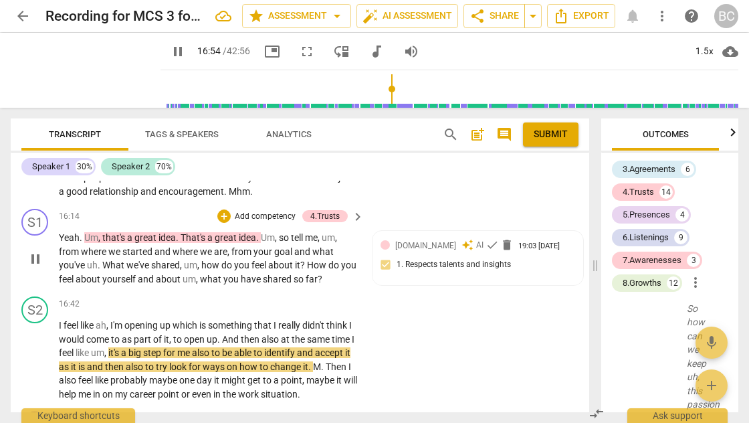
click at [250, 211] on p "Add competency" at bounding box center [265, 217] width 64 height 12
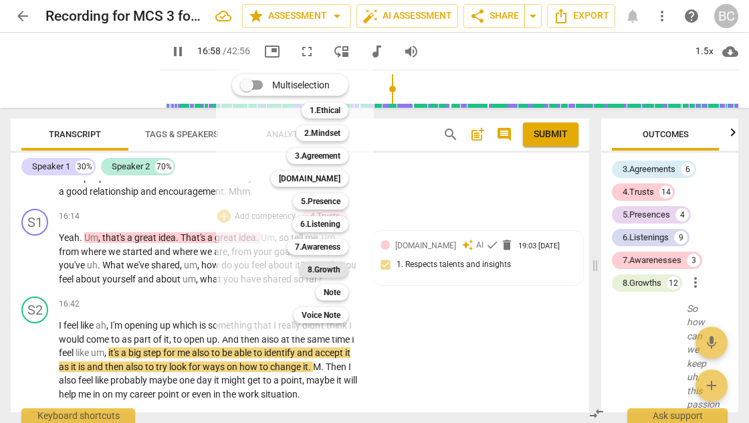
click at [333, 265] on b "8.Growth" at bounding box center [324, 270] width 33 height 16
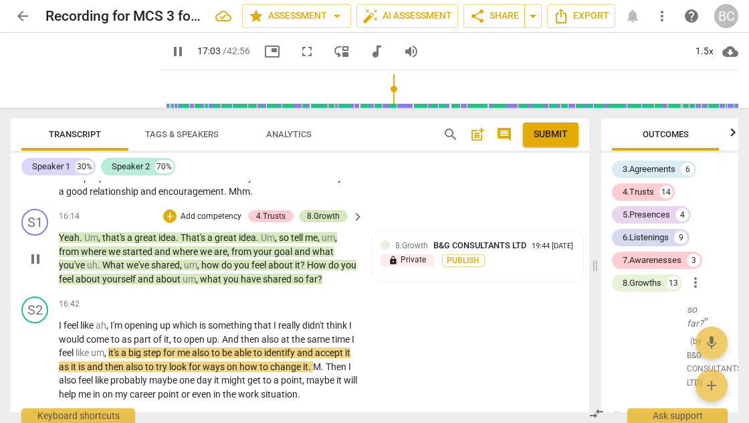
click at [313, 210] on div "8.Growth" at bounding box center [323, 216] width 33 height 12
click at [325, 210] on div "8.Growth" at bounding box center [323, 216] width 33 height 12
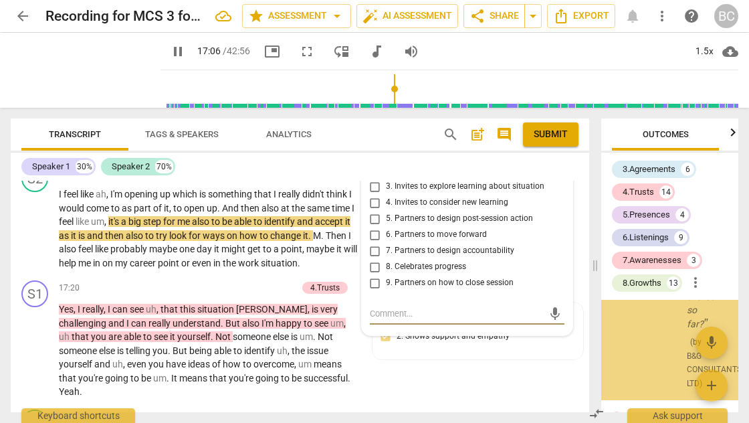
scroll to position [12575, 0]
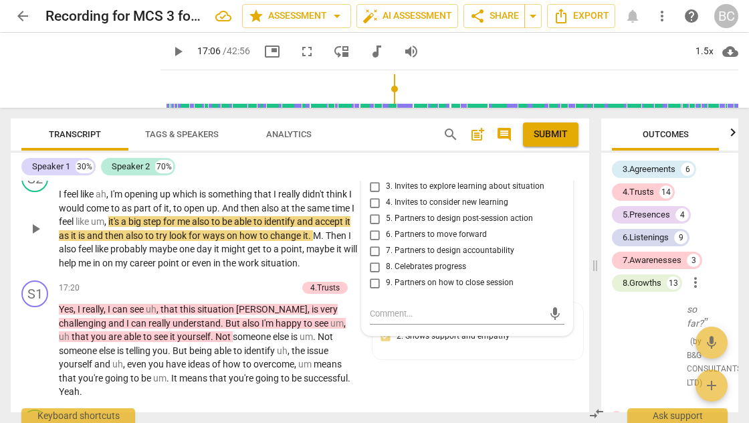
drag, startPoint x: 585, startPoint y: 281, endPoint x: 585, endPoint y: 265, distance: 16.1
click at [585, 265] on div "S1 play_arrow pause 00:04 + Add competency 4.Trusts keyboard_arrow_right Good .…" at bounding box center [300, 296] width 579 height 231
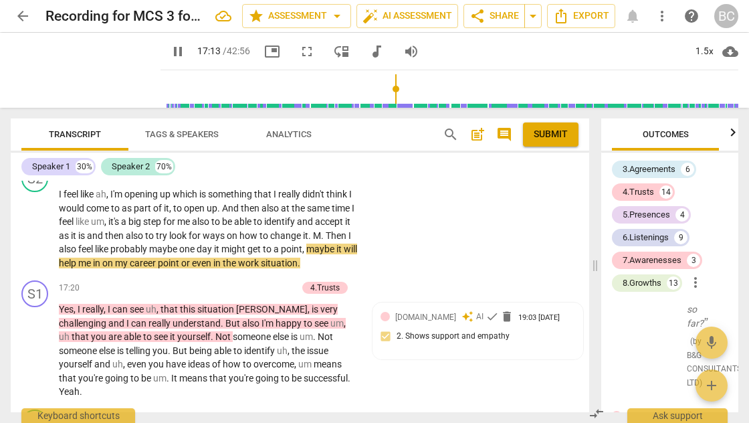
scroll to position [4254, 0]
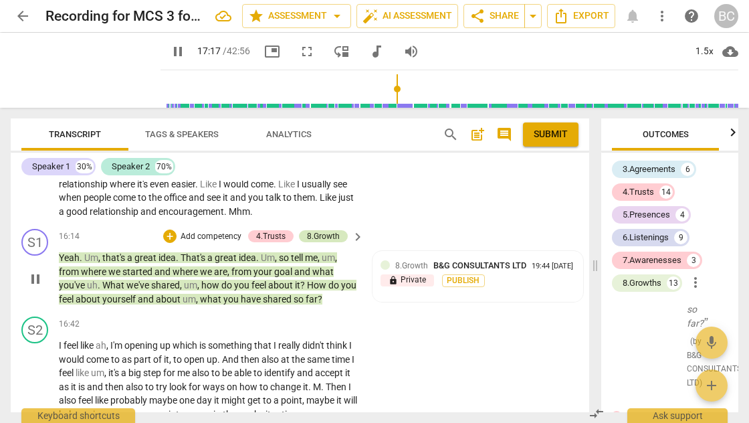
click at [324, 230] on div "8.Growth" at bounding box center [323, 236] width 33 height 12
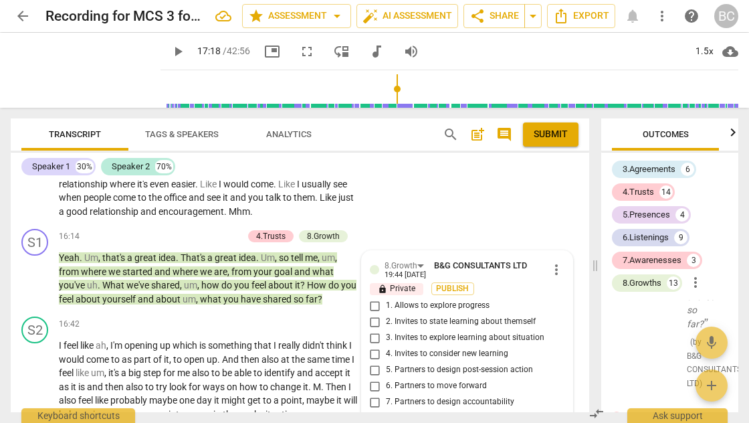
scroll to position [4214, 0]
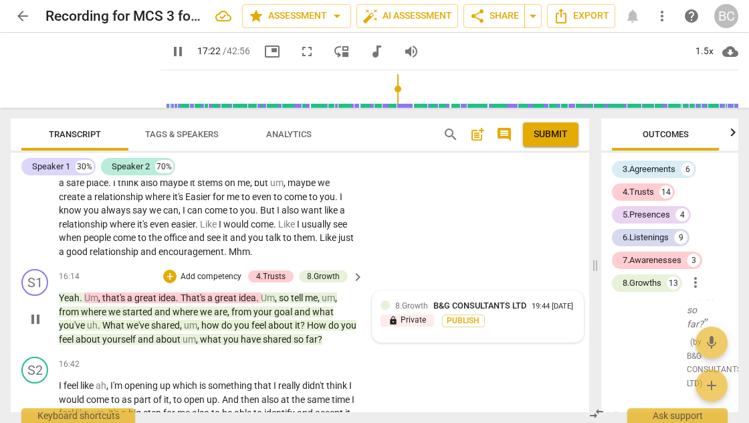
drag, startPoint x: 586, startPoint y: 282, endPoint x: 419, endPoint y: 276, distance: 167.3
click at [419, 291] on div "8.Growth B&G CONSULTANTS LTD 19:44 09-18-2025 lock Private Publish" at bounding box center [478, 316] width 211 height 51
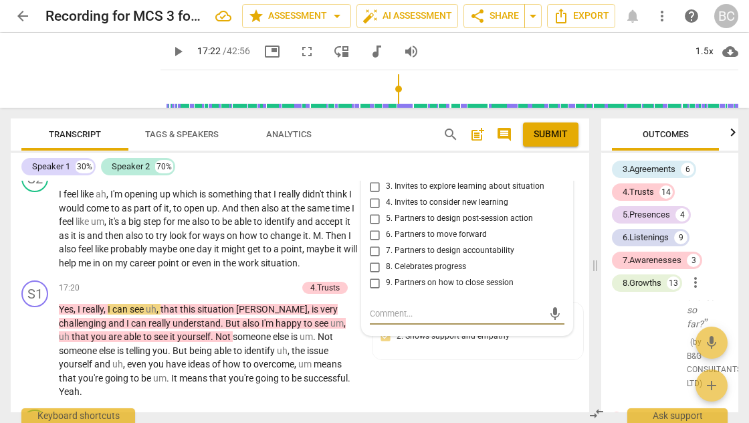
scroll to position [4189, 0]
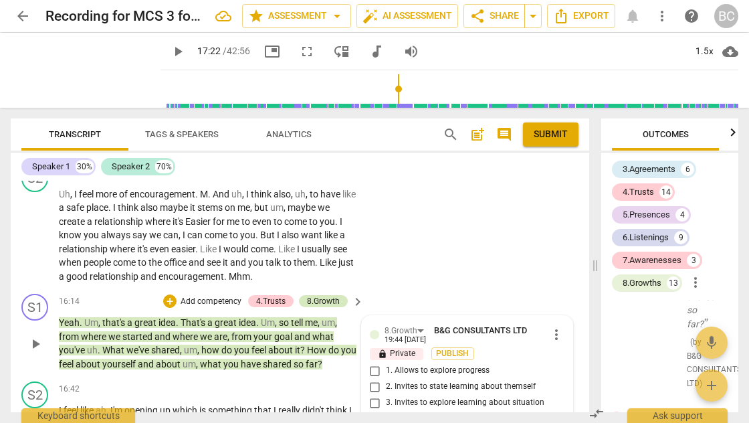
click at [325, 295] on div "8.Growth" at bounding box center [323, 301] width 33 height 12
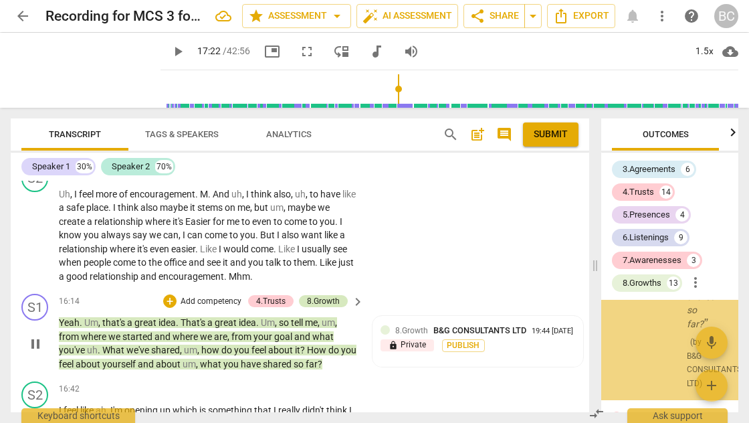
scroll to position [12575, 0]
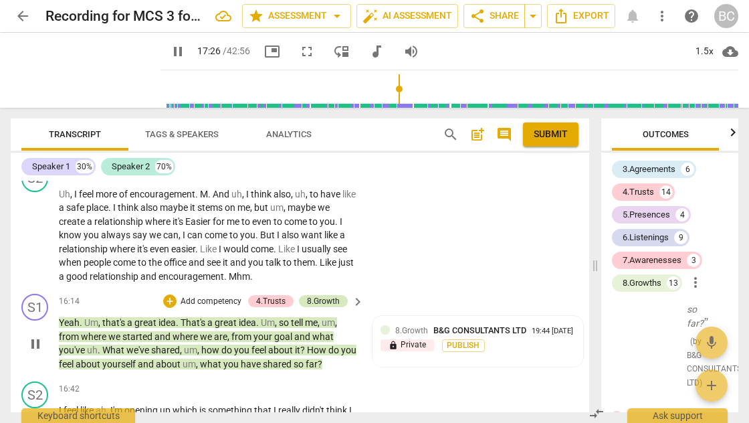
click at [325, 295] on div "8.Growth" at bounding box center [323, 301] width 33 height 12
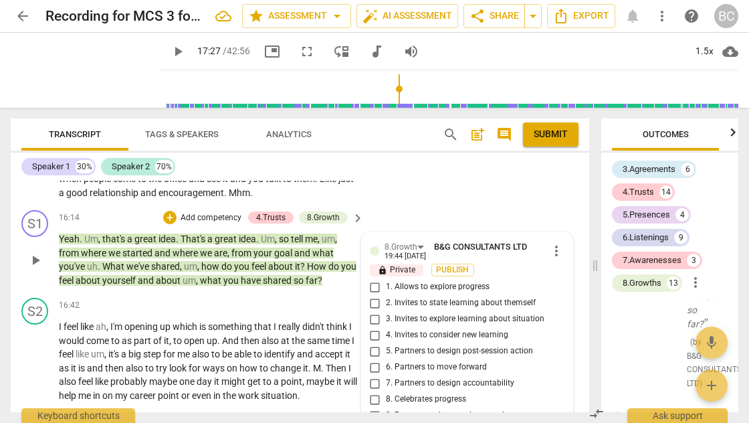
scroll to position [4272, 0]
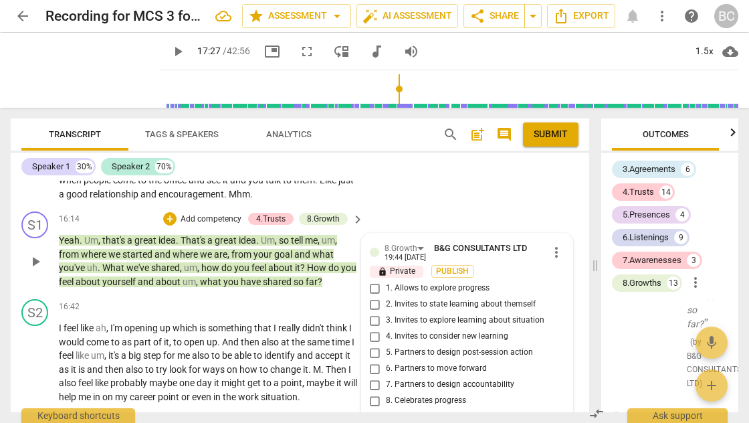
click at [372, 280] on input "1. Allows to explore progress" at bounding box center [375, 288] width 21 height 16
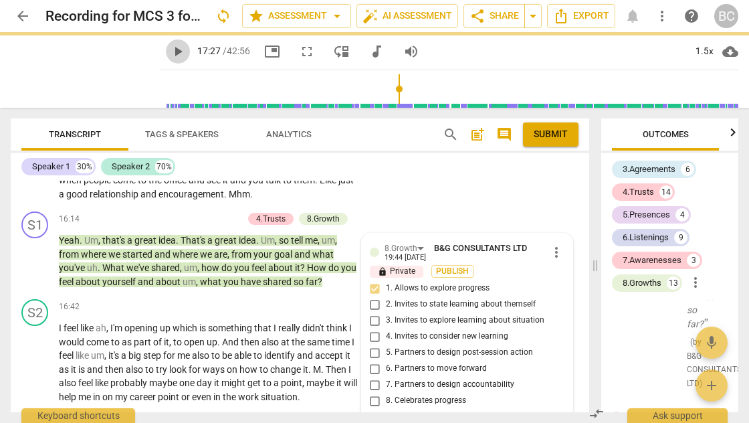
click at [170, 52] on span "play_arrow" at bounding box center [178, 51] width 16 height 16
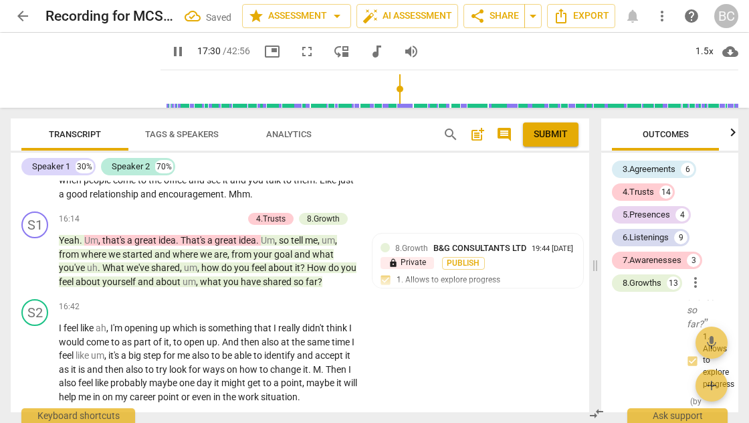
scroll to position [4535, 0]
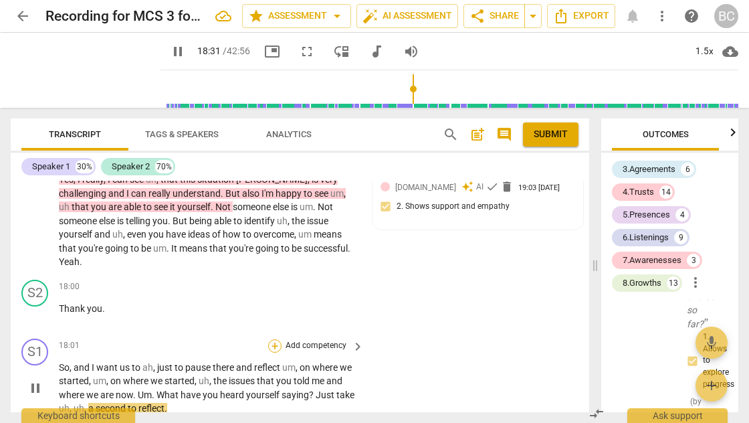
click at [274, 339] on div "+" at bounding box center [274, 345] width 13 height 13
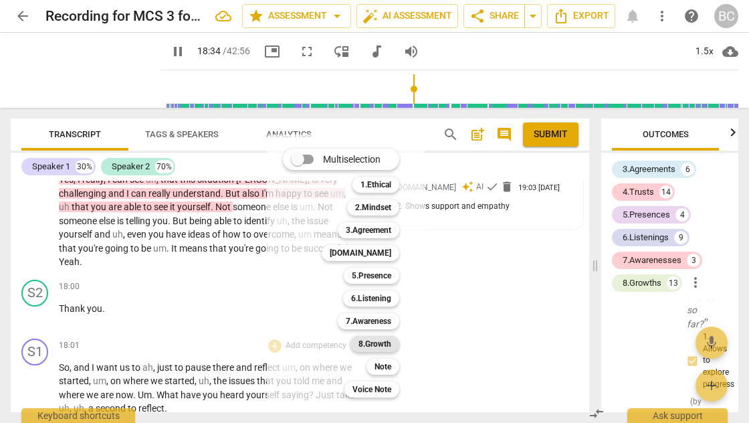
click at [375, 342] on b "8.Growth" at bounding box center [375, 344] width 33 height 16
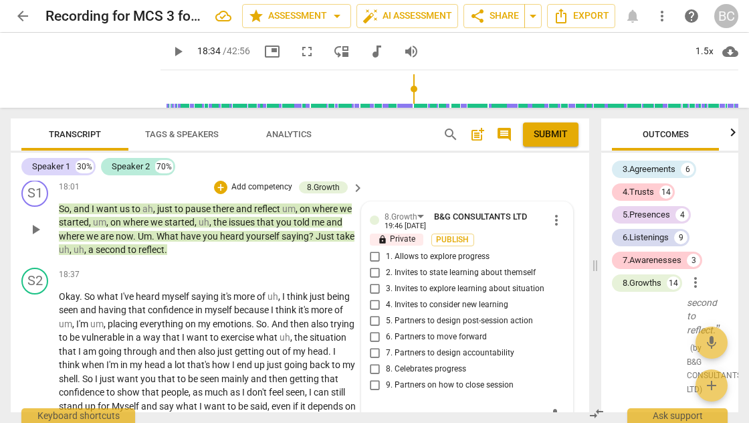
scroll to position [4669, 0]
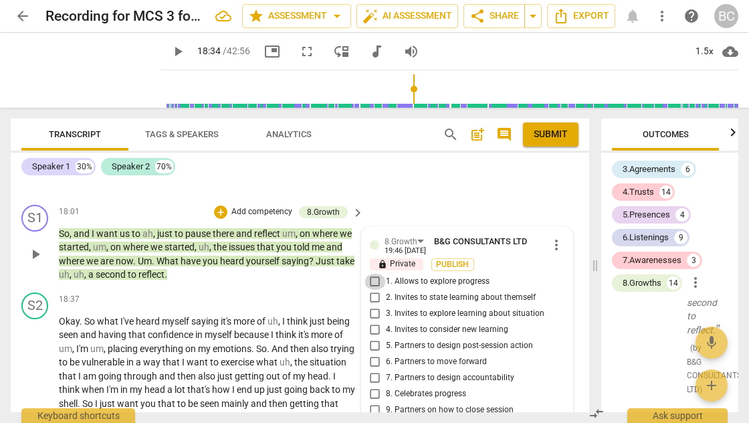
click at [371, 274] on input "1. Allows to explore progress" at bounding box center [375, 282] width 21 height 16
click at [170, 55] on span "play_arrow" at bounding box center [178, 51] width 16 height 16
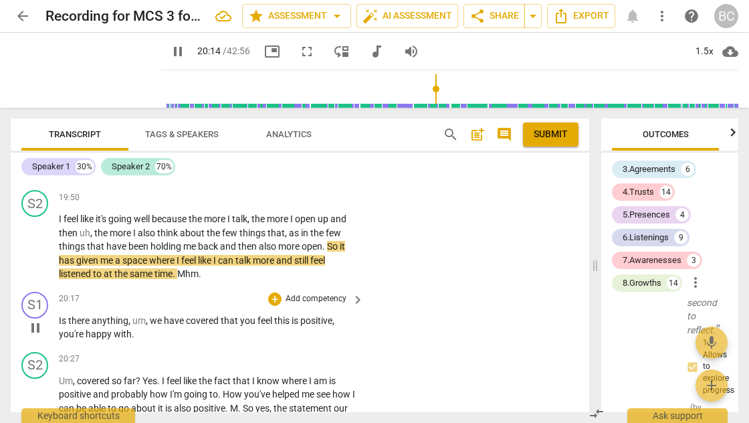
scroll to position [5017, 0]
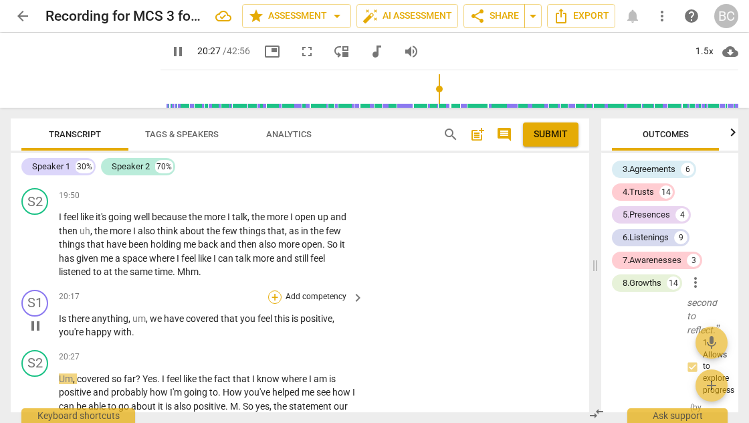
click at [272, 290] on div "+" at bounding box center [274, 296] width 13 height 13
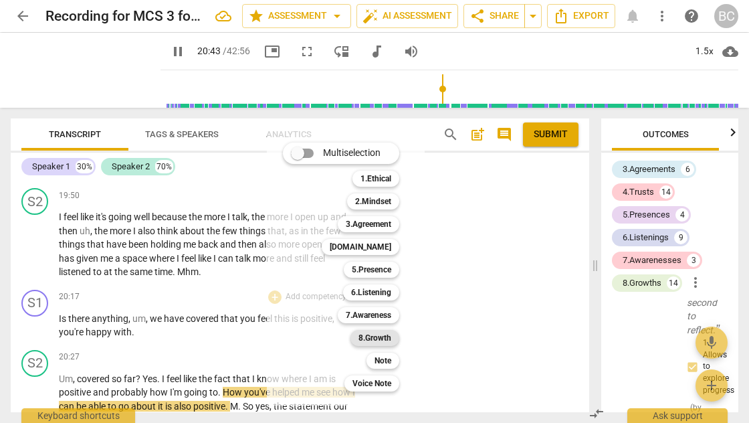
click at [383, 338] on b "8.Growth" at bounding box center [375, 338] width 33 height 16
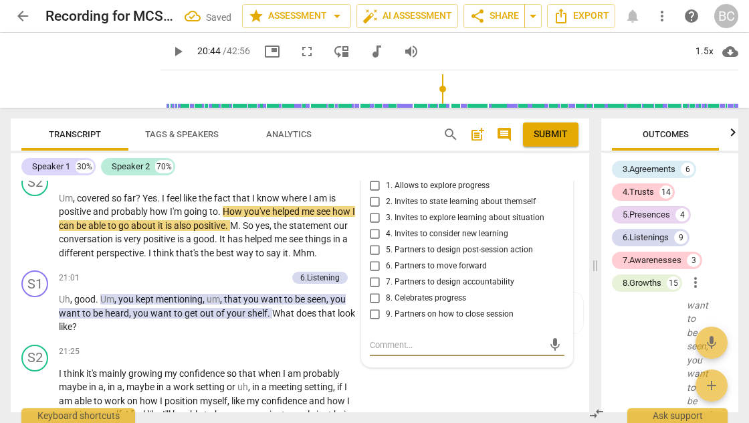
scroll to position [5145, 0]
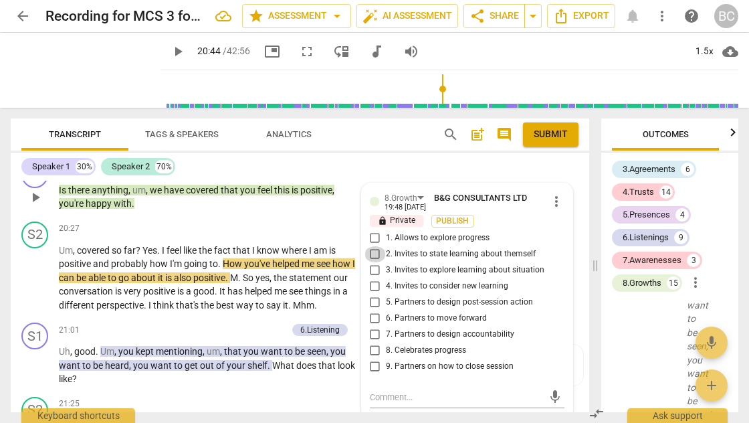
click at [373, 246] on input "2. Invites to state learning about themself" at bounding box center [375, 254] width 21 height 16
click at [170, 51] on span "play_arrow" at bounding box center [178, 51] width 16 height 16
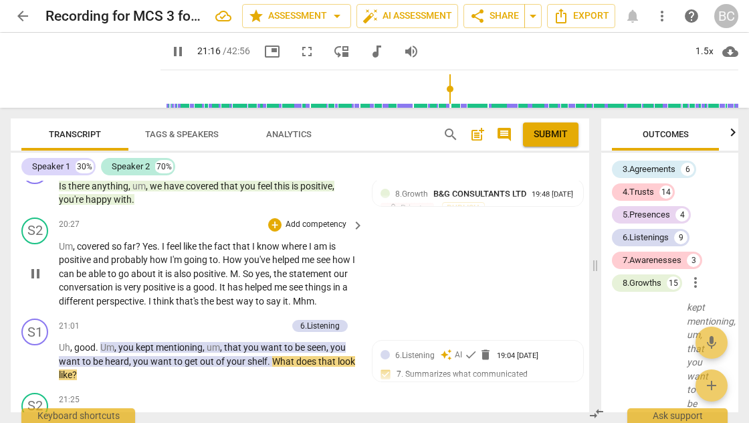
scroll to position [5163, 0]
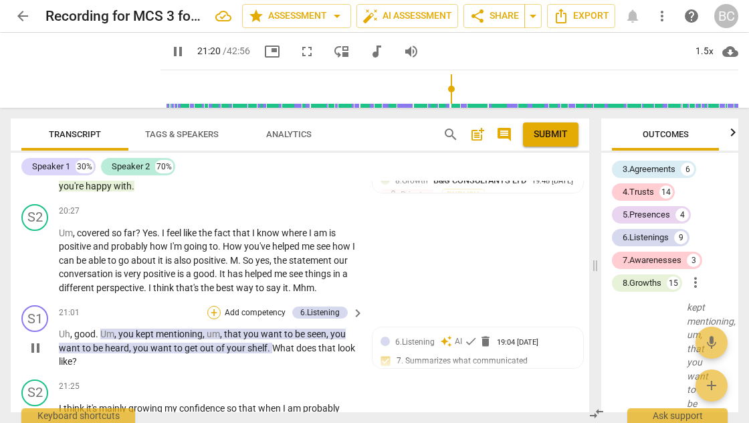
click at [214, 306] on div "+" at bounding box center [213, 312] width 13 height 13
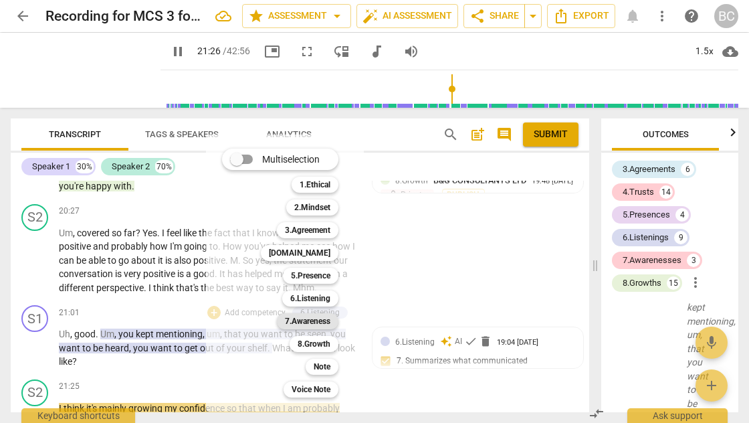
click at [313, 317] on b "7.Awareness" at bounding box center [307, 321] width 45 height 16
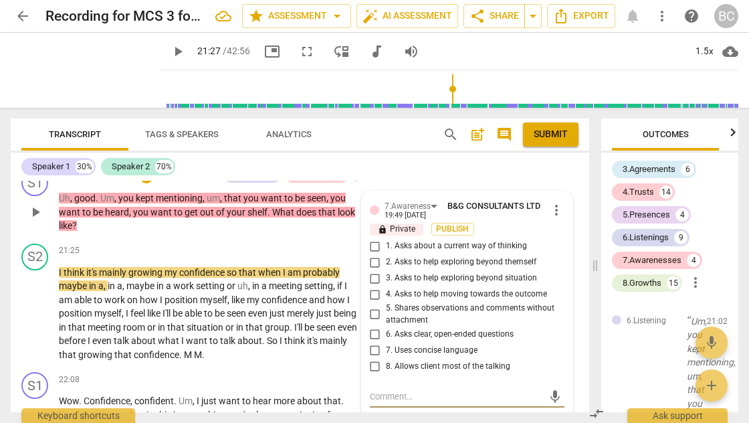
scroll to position [5209, 0]
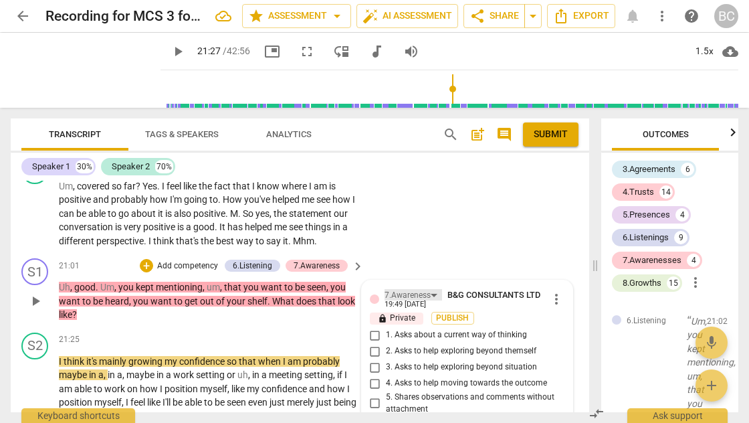
click at [424, 289] on div "7.Awareness" at bounding box center [408, 295] width 46 height 13
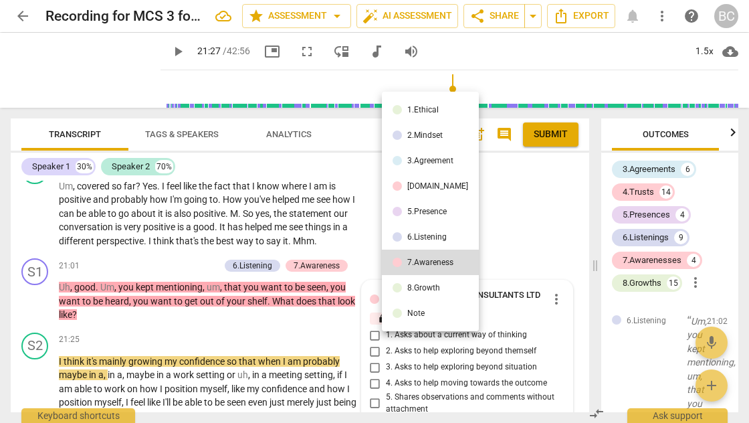
click at [422, 235] on div "6.Listening" at bounding box center [426, 237] width 39 height 8
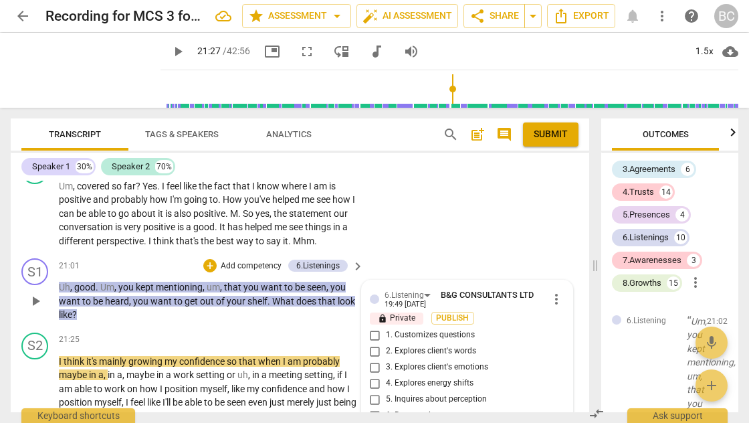
click at [371, 343] on input "2. Explores client's words" at bounding box center [375, 351] width 21 height 16
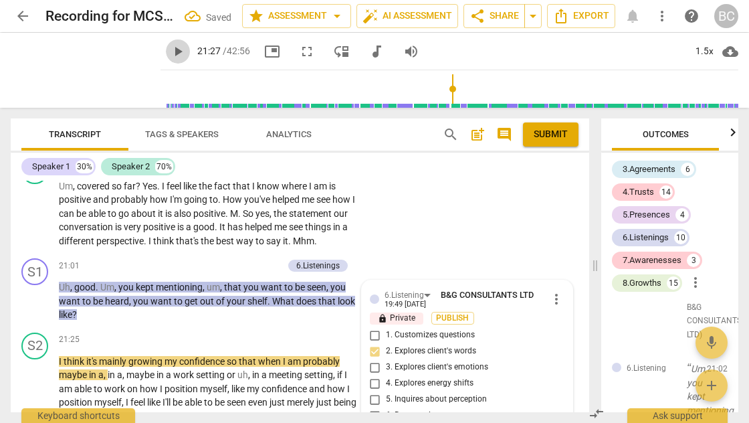
click at [170, 53] on span "play_arrow" at bounding box center [178, 51] width 16 height 16
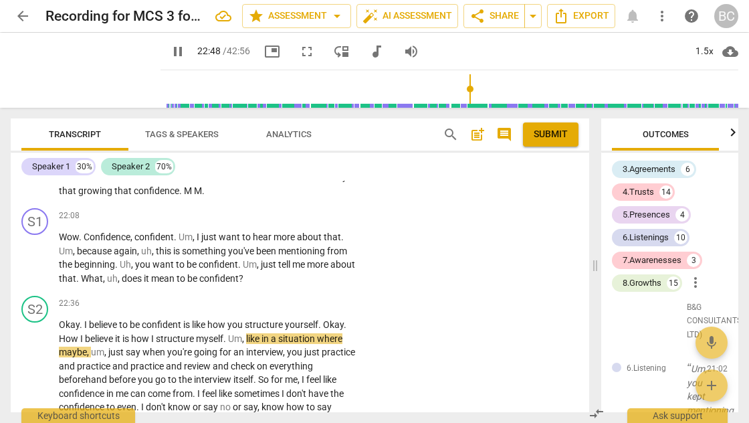
scroll to position [5311, 0]
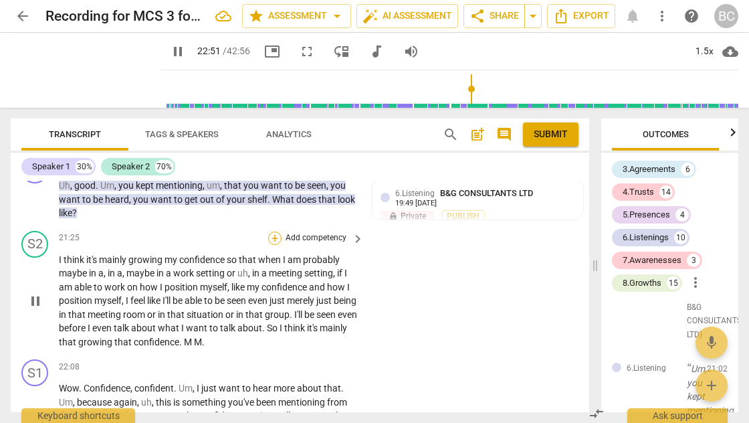
click at [273, 231] on div "+" at bounding box center [274, 237] width 13 height 13
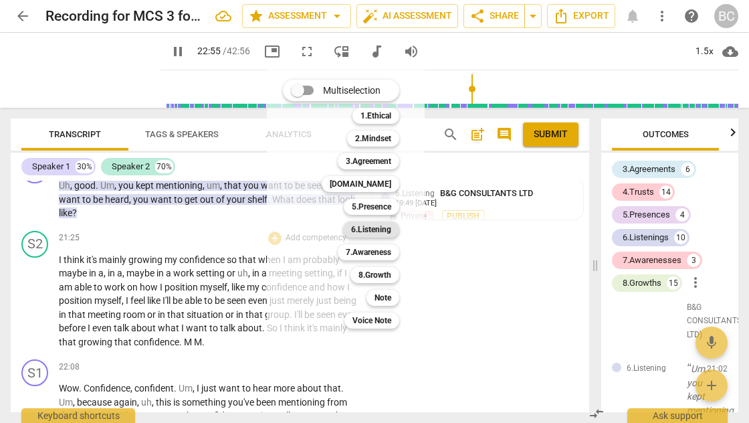
click at [385, 231] on b "6.Listening" at bounding box center [371, 229] width 40 height 16
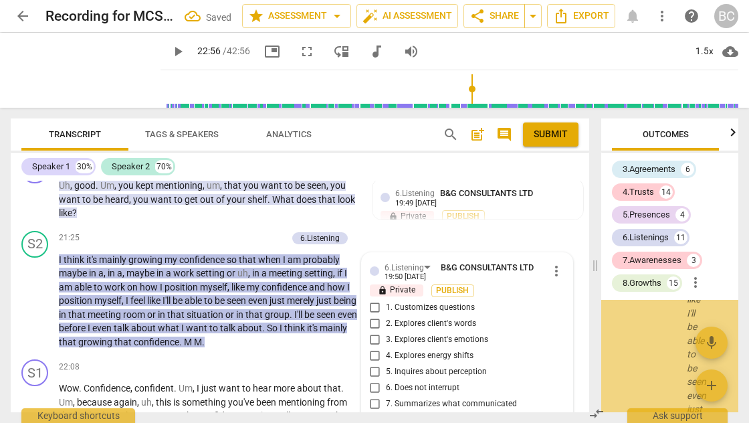
scroll to position [17158, 0]
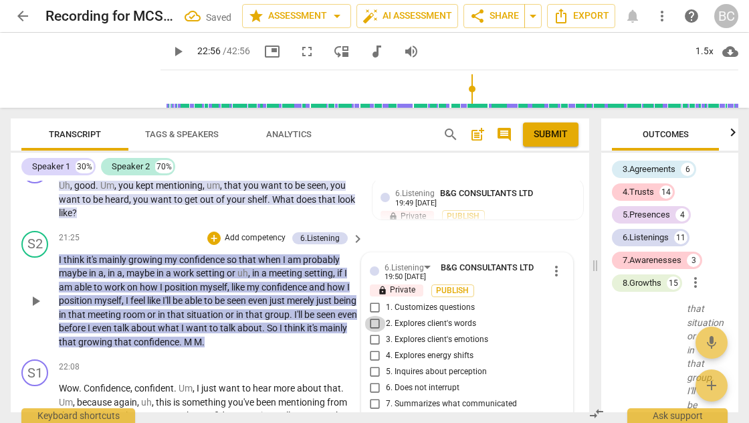
click at [373, 316] on input "2. Explores client's words" at bounding box center [375, 324] width 21 height 16
click at [170, 52] on span "play_arrow" at bounding box center [178, 51] width 16 height 16
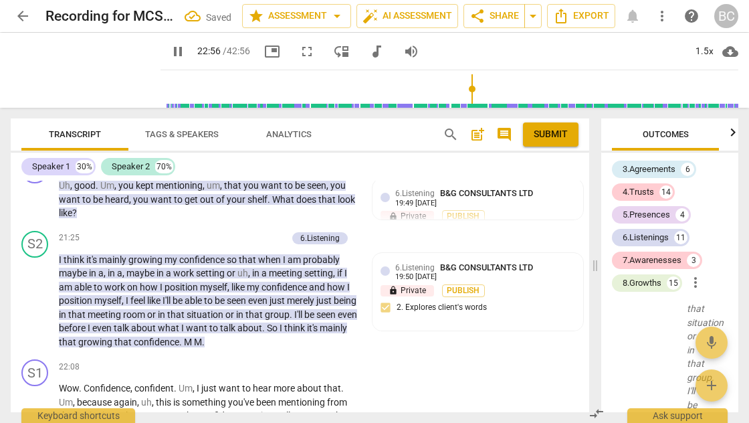
scroll to position [5591, 0]
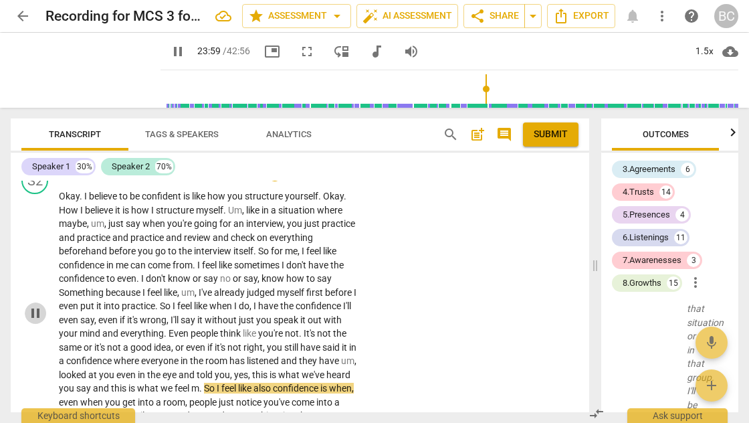
click at [37, 305] on span "pause" at bounding box center [35, 313] width 16 height 16
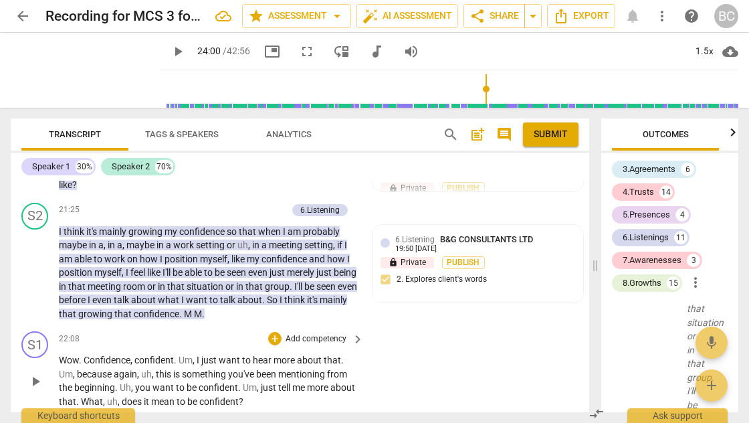
scroll to position [5320, 0]
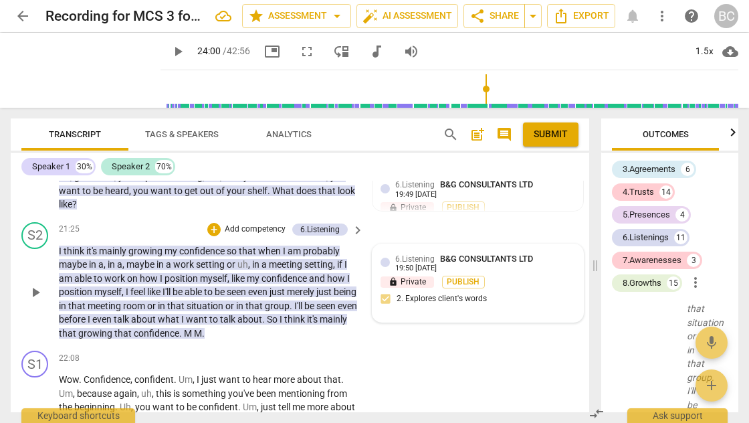
click at [529, 252] on div "6.Listening B&G CONSULTANTS LTD 19:50 09-18-2025 lock Private Publish 2. Explor…" at bounding box center [478, 283] width 195 height 62
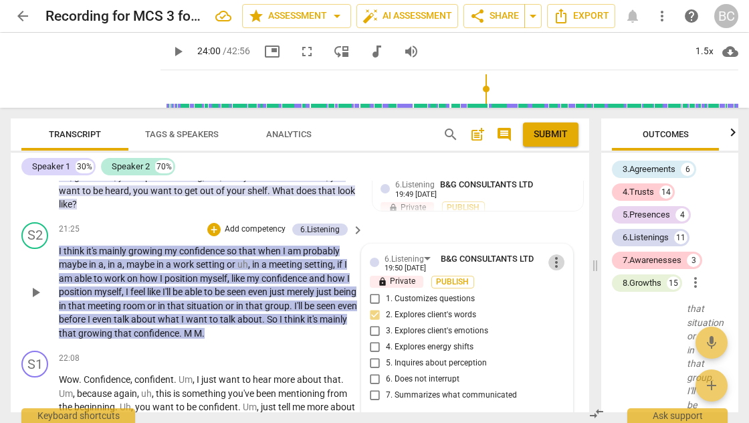
click at [555, 254] on span "more_vert" at bounding box center [557, 262] width 16 height 16
click at [562, 253] on li "Delete" at bounding box center [567, 253] width 46 height 25
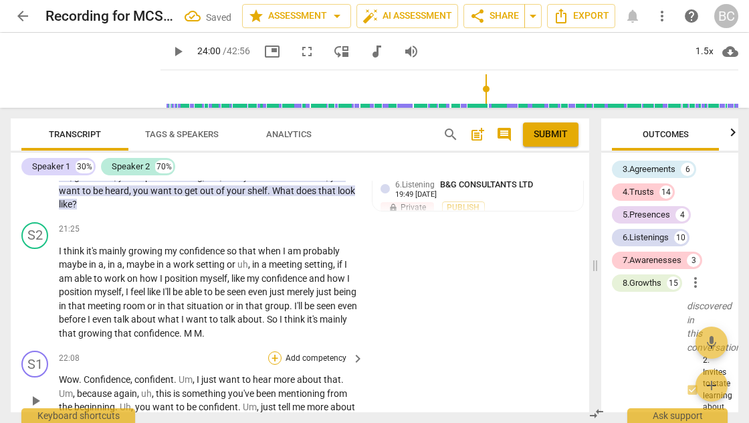
click at [273, 351] on div "+" at bounding box center [274, 357] width 13 height 13
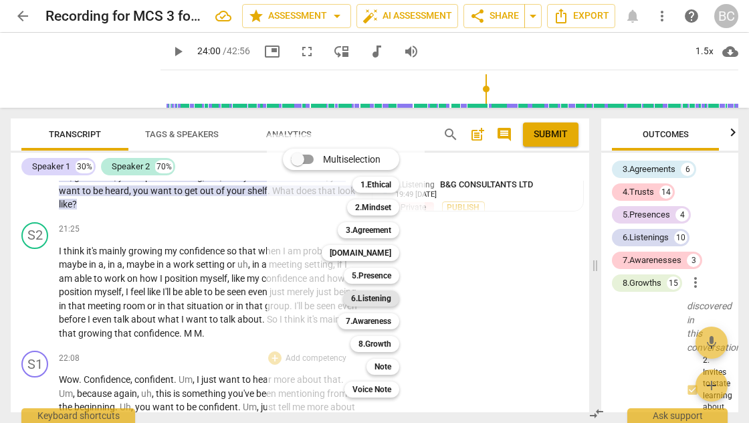
click at [368, 298] on b "6.Listening" at bounding box center [371, 298] width 40 height 16
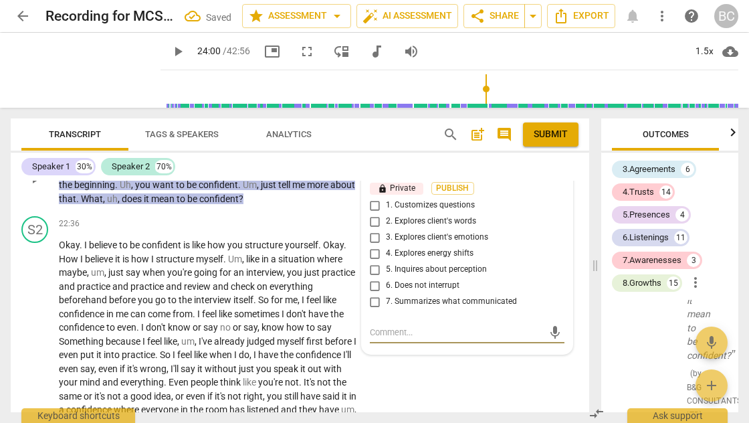
scroll to position [5540, 0]
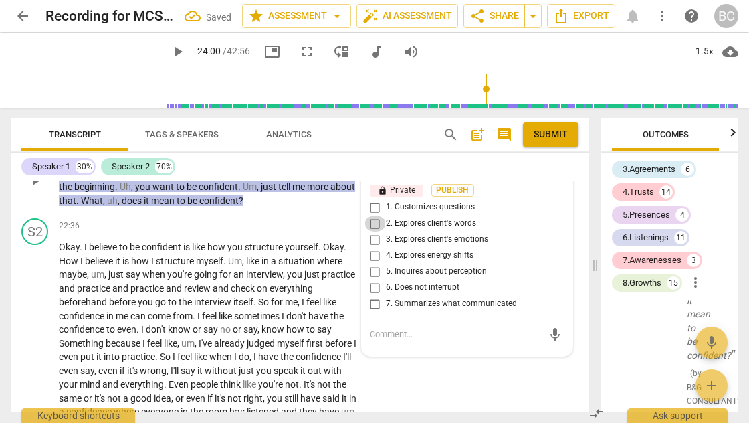
click at [371, 215] on input "2. Explores client's words" at bounding box center [375, 223] width 21 height 16
click at [433, 377] on div "S2 play_arrow pause 22:36 + Add competency keyboard_arrow_right Okay . I believ…" at bounding box center [300, 353] width 579 height 280
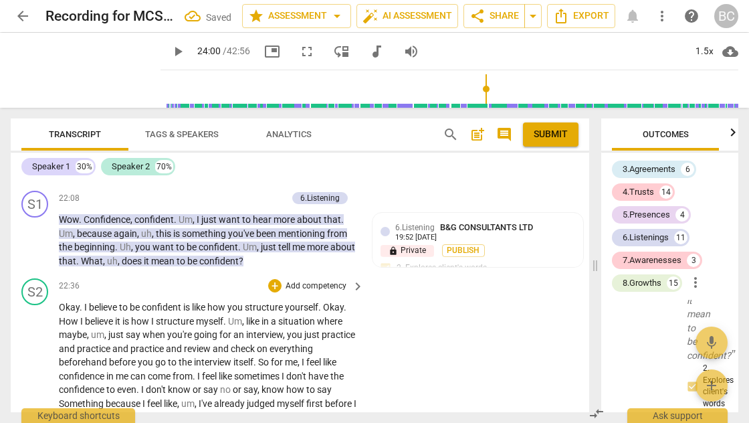
scroll to position [5477, 0]
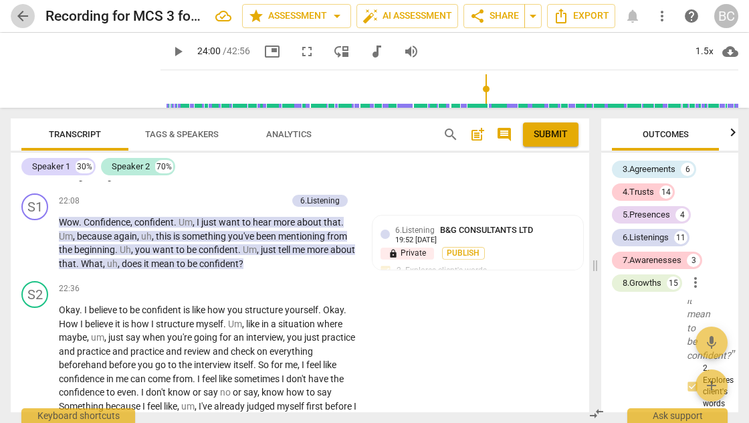
click at [24, 13] on span "arrow_back" at bounding box center [23, 16] width 16 height 16
